Goal: Task Accomplishment & Management: Use online tool/utility

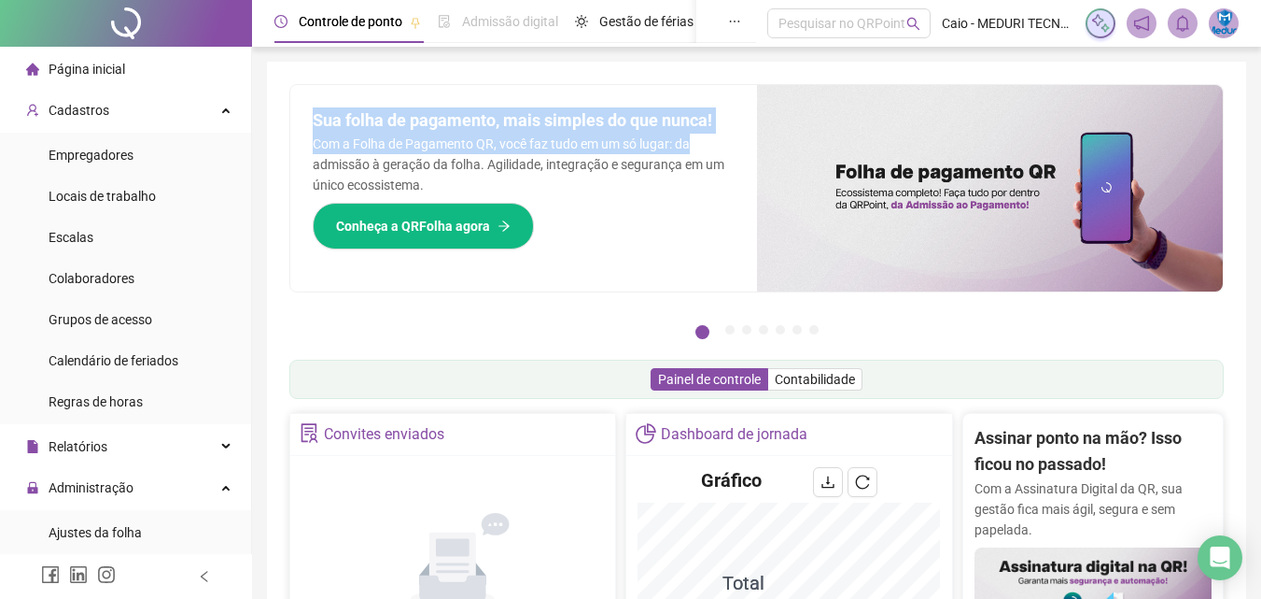
drag, startPoint x: 314, startPoint y: 122, endPoint x: 719, endPoint y: 145, distance: 405.9
click at [719, 145] on div "Sua folha de pagamento, mais simples do que nunca! Com a Folha de Pagamento QR,…" at bounding box center [523, 188] width 467 height 206
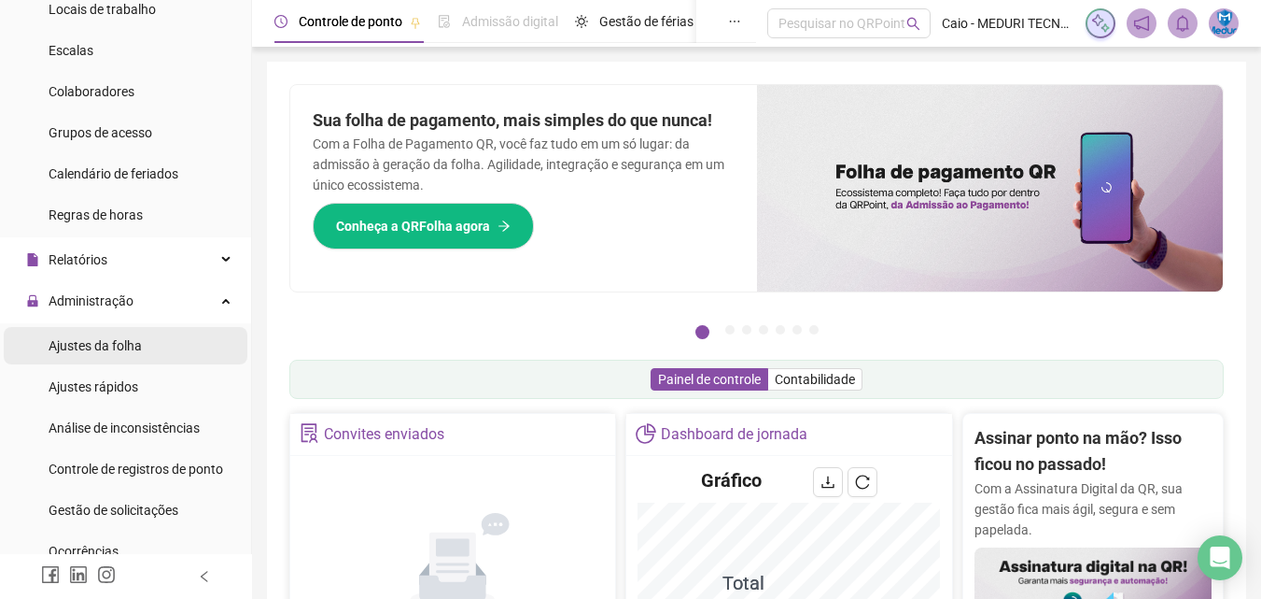
click at [140, 355] on div "Ajustes da folha" at bounding box center [95, 345] width 93 height 37
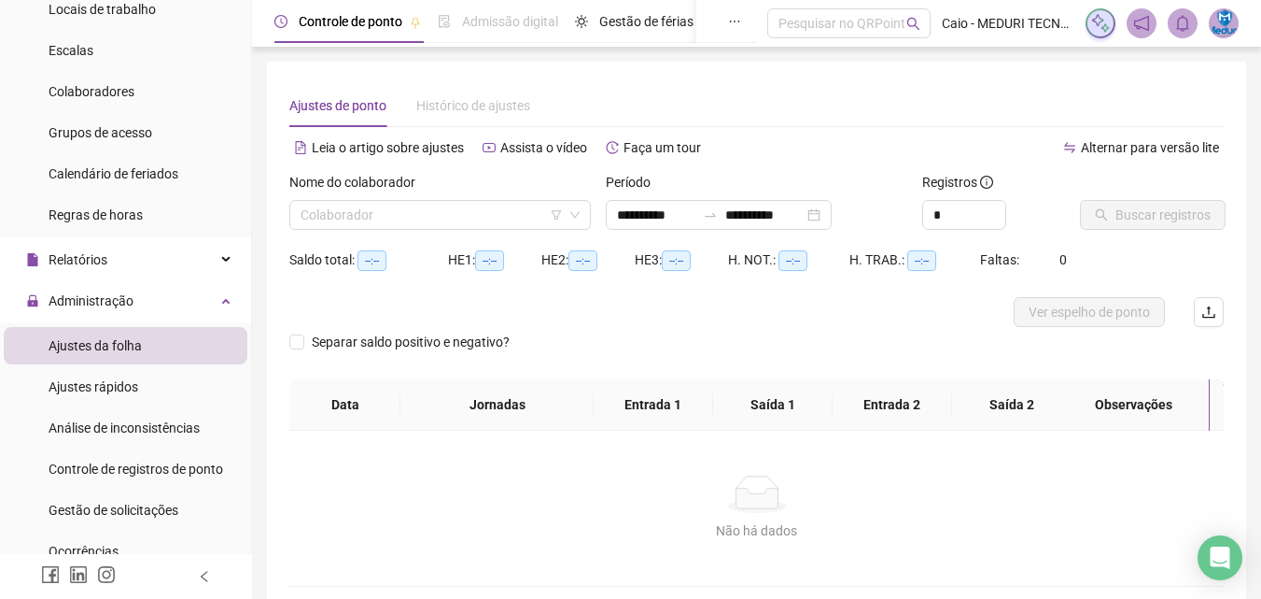
type input "**********"
click at [649, 216] on input "**********" at bounding box center [656, 214] width 78 height 21
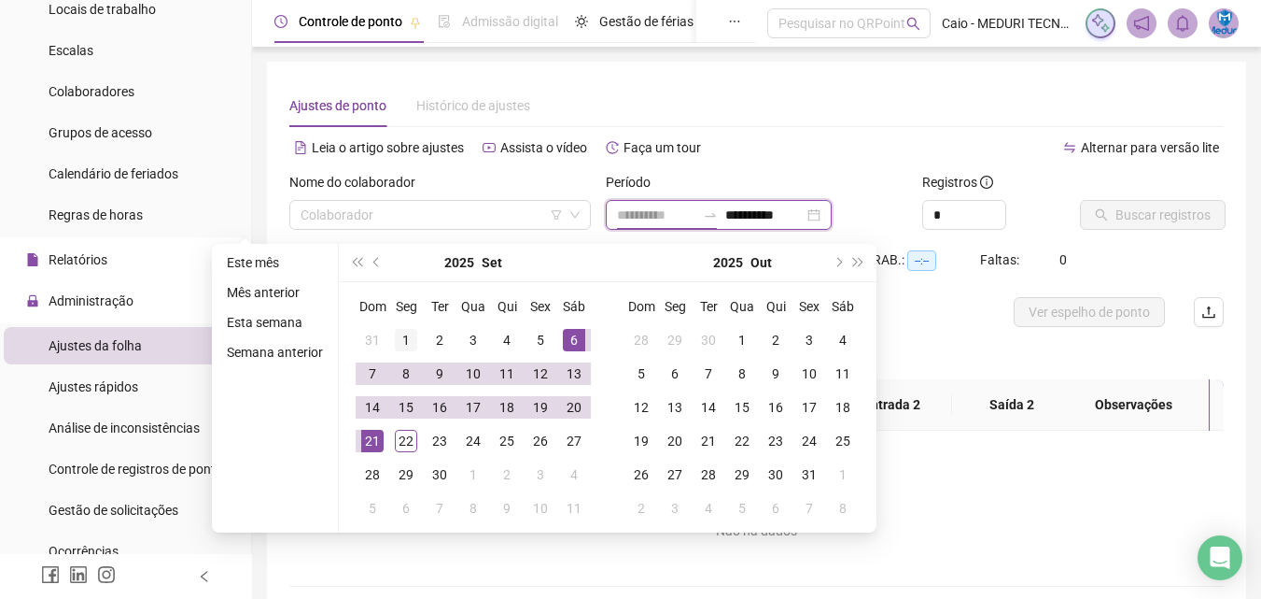
type input "**********"
click at [397, 338] on div "1" at bounding box center [406, 340] width 22 height 22
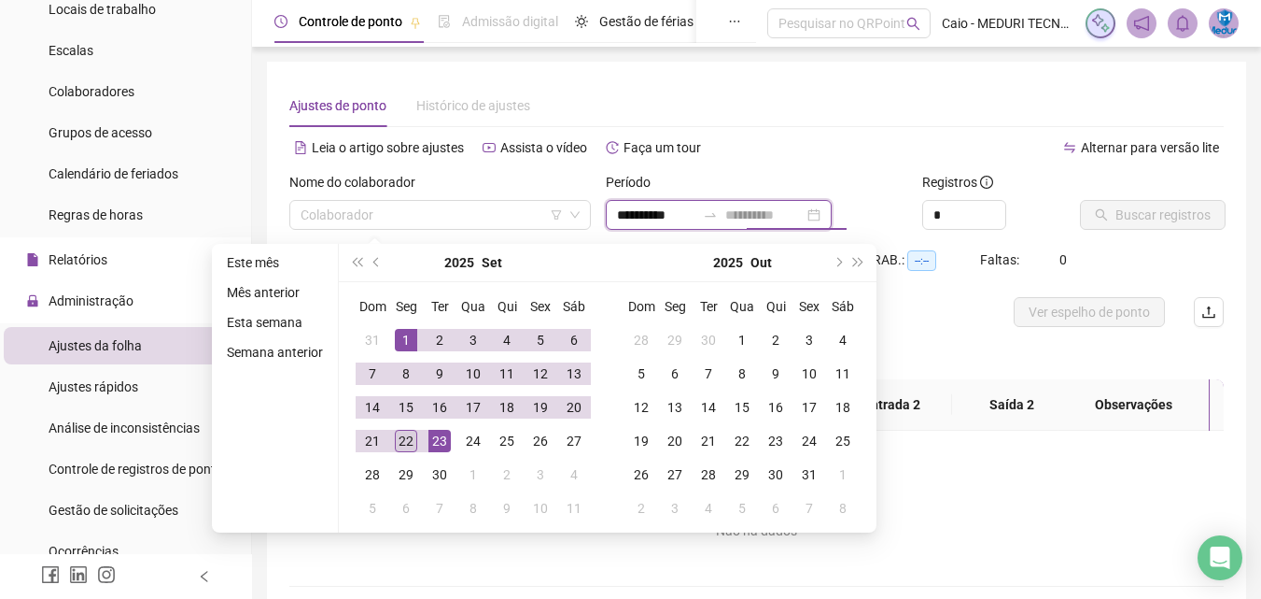
type input "**********"
click at [405, 437] on div "22" at bounding box center [406, 441] width 22 height 22
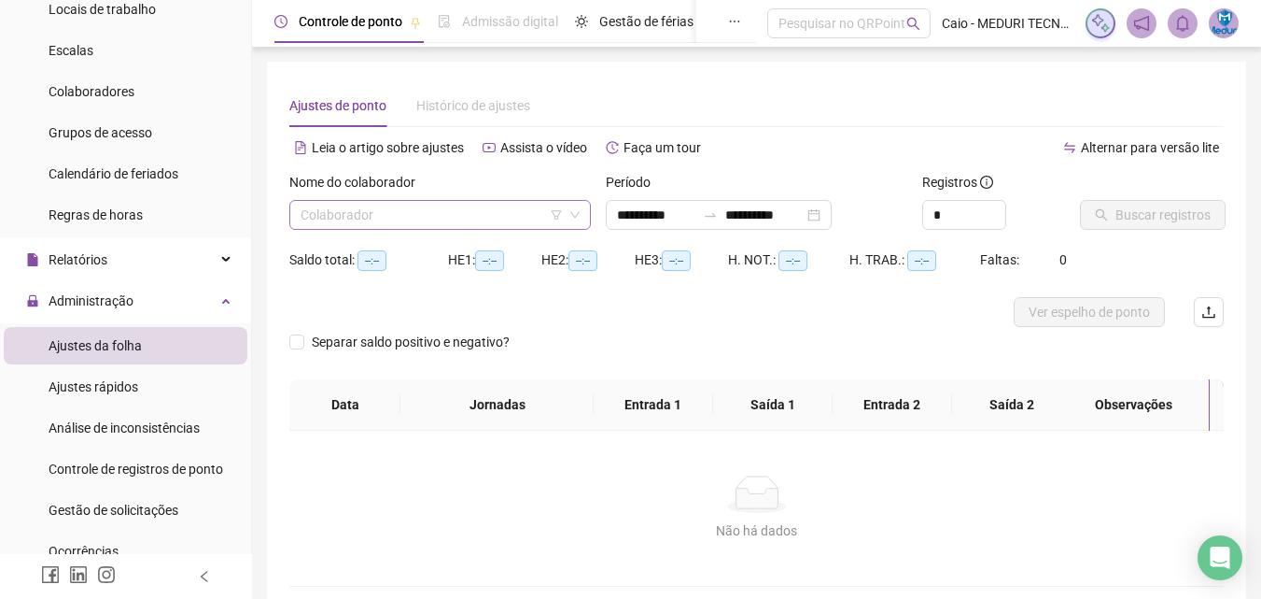
click at [427, 217] on input "search" at bounding box center [432, 215] width 262 height 28
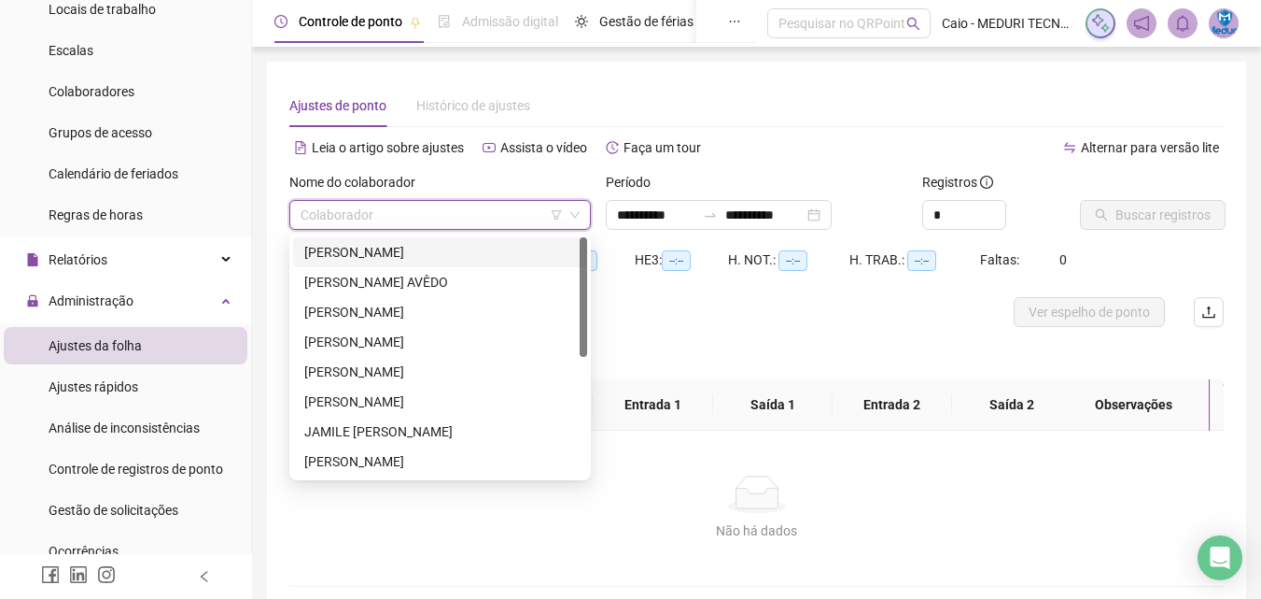
click at [420, 245] on div "[PERSON_NAME]" at bounding box center [440, 252] width 272 height 21
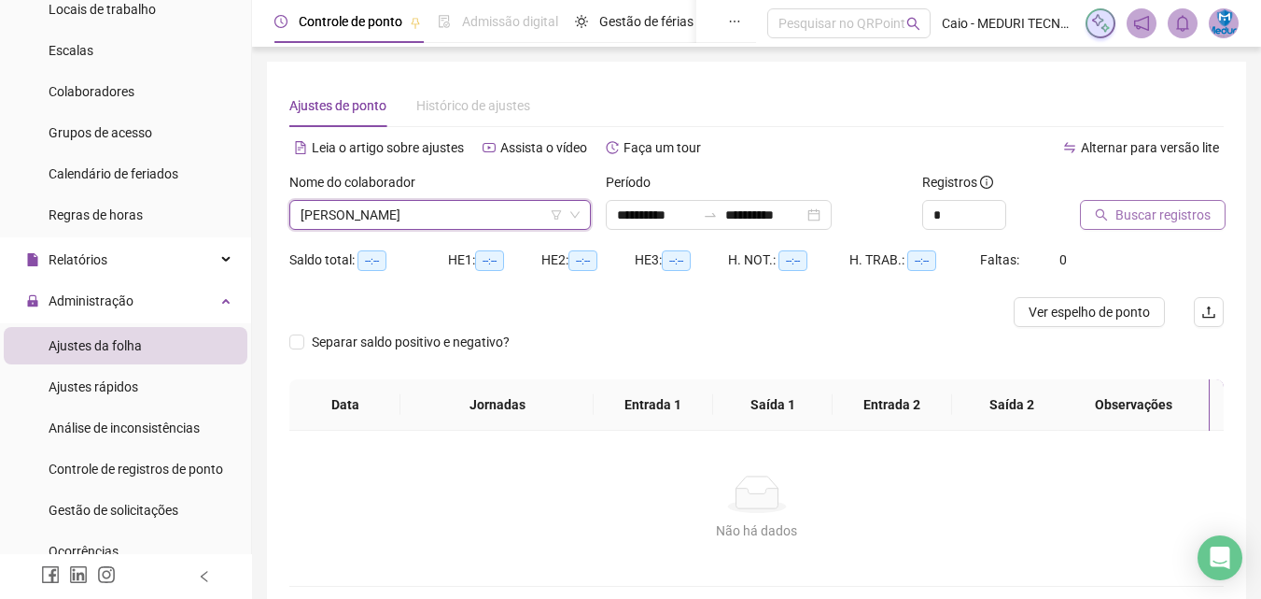
click at [1095, 213] on icon "search" at bounding box center [1101, 214] width 13 height 13
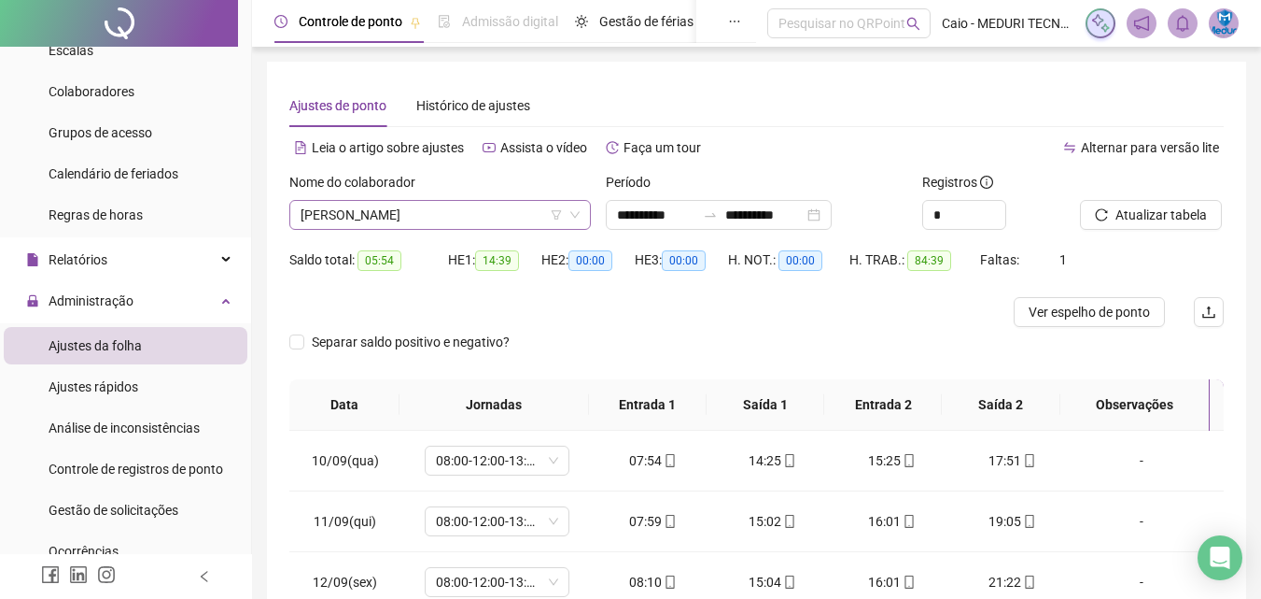
click at [478, 204] on span "[PERSON_NAME]" at bounding box center [440, 215] width 279 height 28
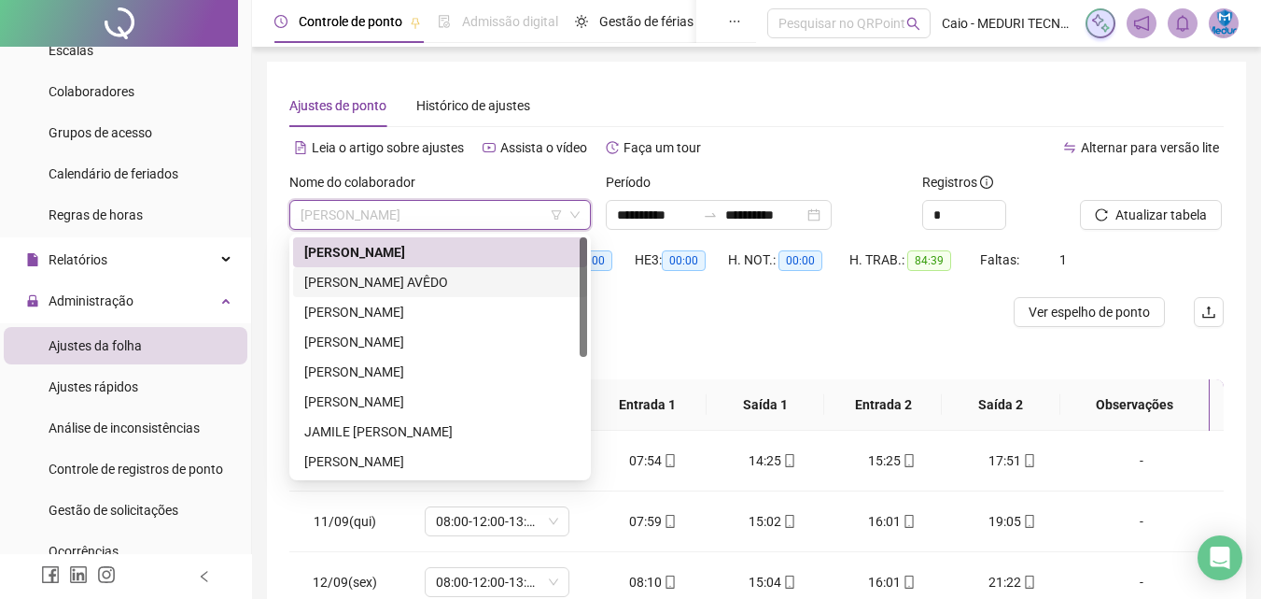
click at [388, 290] on div "[PERSON_NAME] AVÊDO" at bounding box center [440, 282] width 272 height 21
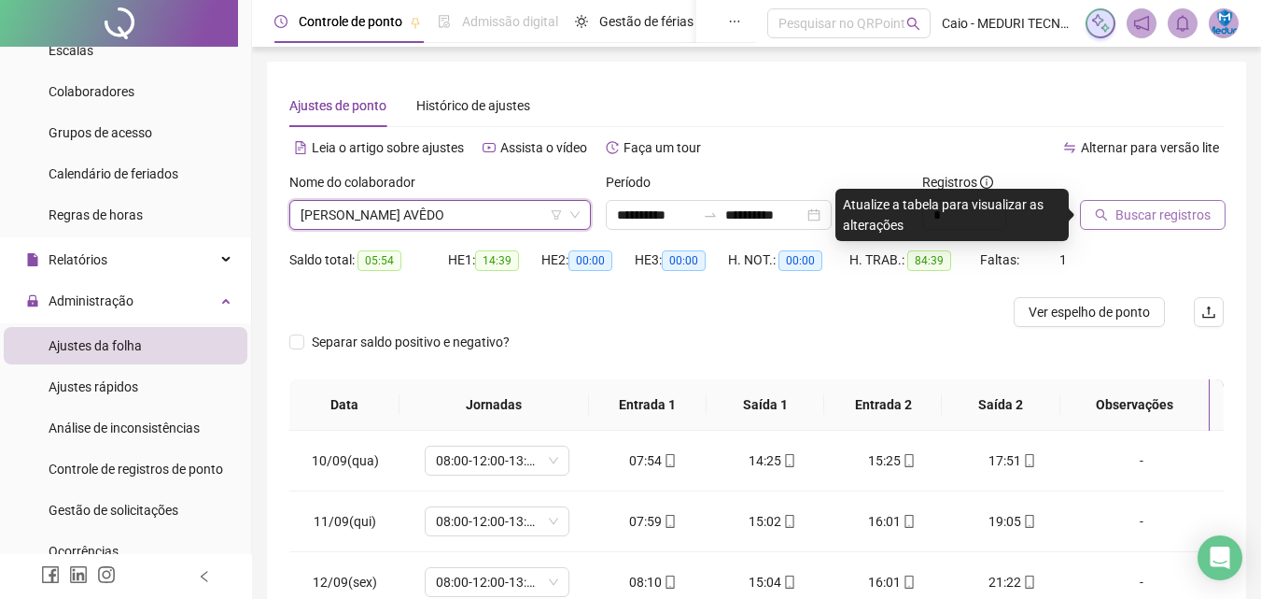
click at [1086, 204] on button "Buscar registros" at bounding box center [1153, 215] width 146 height 30
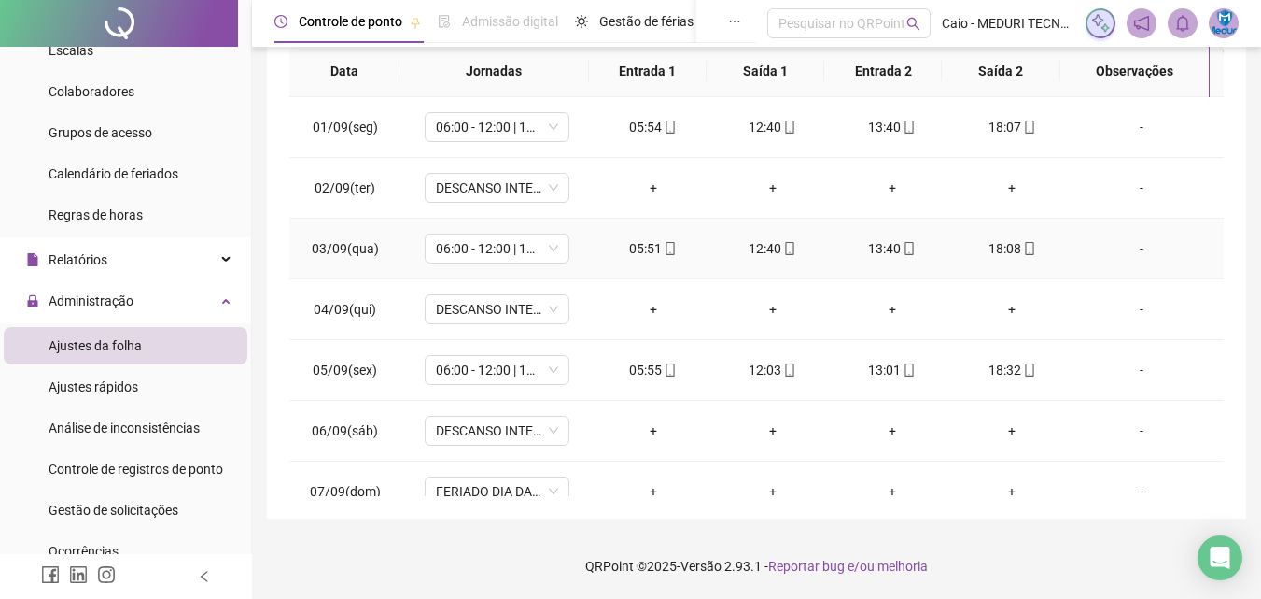
scroll to position [53, 0]
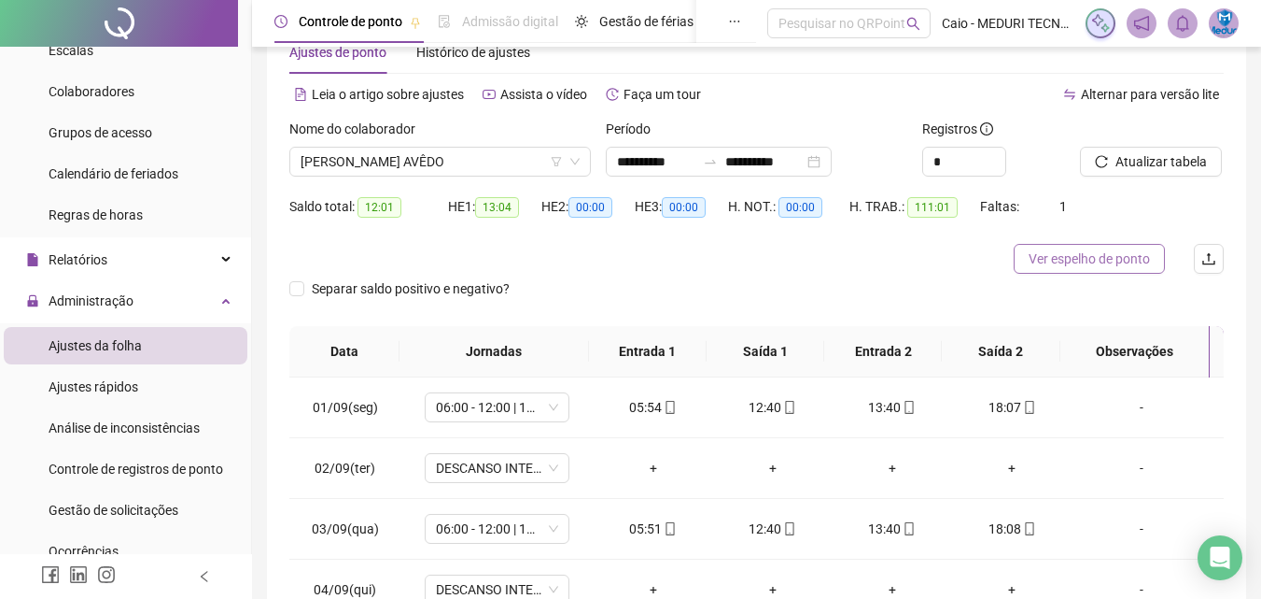
click at [1078, 266] on span "Ver espelho de ponto" at bounding box center [1089, 258] width 121 height 21
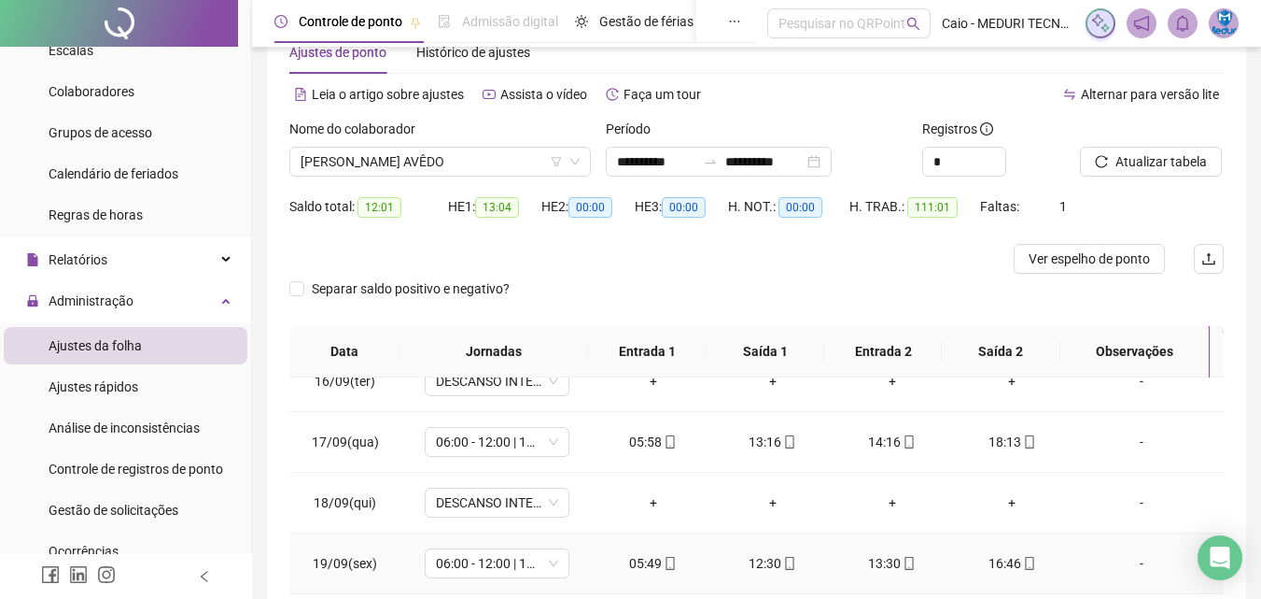
scroll to position [333, 0]
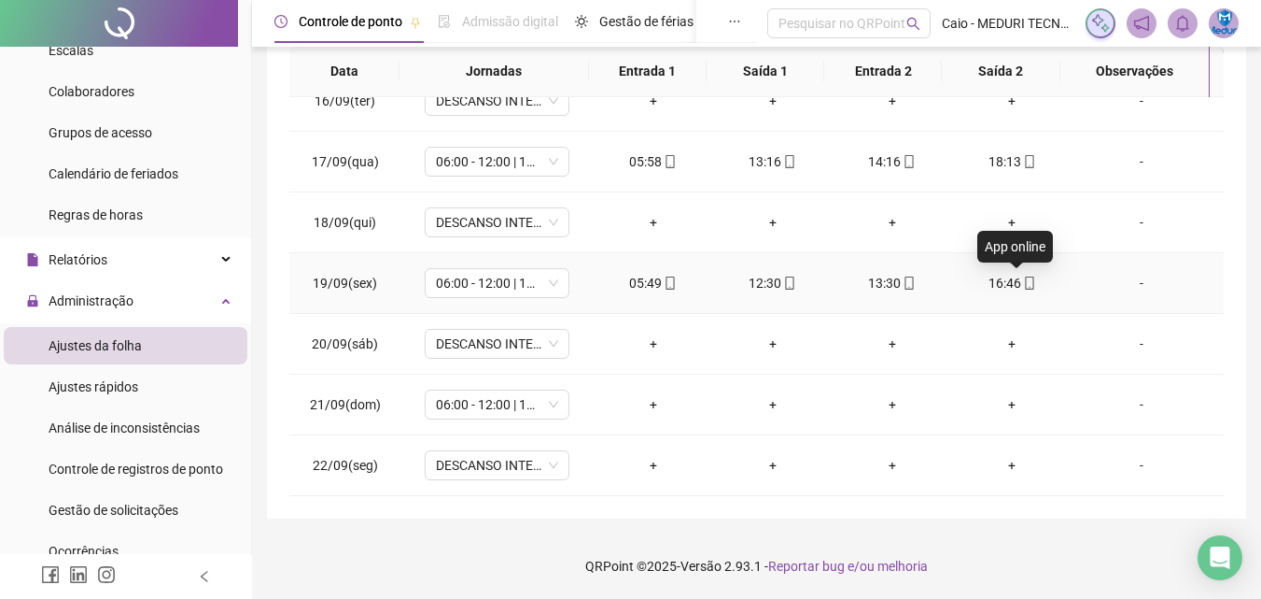
click at [1023, 281] on icon "mobile" at bounding box center [1029, 282] width 13 height 13
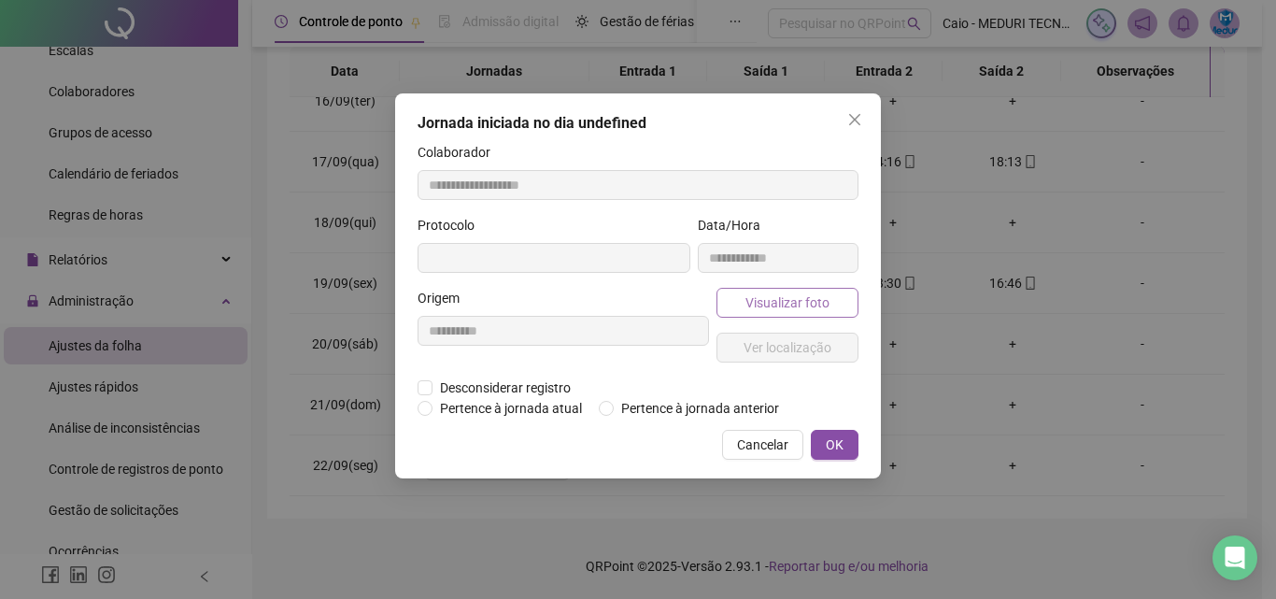
click at [777, 302] on span "Visualizar foto" at bounding box center [787, 302] width 84 height 21
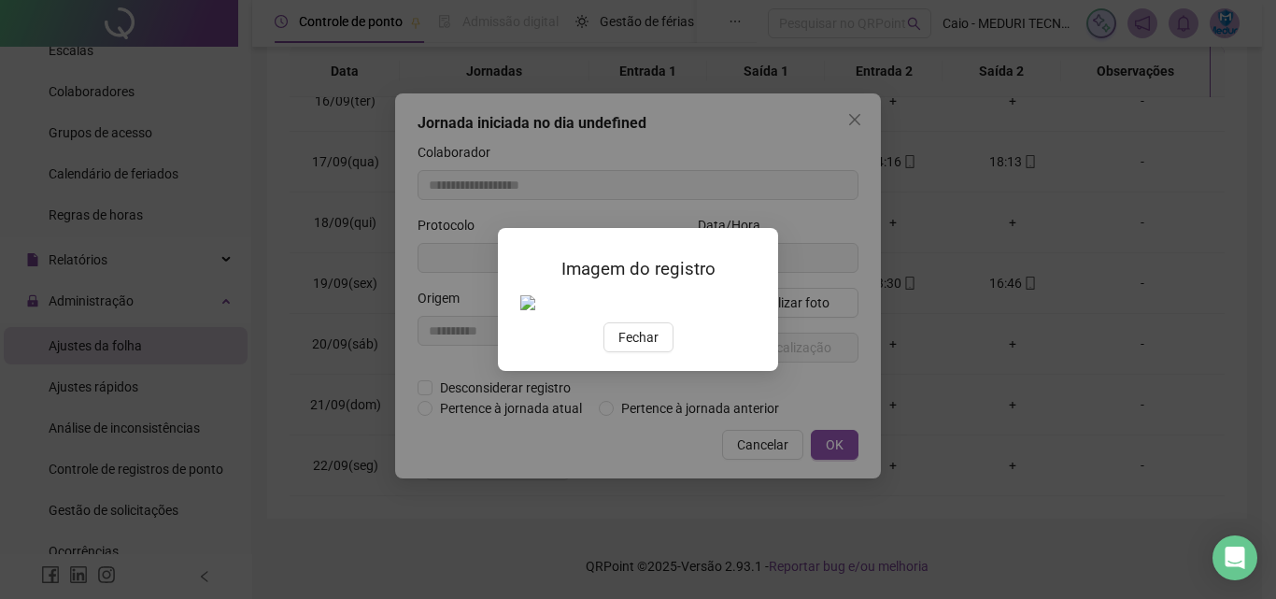
type input "**********"
click at [628, 347] on span "Fechar" at bounding box center [638, 337] width 40 height 21
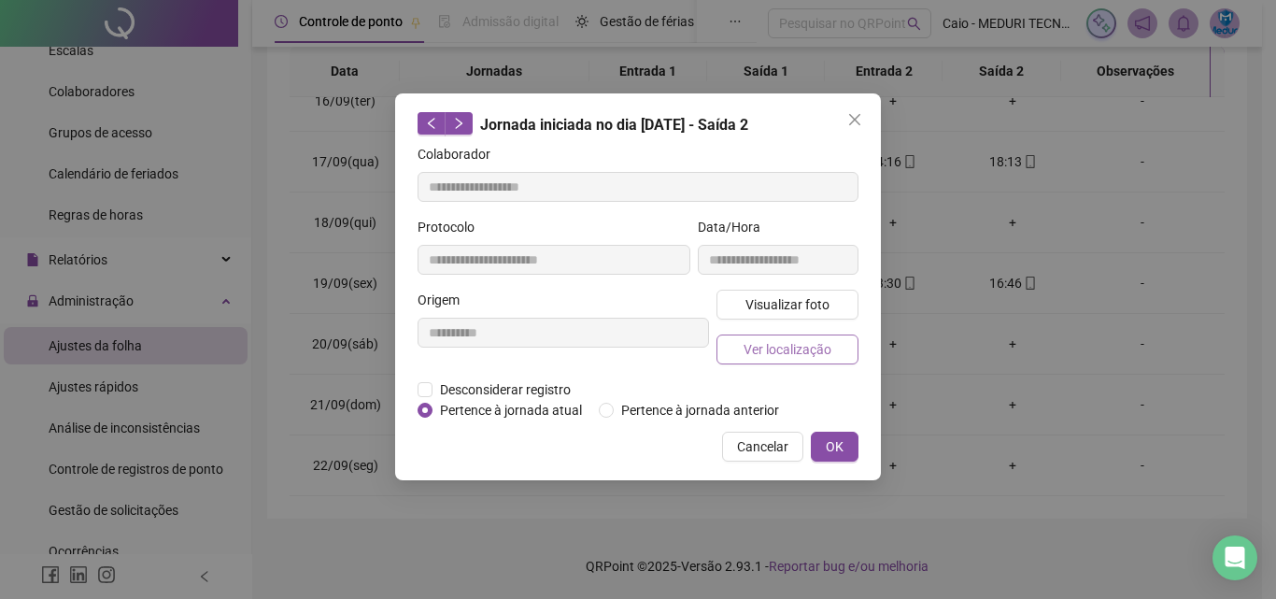
click at [739, 352] on button "Ver localização" at bounding box center [787, 349] width 142 height 30
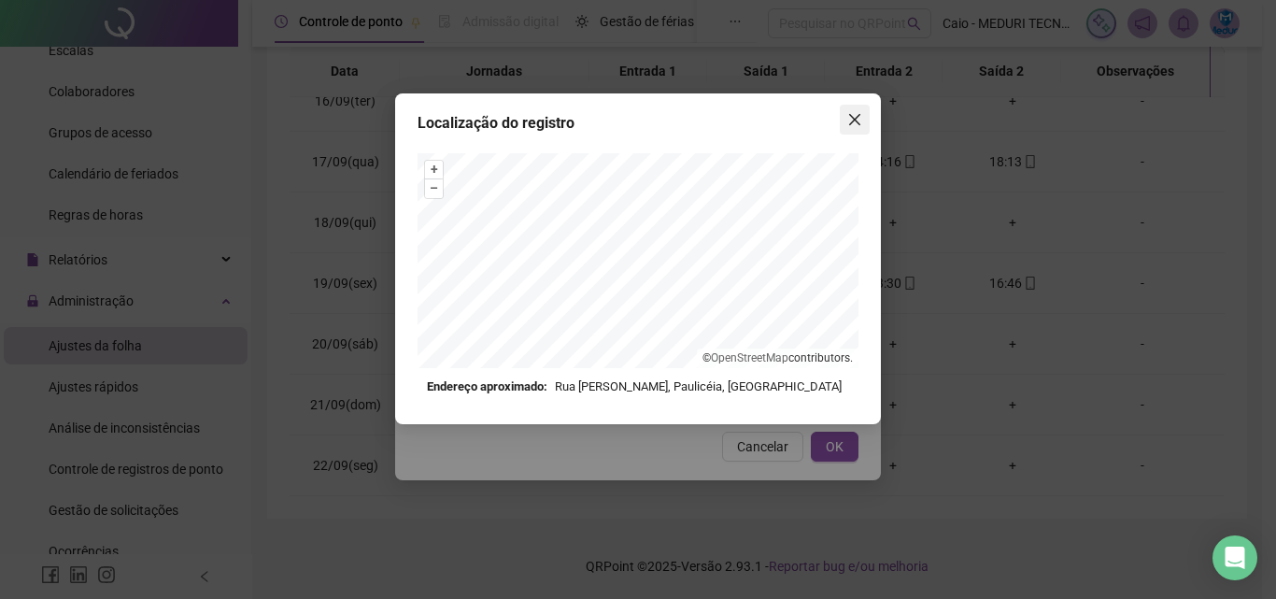
click at [859, 107] on button "Close" at bounding box center [854, 120] width 30 height 30
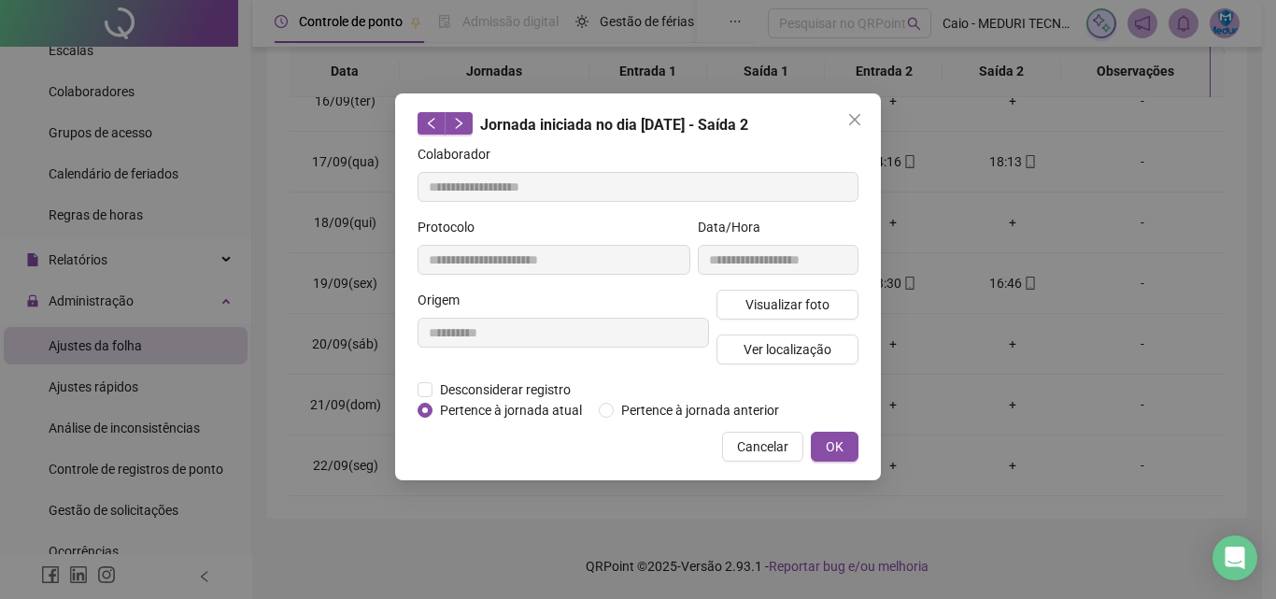
click at [859, 113] on icon "close" at bounding box center [854, 119] width 15 height 15
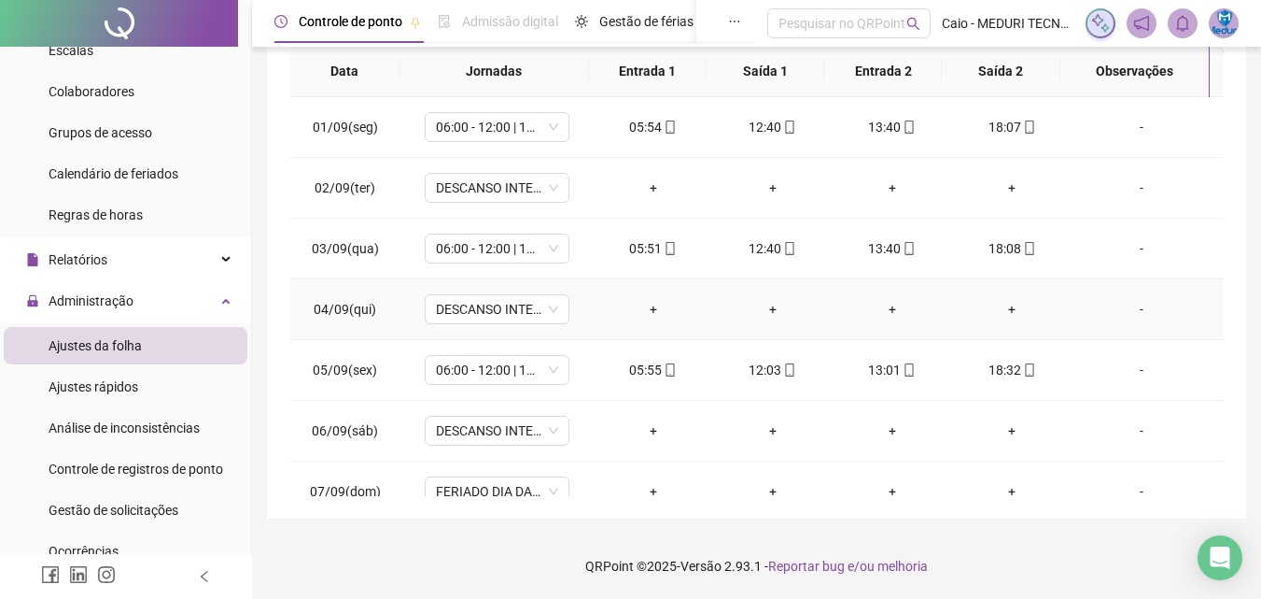
scroll to position [53, 0]
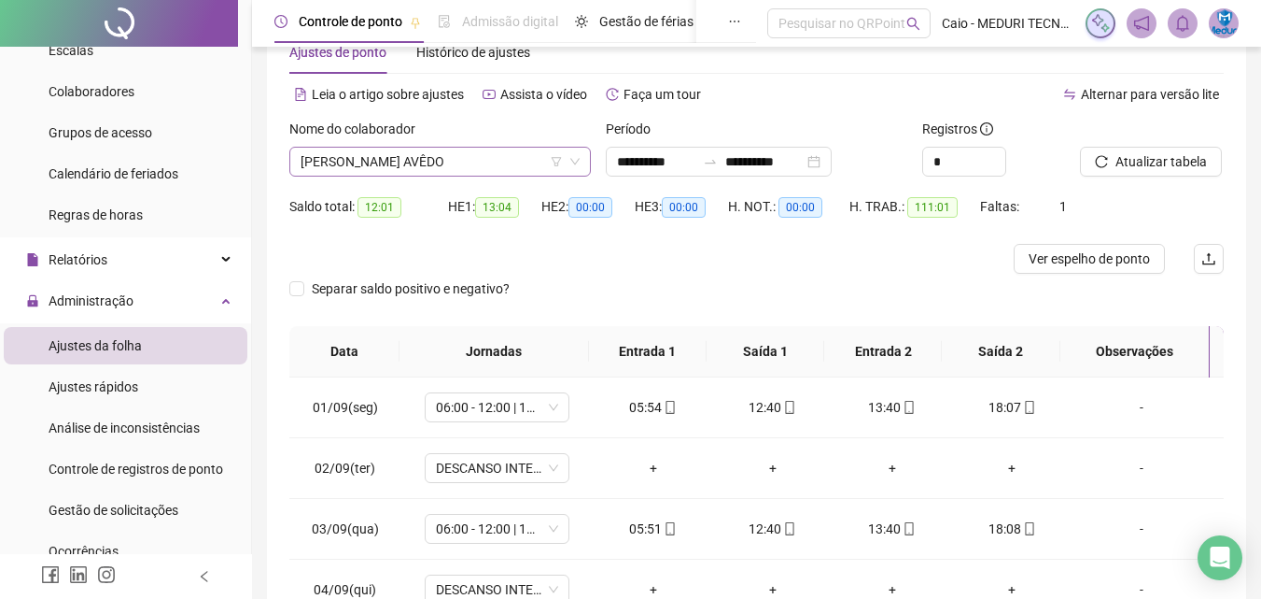
click at [452, 173] on span "[PERSON_NAME] AVÊDO" at bounding box center [440, 162] width 279 height 28
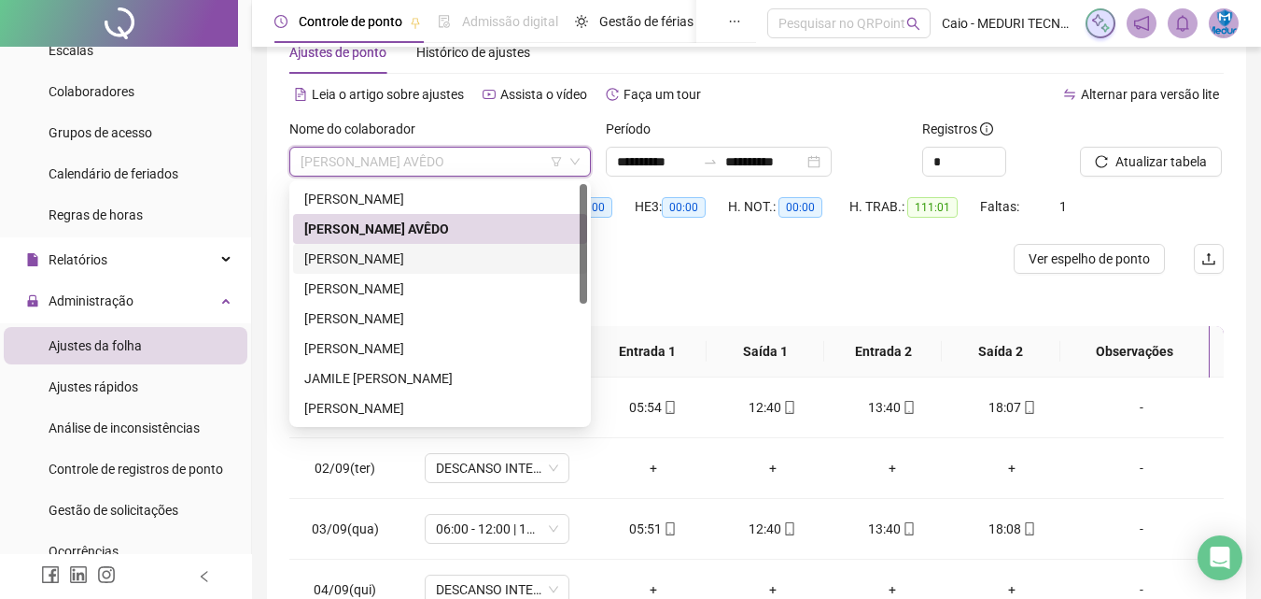
click at [416, 253] on div "[PERSON_NAME]" at bounding box center [440, 258] width 272 height 21
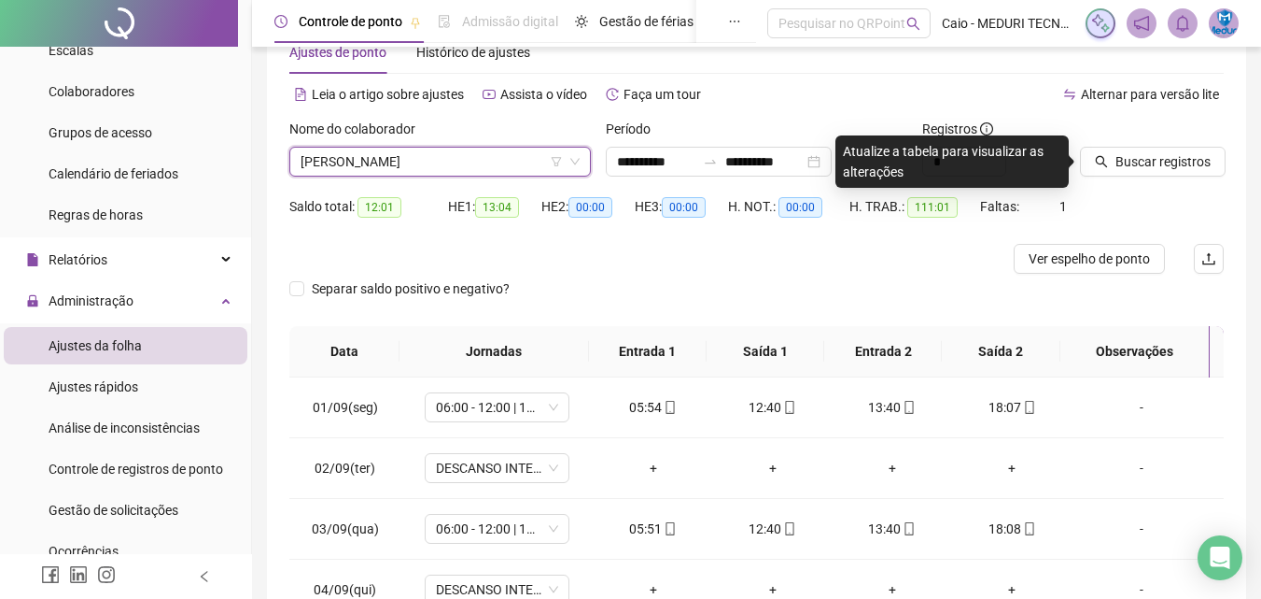
click at [1207, 144] on div "Buscar registros" at bounding box center [1152, 148] width 144 height 58
click at [1185, 160] on span "Buscar registros" at bounding box center [1163, 161] width 95 height 21
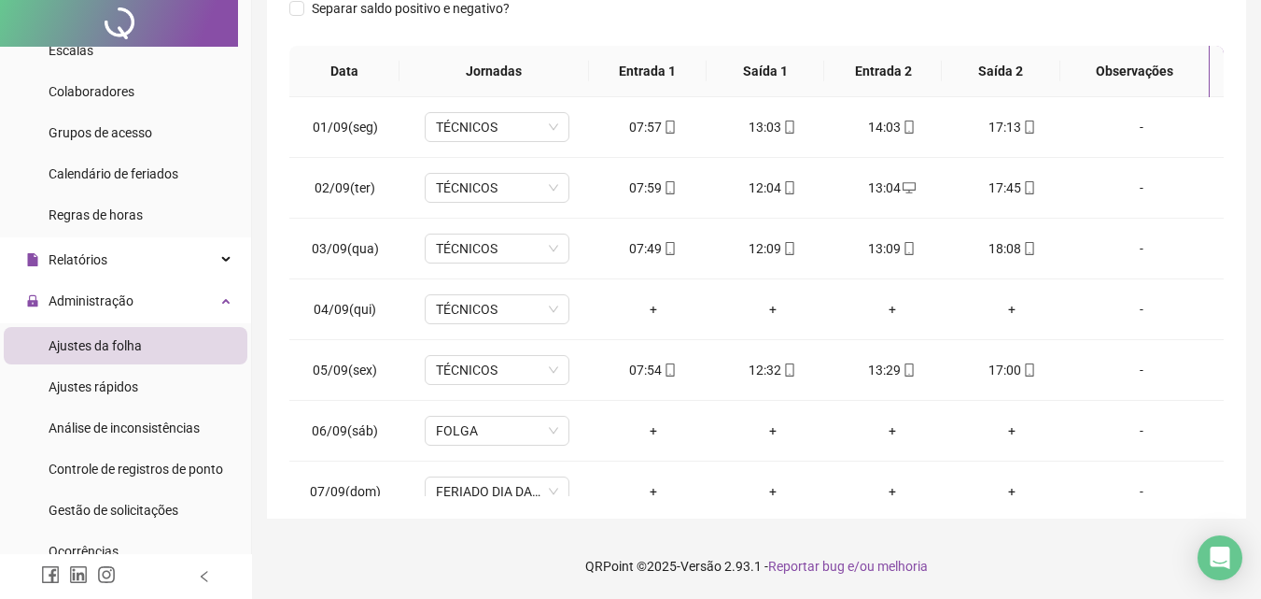
scroll to position [0, 0]
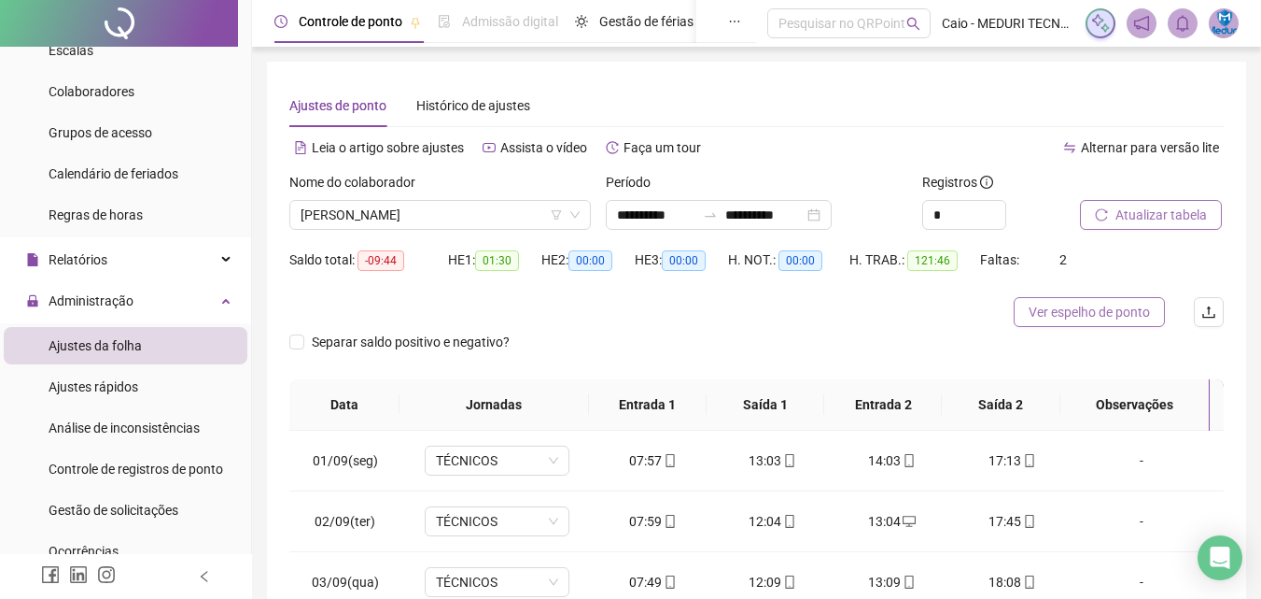
click at [1099, 314] on span "Ver espelho de ponto" at bounding box center [1089, 312] width 121 height 21
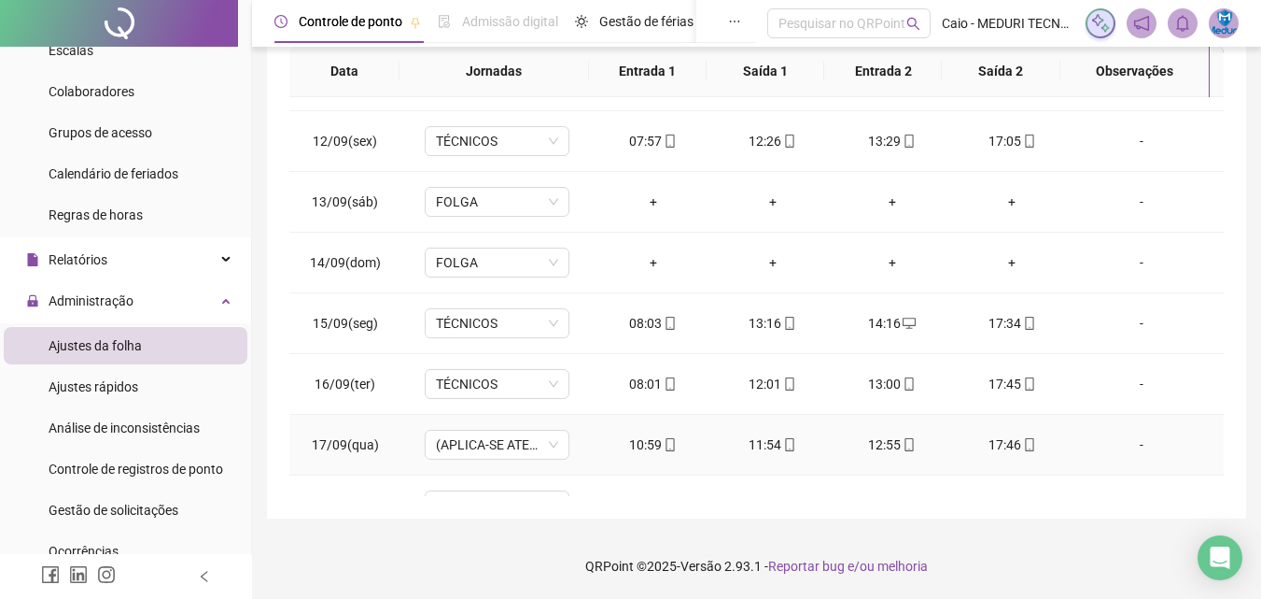
scroll to position [937, 0]
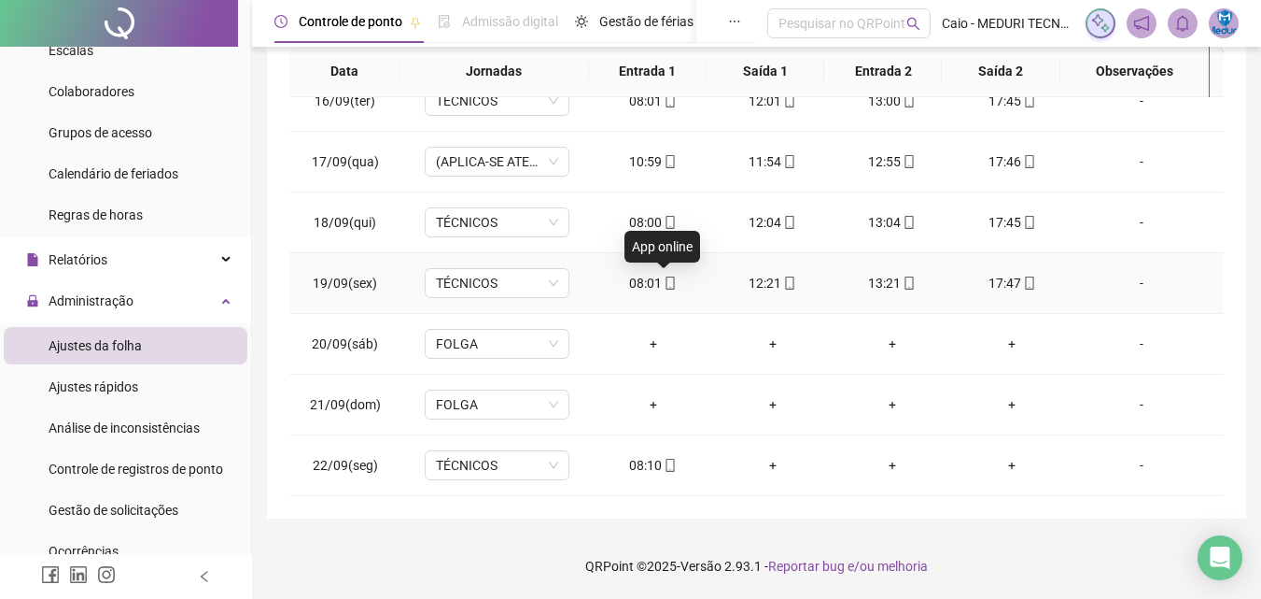
click at [664, 284] on icon "mobile" at bounding box center [670, 282] width 13 height 13
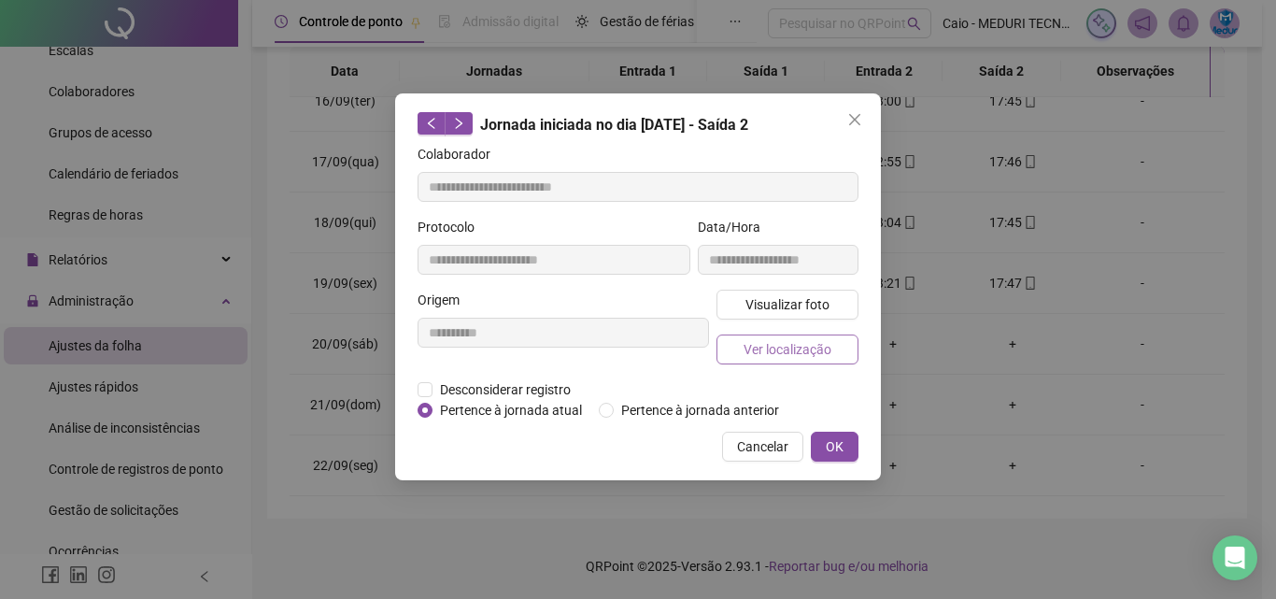
type input "**********"
click at [750, 318] on div "Visualizar foto Ver localização" at bounding box center [786, 334] width 149 height 90
click at [769, 303] on span "Visualizar foto" at bounding box center [787, 304] width 84 height 21
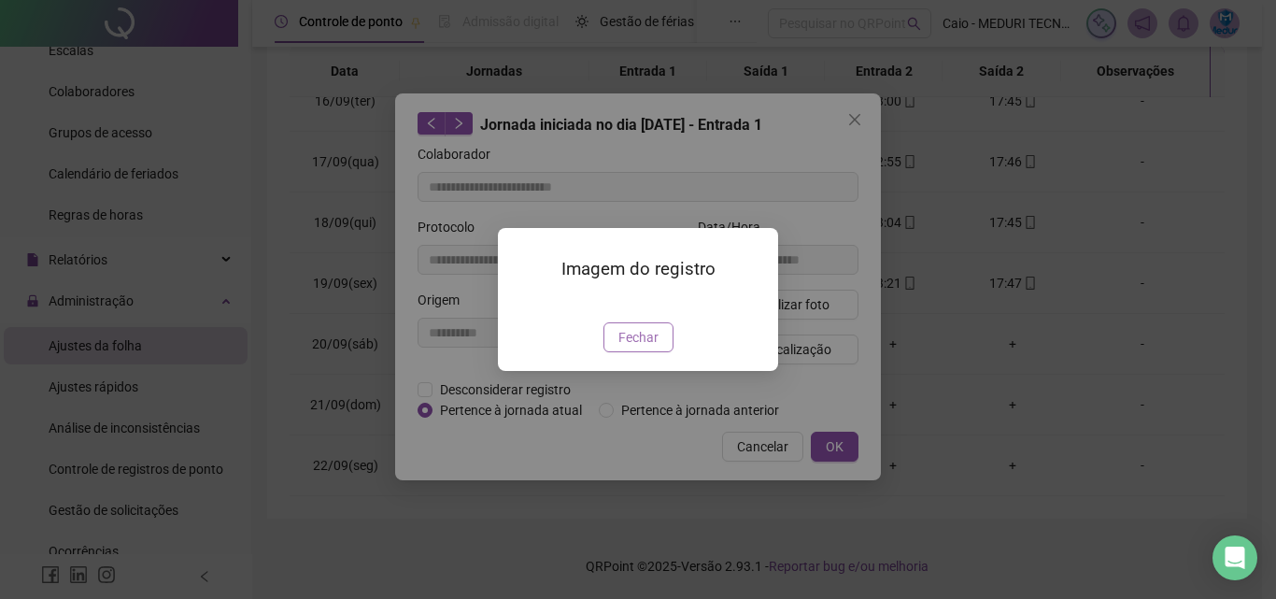
click at [655, 352] on button "Fechar" at bounding box center [638, 337] width 70 height 30
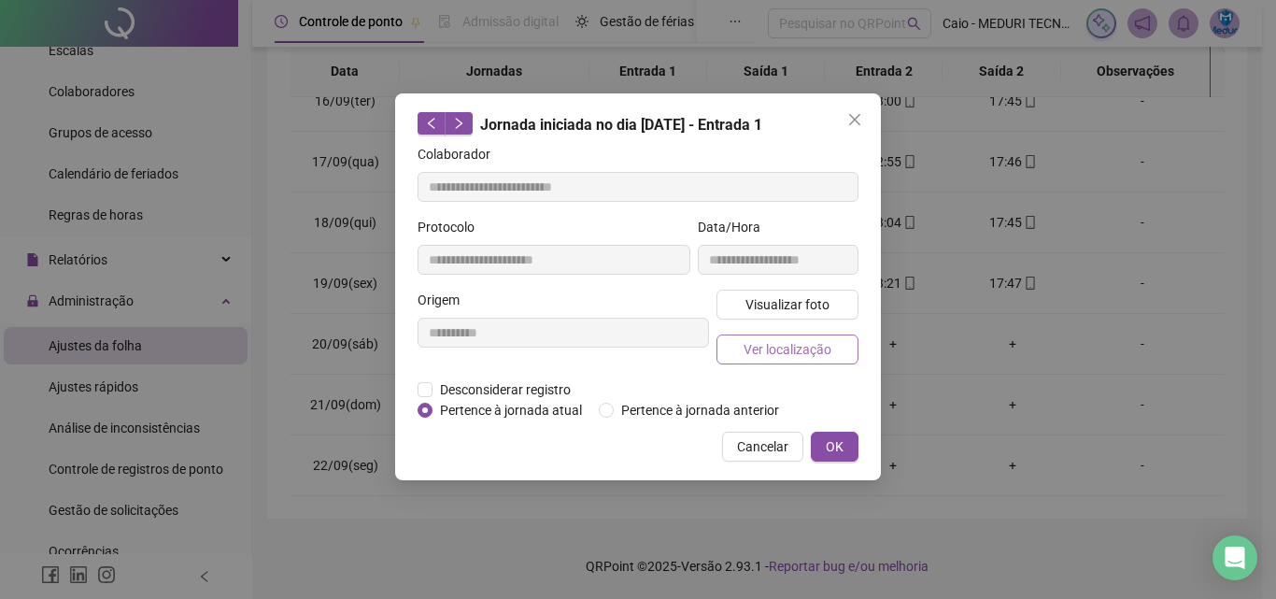
click at [826, 352] on span "Ver localização" at bounding box center [787, 349] width 88 height 21
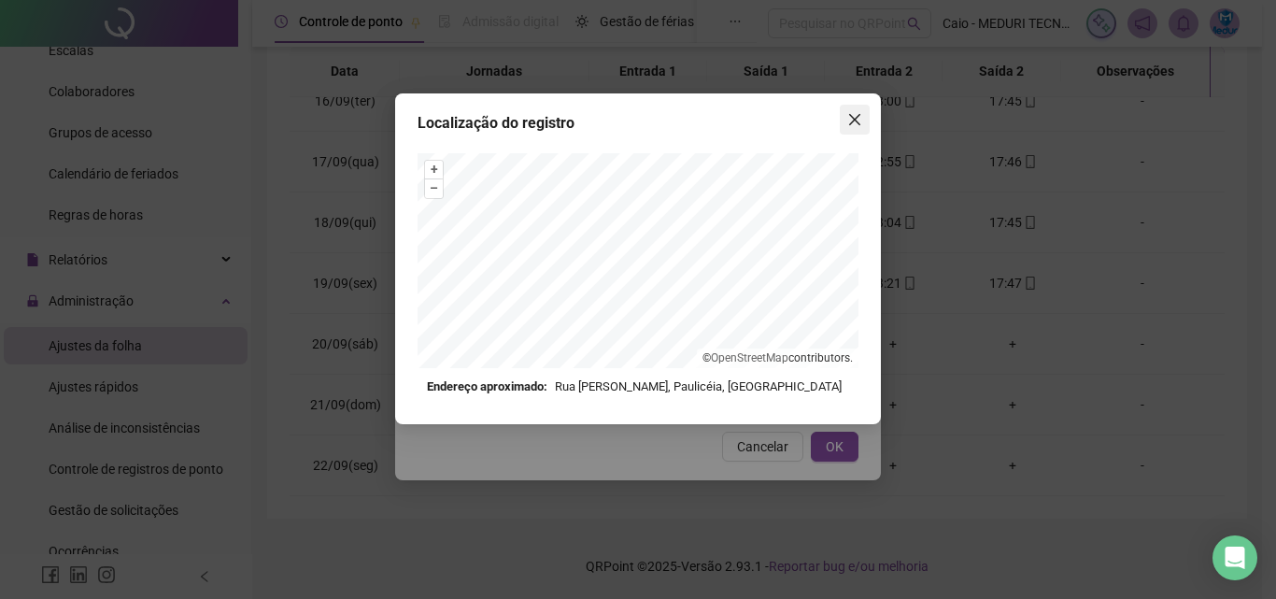
click at [866, 123] on span "Close" at bounding box center [854, 119] width 30 height 15
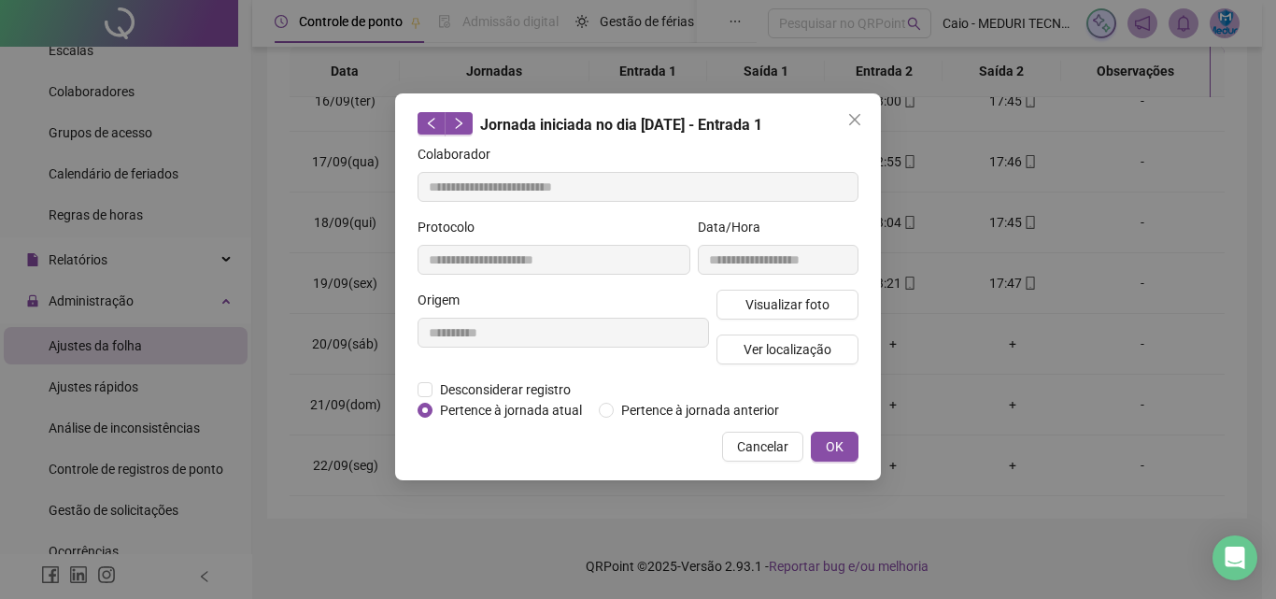
click at [866, 123] on span "Close" at bounding box center [854, 119] width 30 height 15
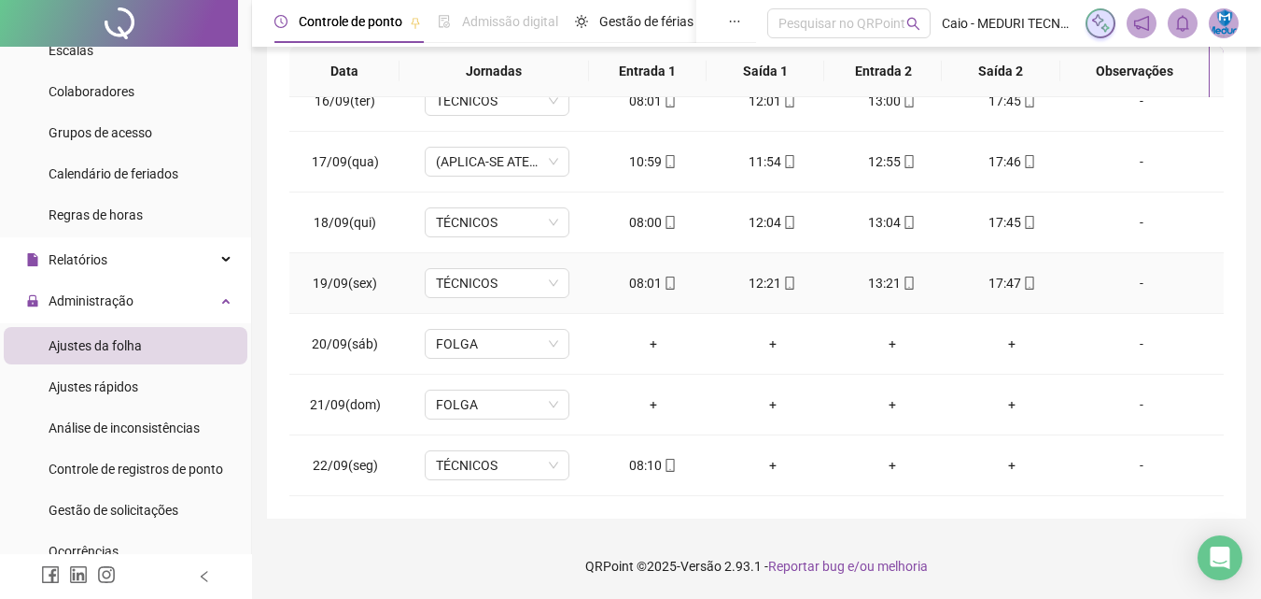
click at [778, 292] on div "12:21" at bounding box center [773, 283] width 90 height 21
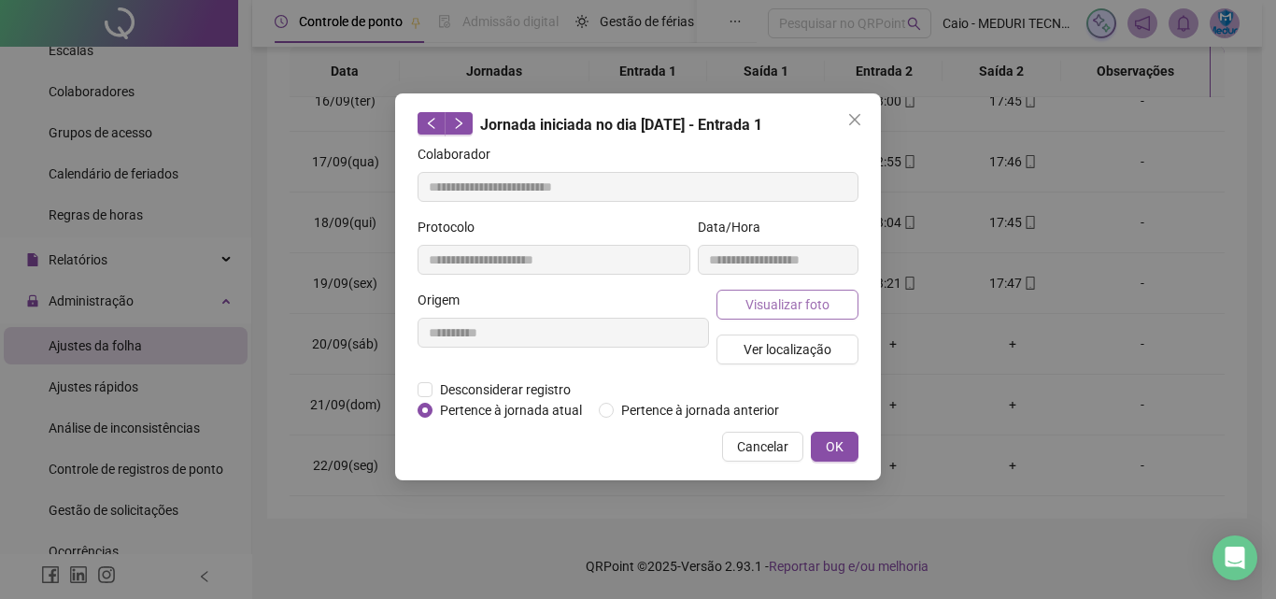
type input "**********"
click at [779, 303] on span "Visualizar foto" at bounding box center [787, 304] width 84 height 21
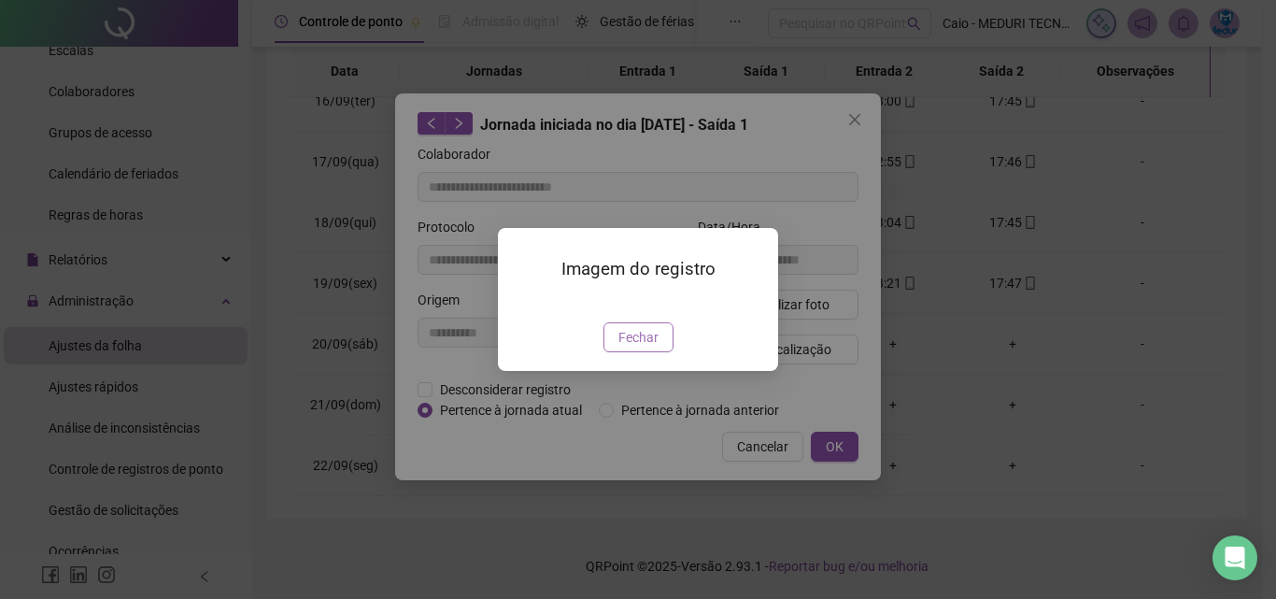
click at [648, 347] on span "Fechar" at bounding box center [638, 337] width 40 height 21
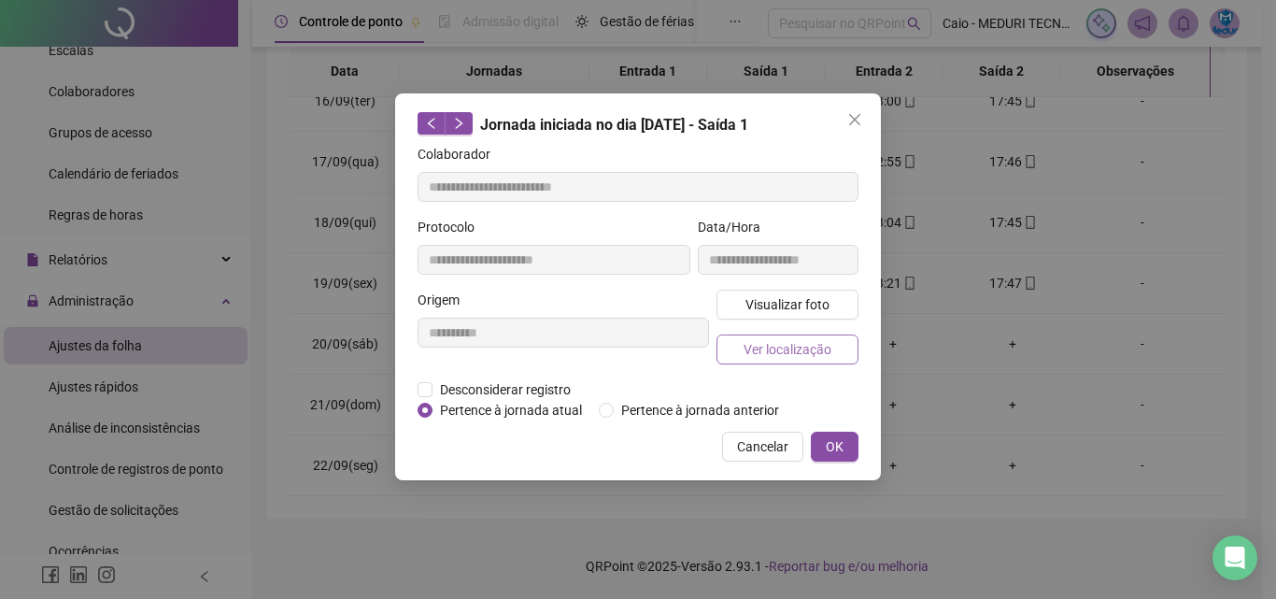
click at [771, 351] on span "Ver localização" at bounding box center [787, 349] width 88 height 21
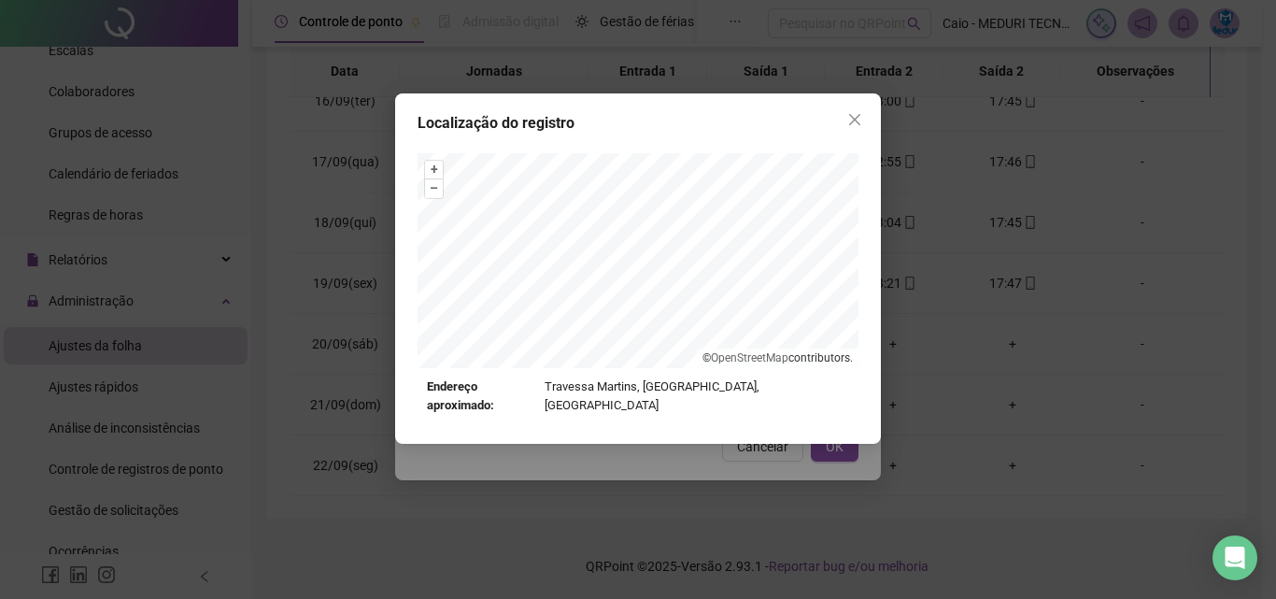
click at [850, 113] on icon "close" at bounding box center [854, 119] width 15 height 15
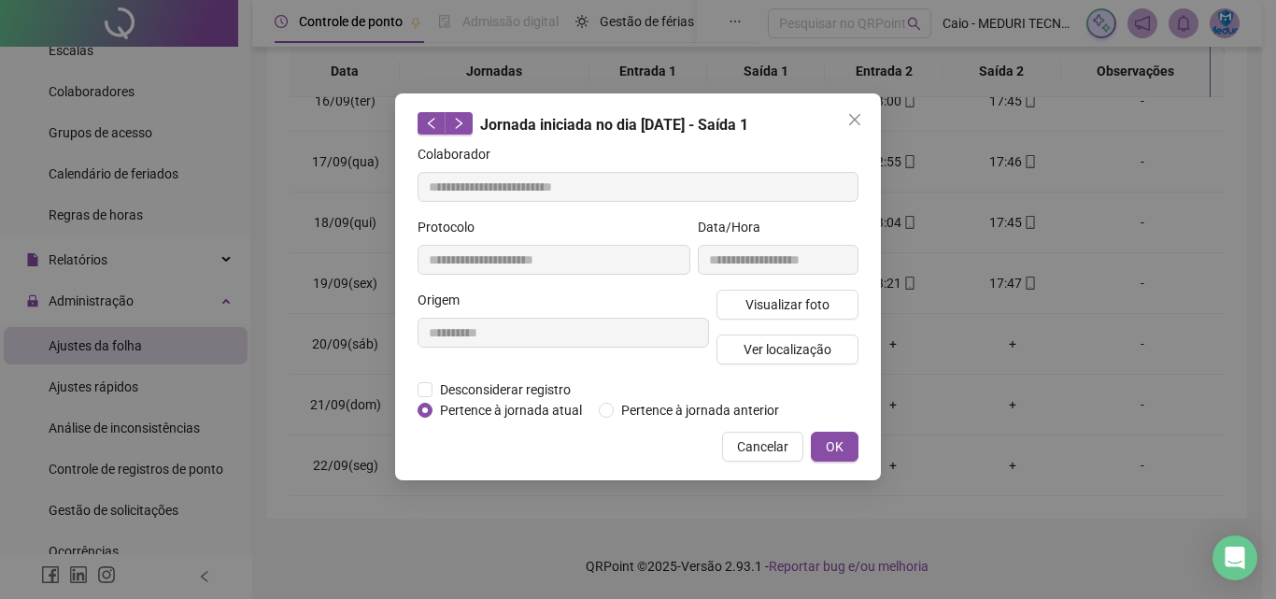
click at [851, 113] on icon "close" at bounding box center [854, 119] width 15 height 15
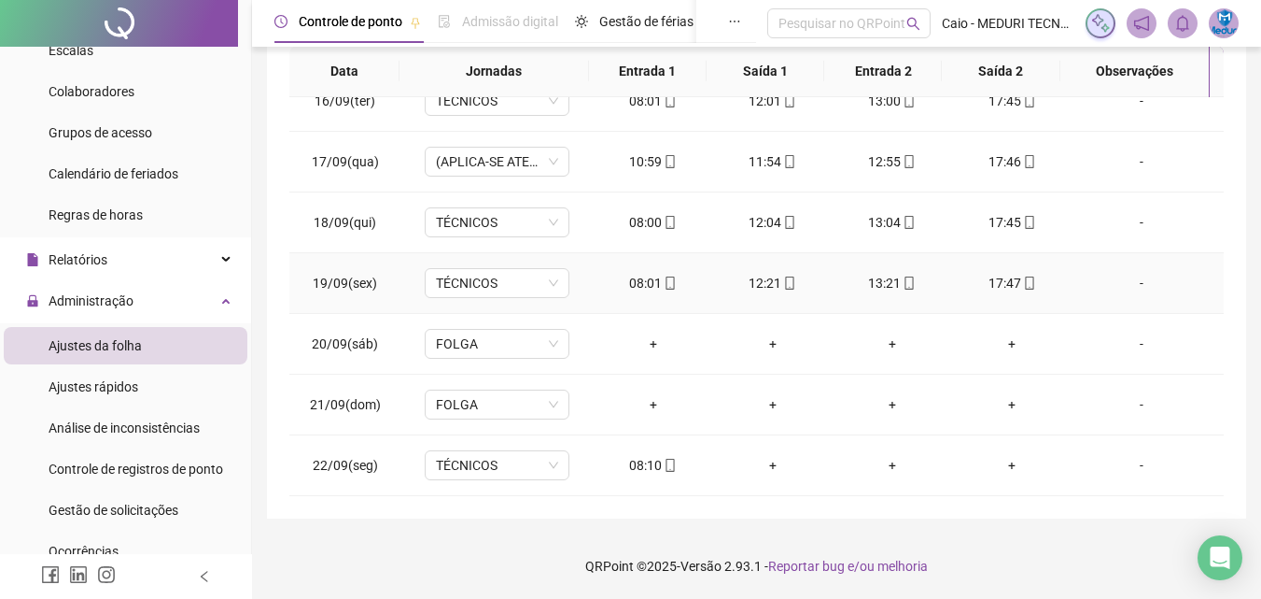
click at [883, 281] on div "13:21" at bounding box center [893, 283] width 90 height 21
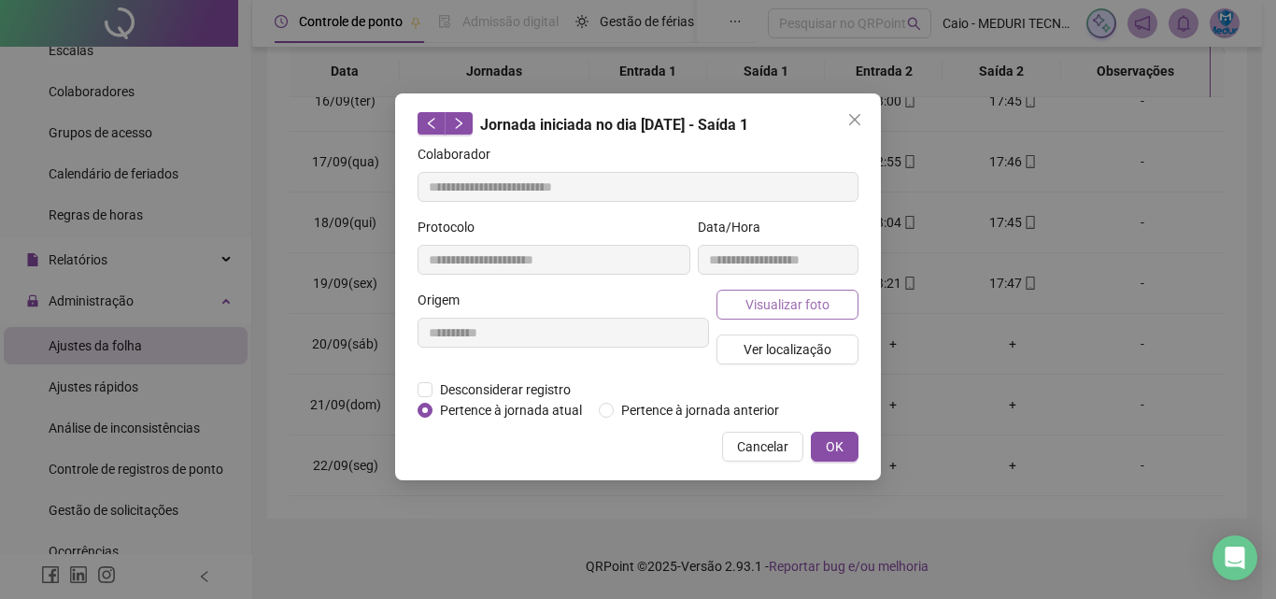
type input "**********"
click at [775, 288] on div "**********" at bounding box center [778, 253] width 168 height 73
click at [773, 301] on span "Visualizar foto" at bounding box center [787, 304] width 84 height 21
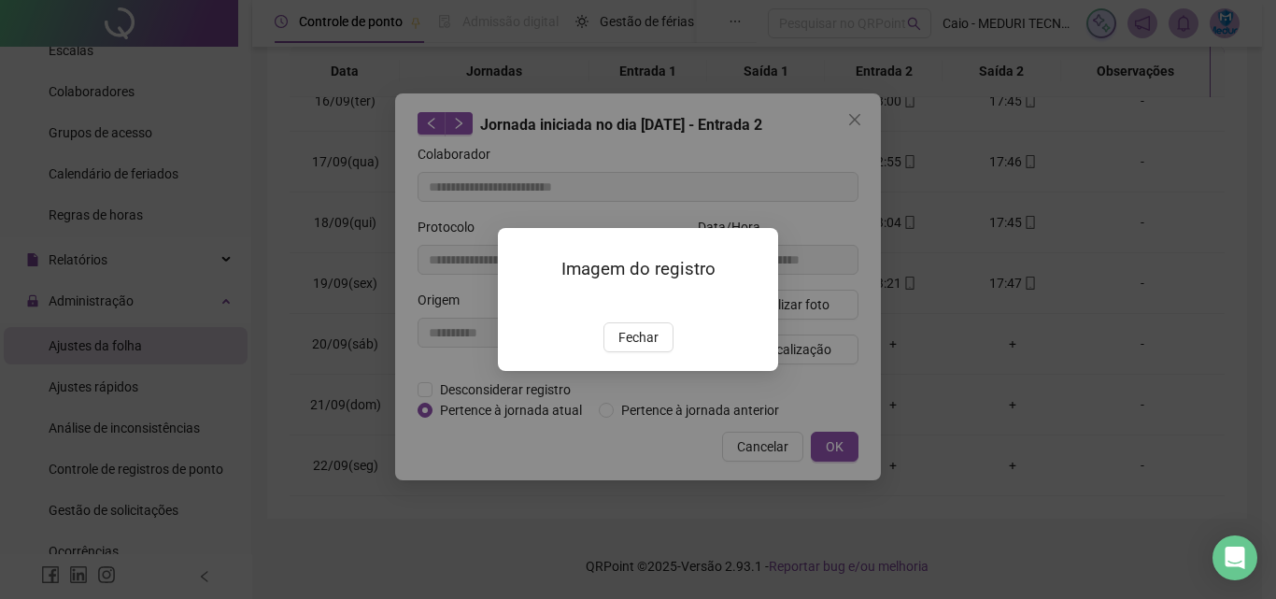
click at [646, 371] on div "Imagem do registro Fechar" at bounding box center [638, 299] width 280 height 143
click at [639, 347] on span "Fechar" at bounding box center [638, 337] width 40 height 21
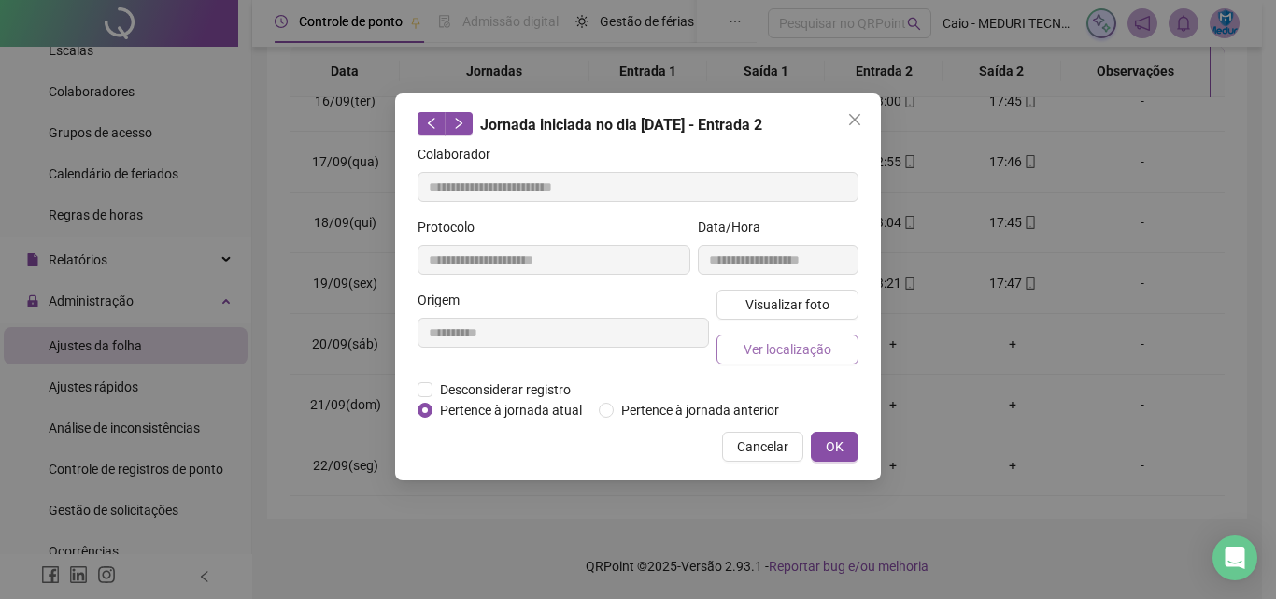
click at [753, 359] on button "Ver localização" at bounding box center [787, 349] width 142 height 30
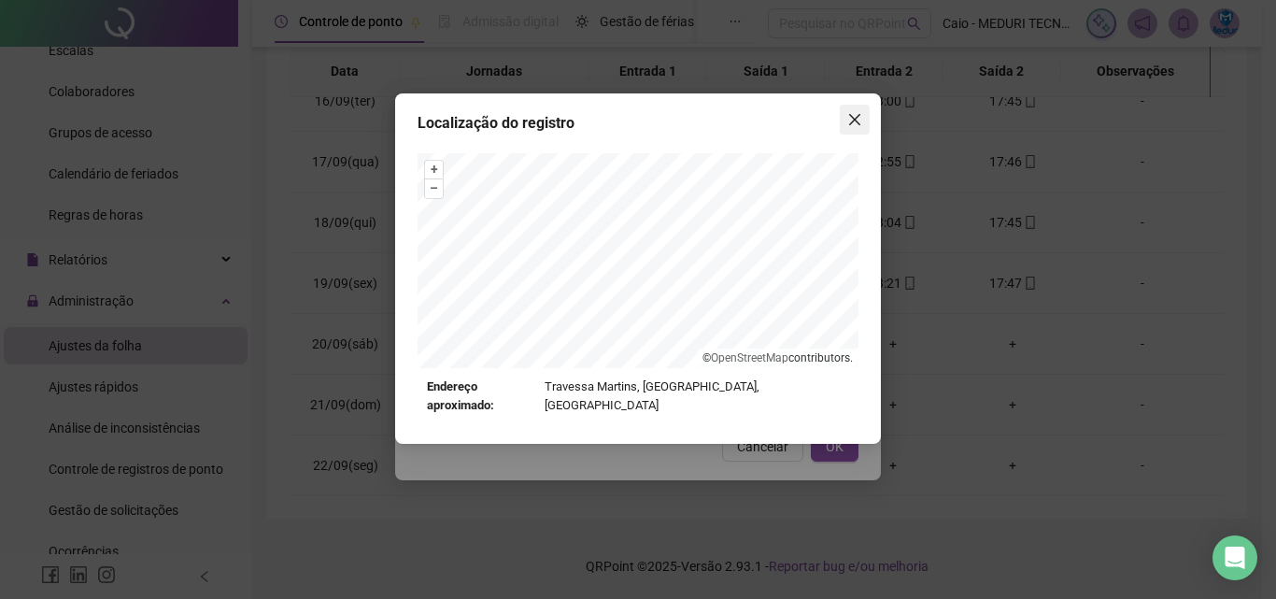
click at [840, 125] on span "Close" at bounding box center [854, 119] width 30 height 15
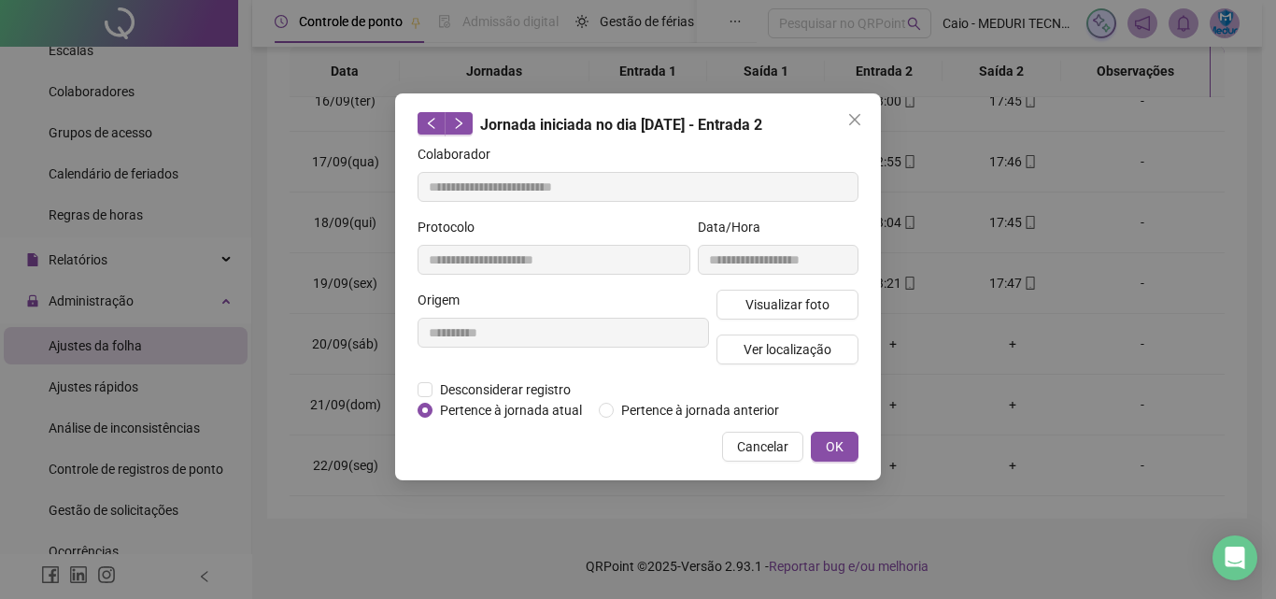
click at [843, 125] on span "Close" at bounding box center [854, 119] width 30 height 15
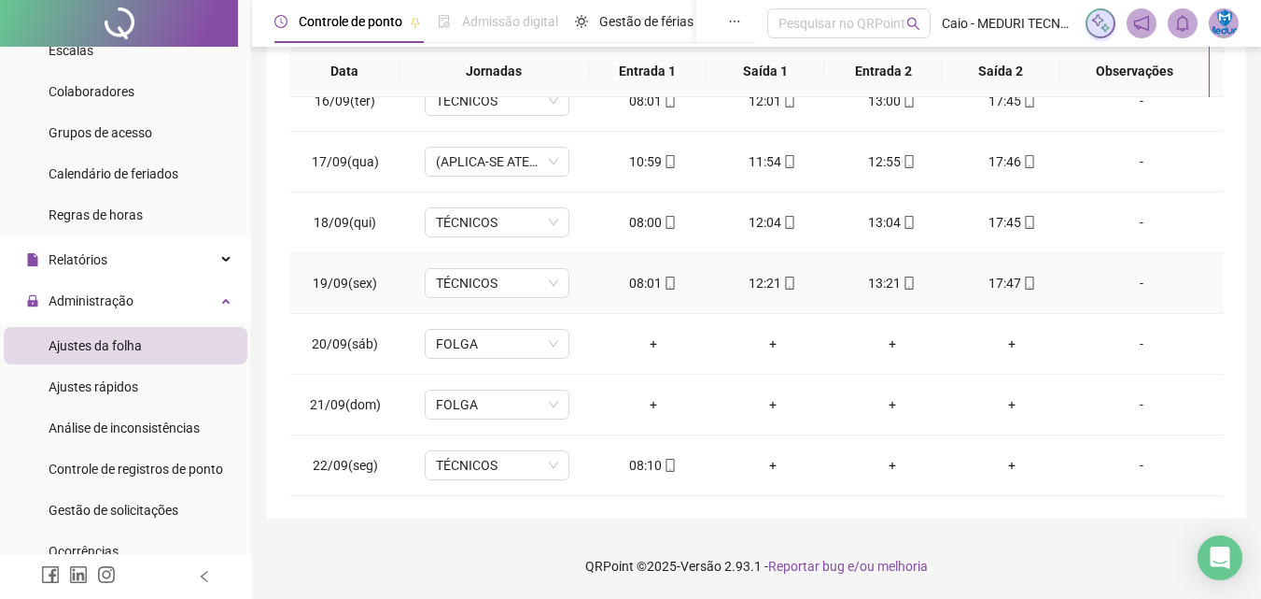
click at [1032, 280] on div "17:47" at bounding box center [1012, 283] width 90 height 21
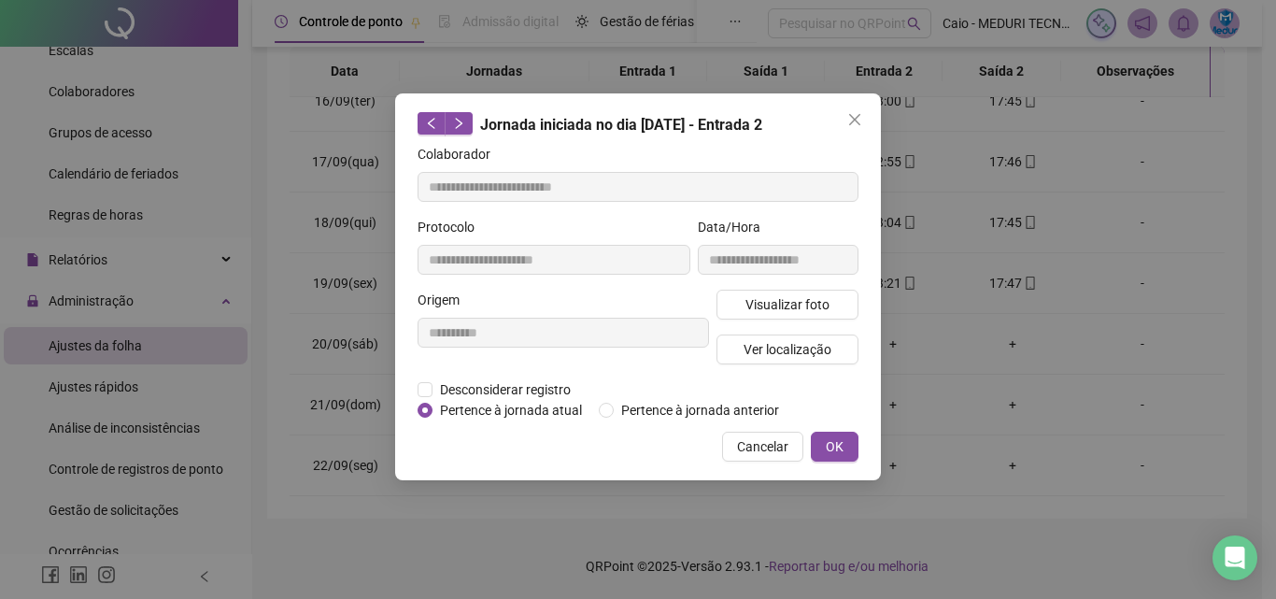
type input "**********"
click at [791, 299] on span "Visualizar foto" at bounding box center [787, 304] width 84 height 21
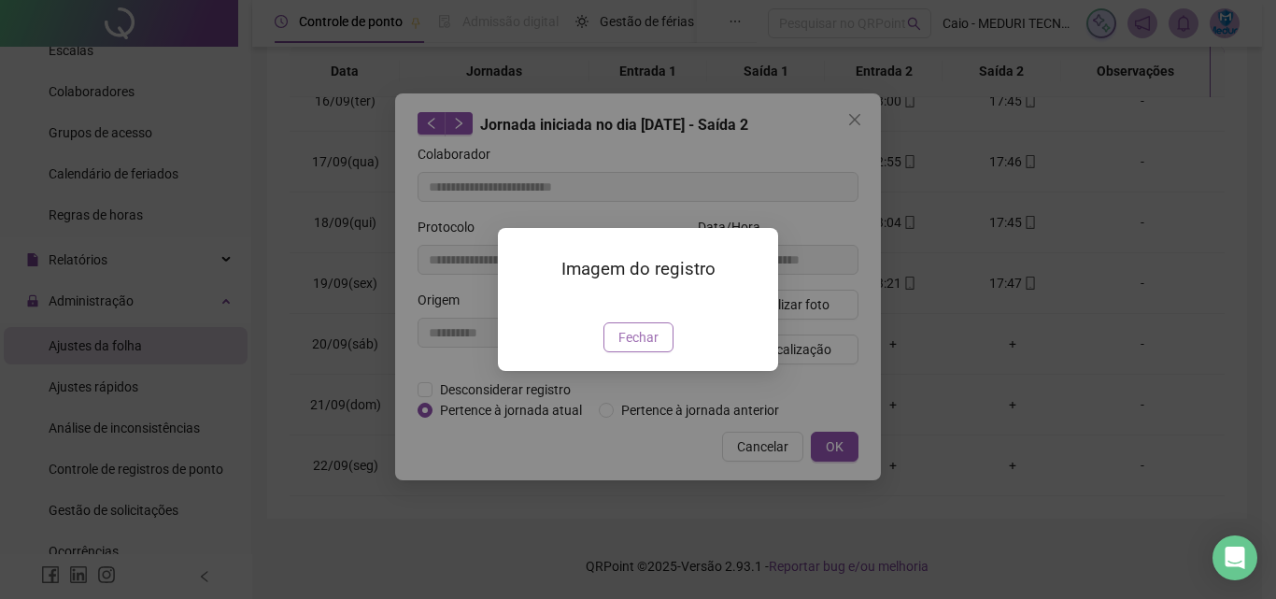
click at [641, 347] on span "Fechar" at bounding box center [638, 337] width 40 height 21
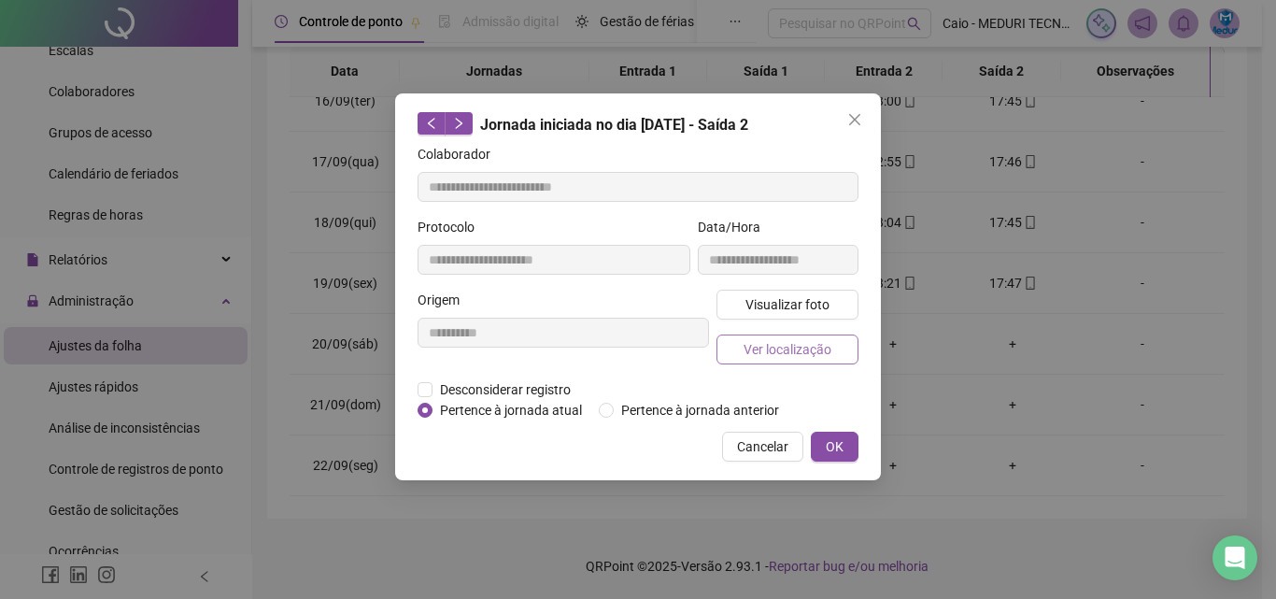
click at [751, 339] on span "Ver localização" at bounding box center [787, 349] width 88 height 21
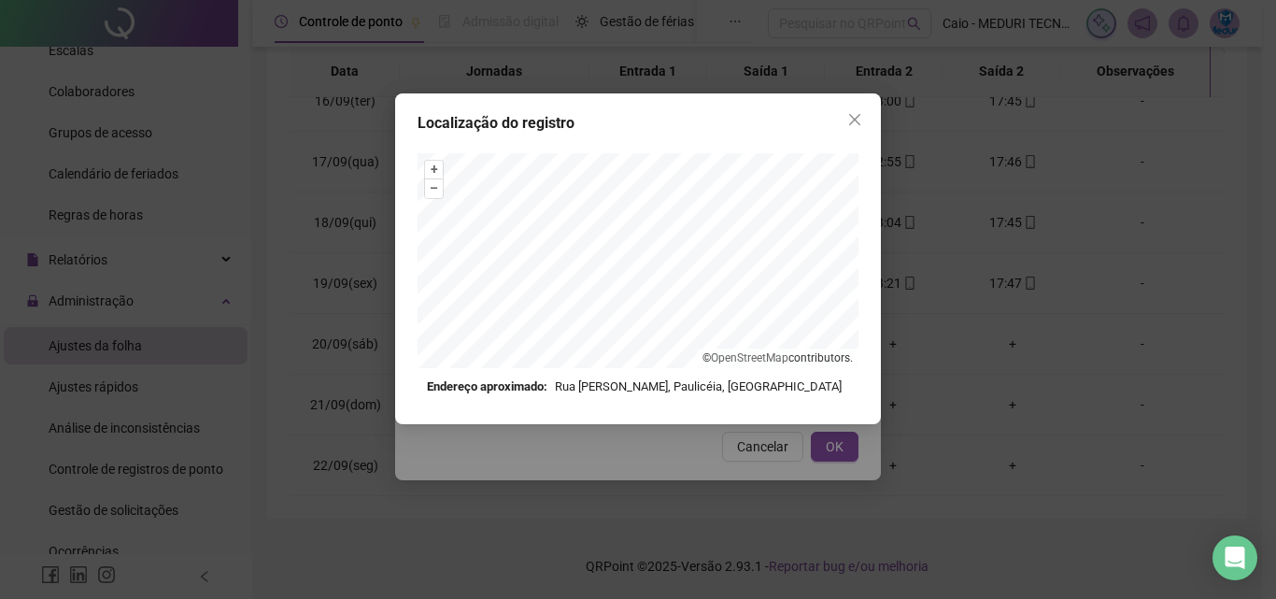
click at [882, 124] on div "Localização do registro + – ⇧ › © OpenStreetMap contributors. Endereço aproxima…" at bounding box center [638, 299] width 1276 height 599
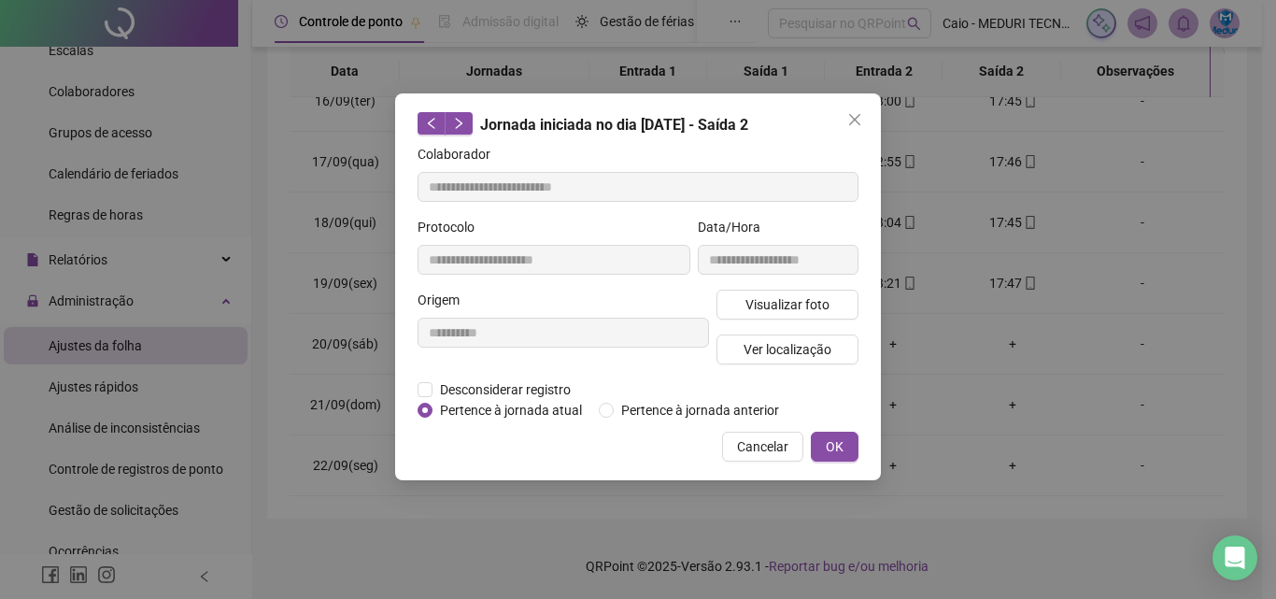
click at [871, 120] on div "**********" at bounding box center [638, 286] width 486 height 387
click at [851, 120] on icon "close" at bounding box center [854, 119] width 15 height 15
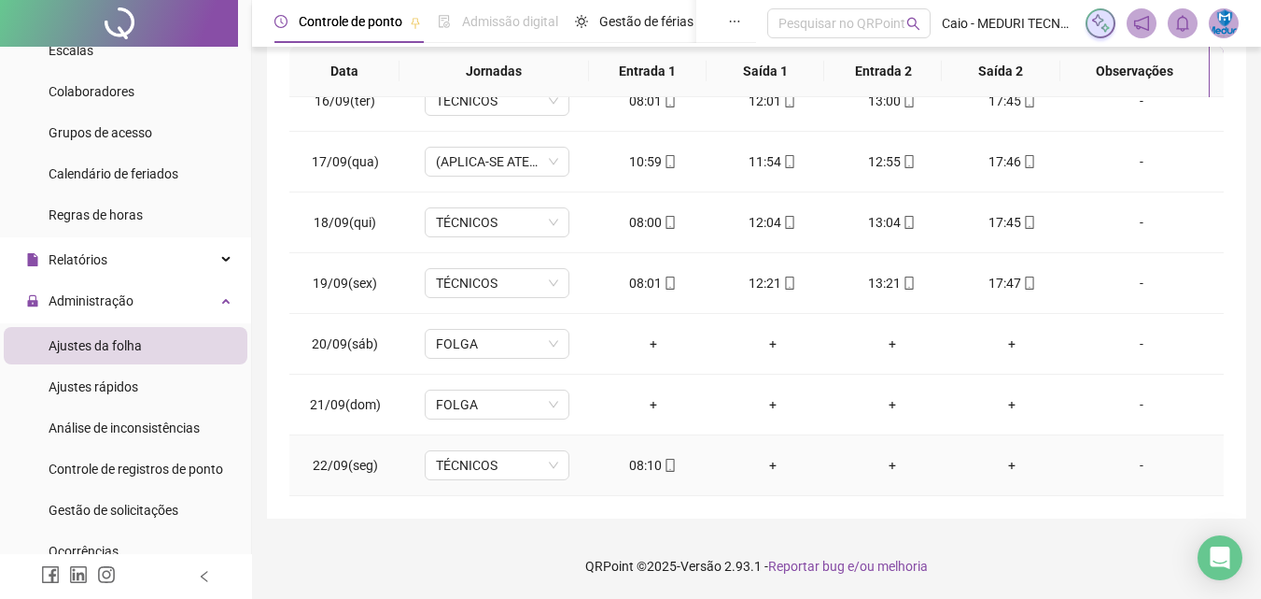
click at [664, 458] on span at bounding box center [669, 465] width 15 height 15
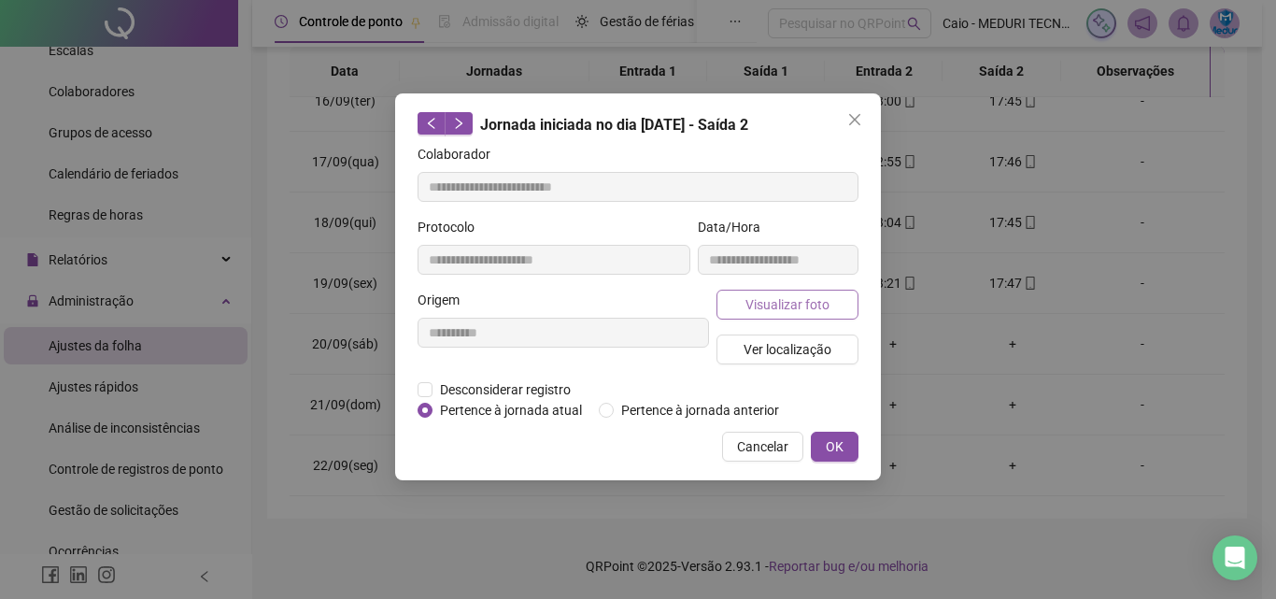
type input "**********"
click at [757, 311] on span "Visualizar foto" at bounding box center [787, 304] width 84 height 21
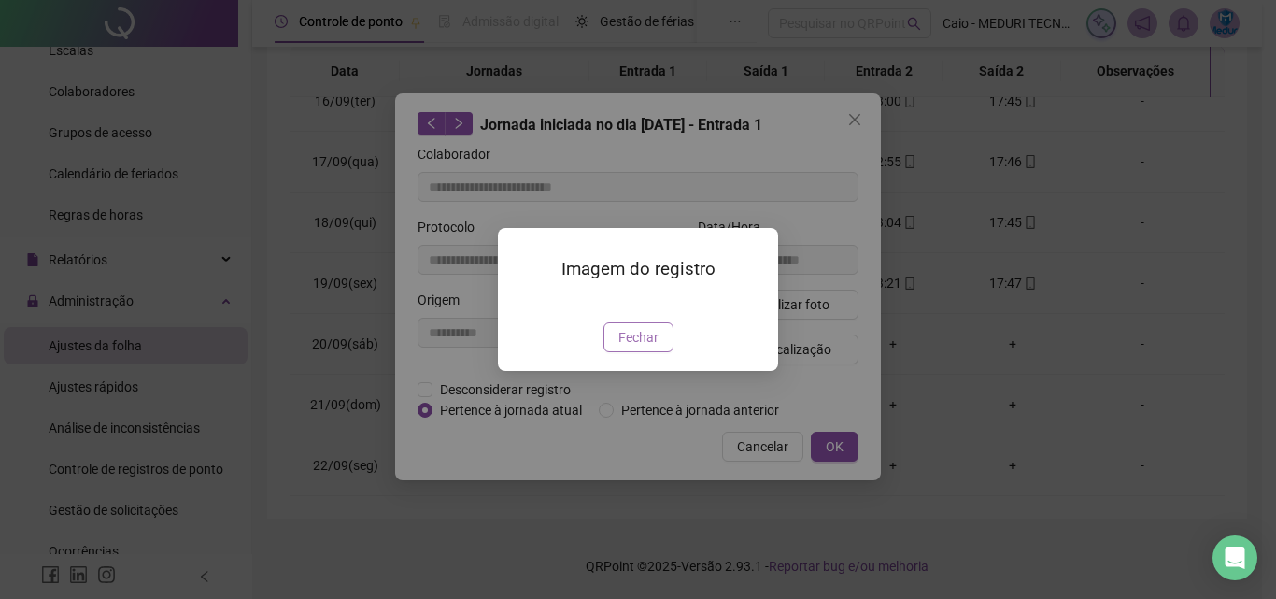
click at [626, 347] on span "Fechar" at bounding box center [638, 337] width 40 height 21
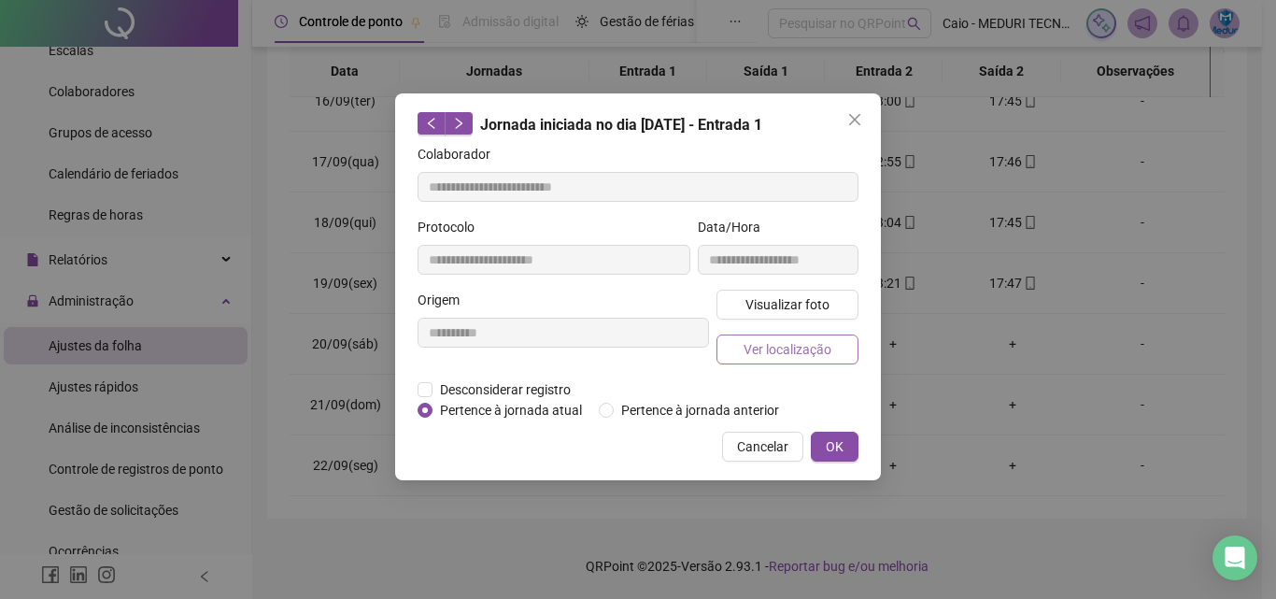
click at [768, 352] on span "Ver localização" at bounding box center [787, 349] width 88 height 21
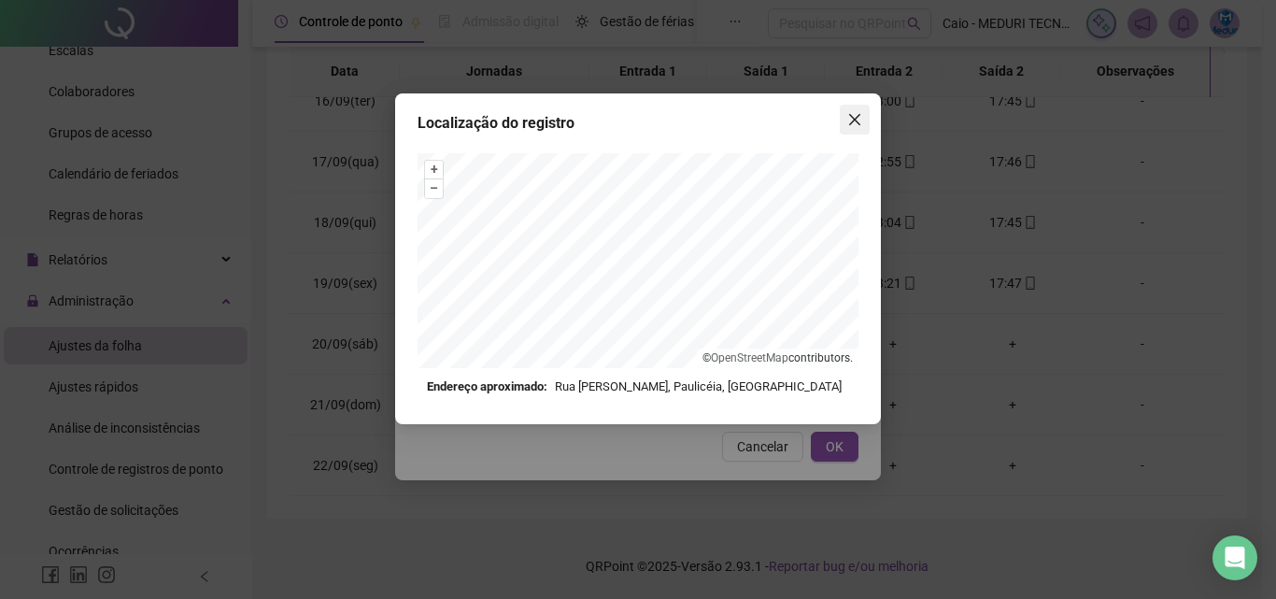
click at [861, 119] on icon "close" at bounding box center [854, 119] width 15 height 15
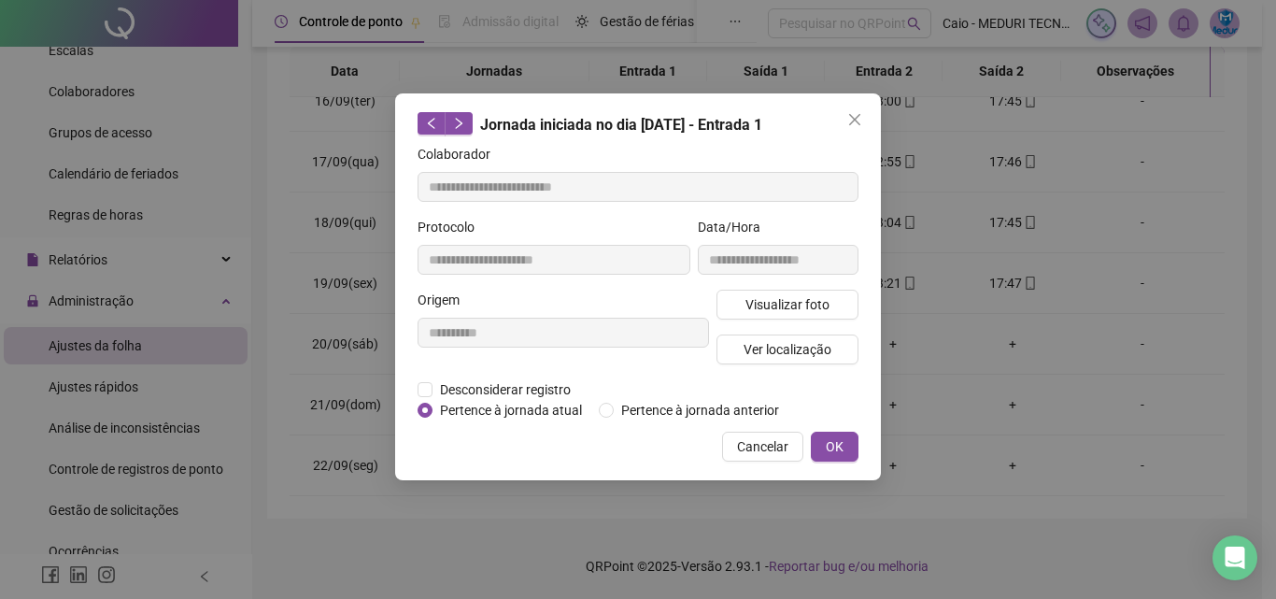
click at [861, 119] on icon "close" at bounding box center [854, 119] width 15 height 15
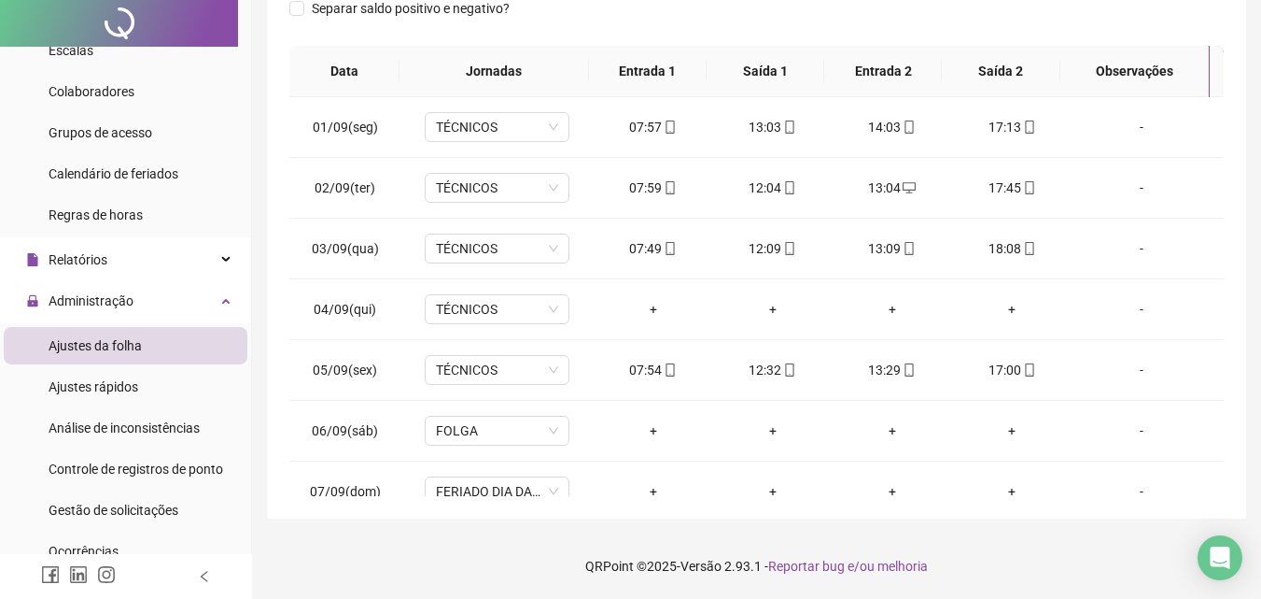
scroll to position [0, 0]
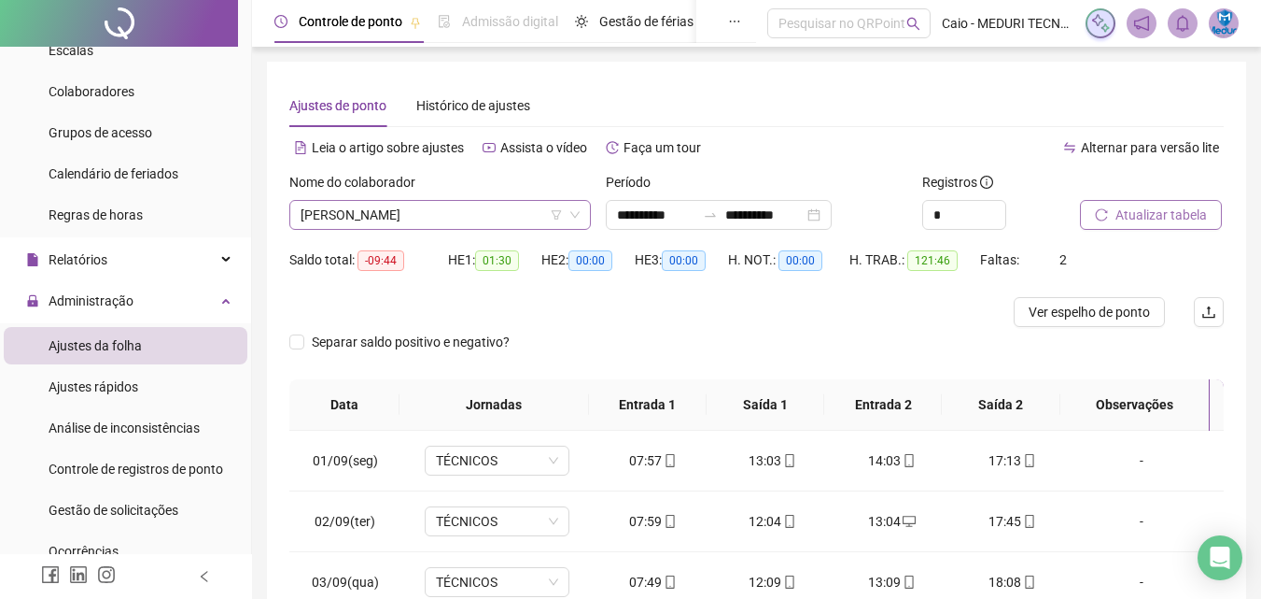
click at [405, 220] on span "[PERSON_NAME]" at bounding box center [440, 215] width 279 height 28
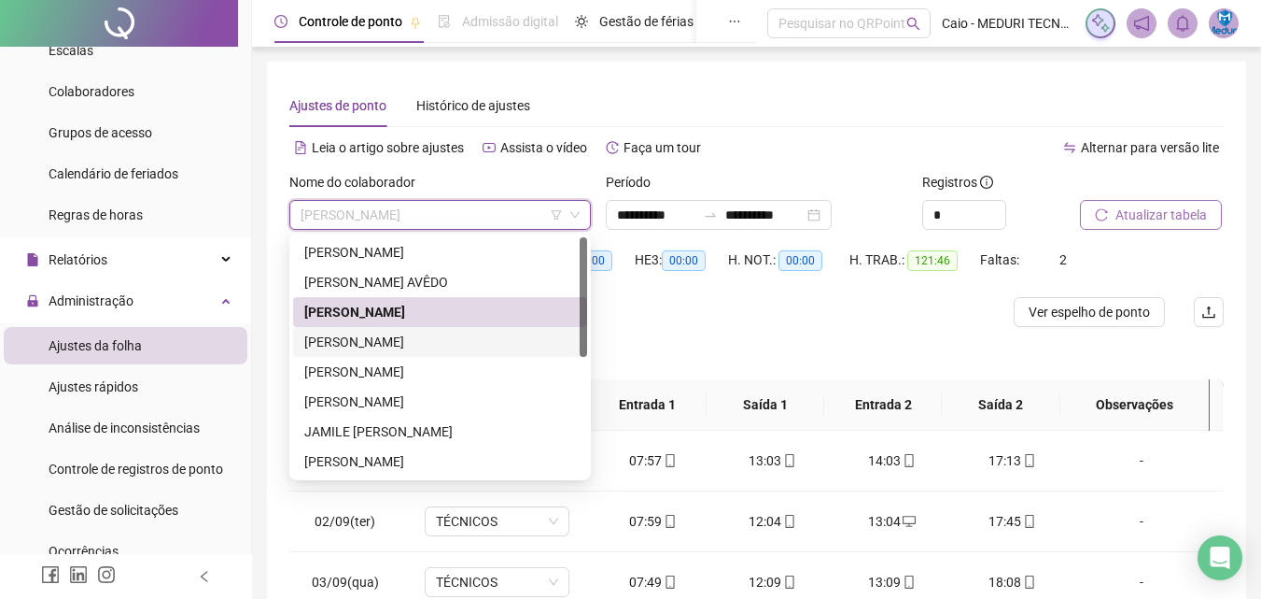
click at [380, 347] on div "[PERSON_NAME]" at bounding box center [440, 341] width 272 height 21
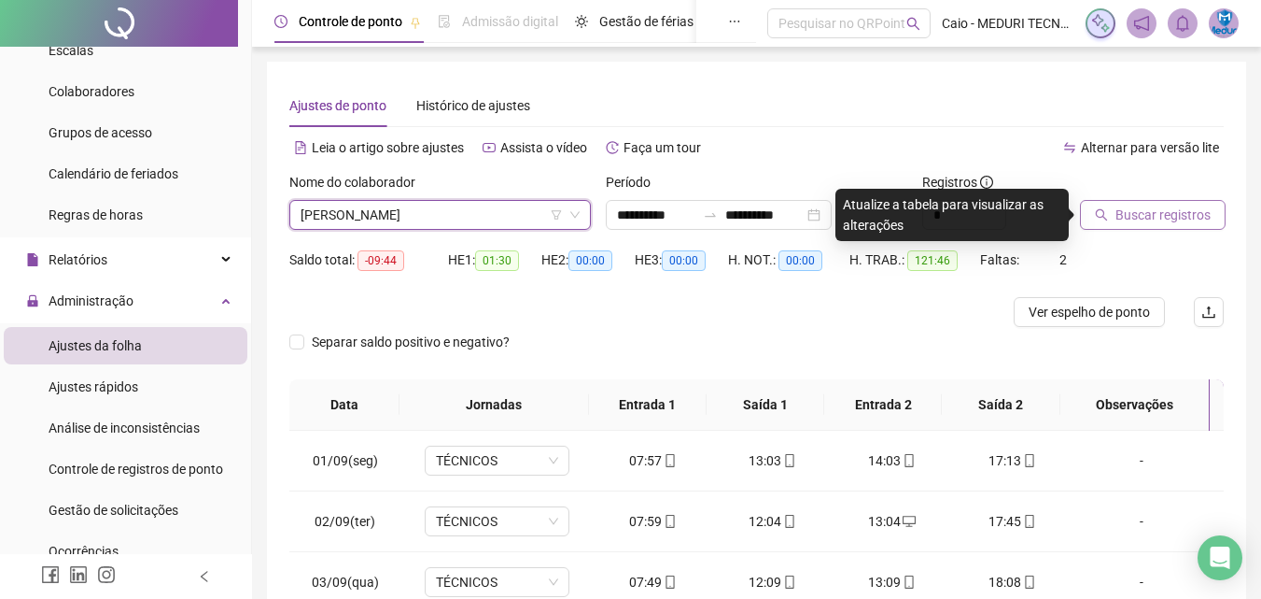
click at [1167, 221] on span "Buscar registros" at bounding box center [1163, 214] width 95 height 21
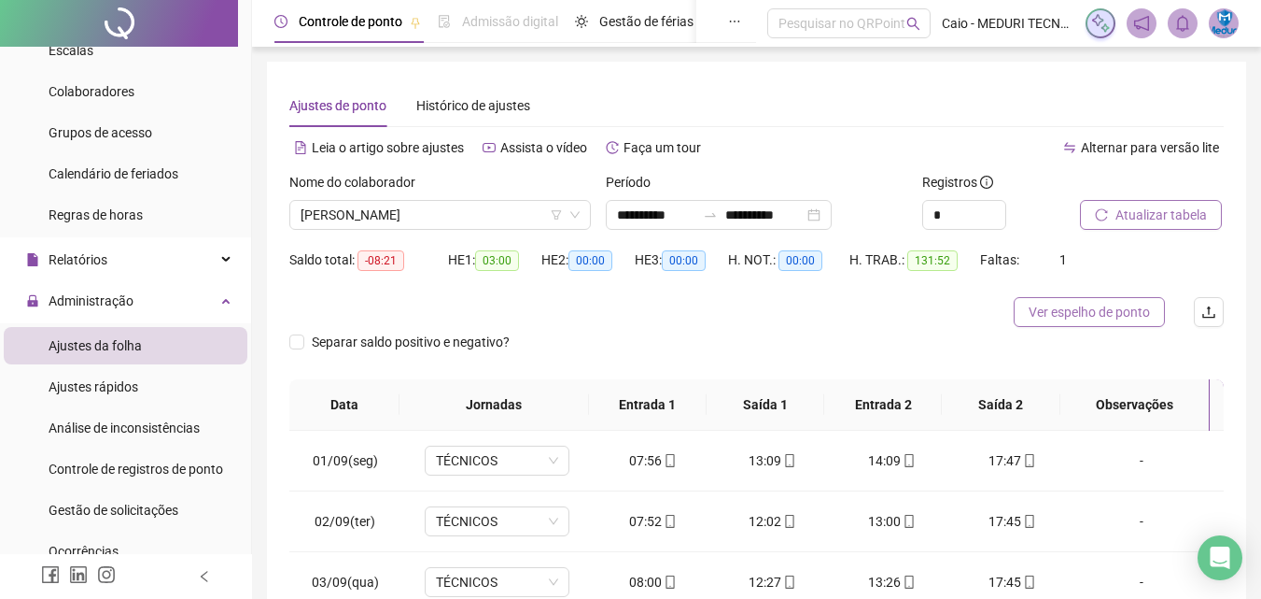
click at [1050, 305] on span "Ver espelho de ponto" at bounding box center [1089, 312] width 121 height 21
click at [477, 224] on span "[PERSON_NAME]" at bounding box center [440, 215] width 279 height 28
click at [383, 214] on span "[PERSON_NAME]" at bounding box center [440, 215] width 279 height 28
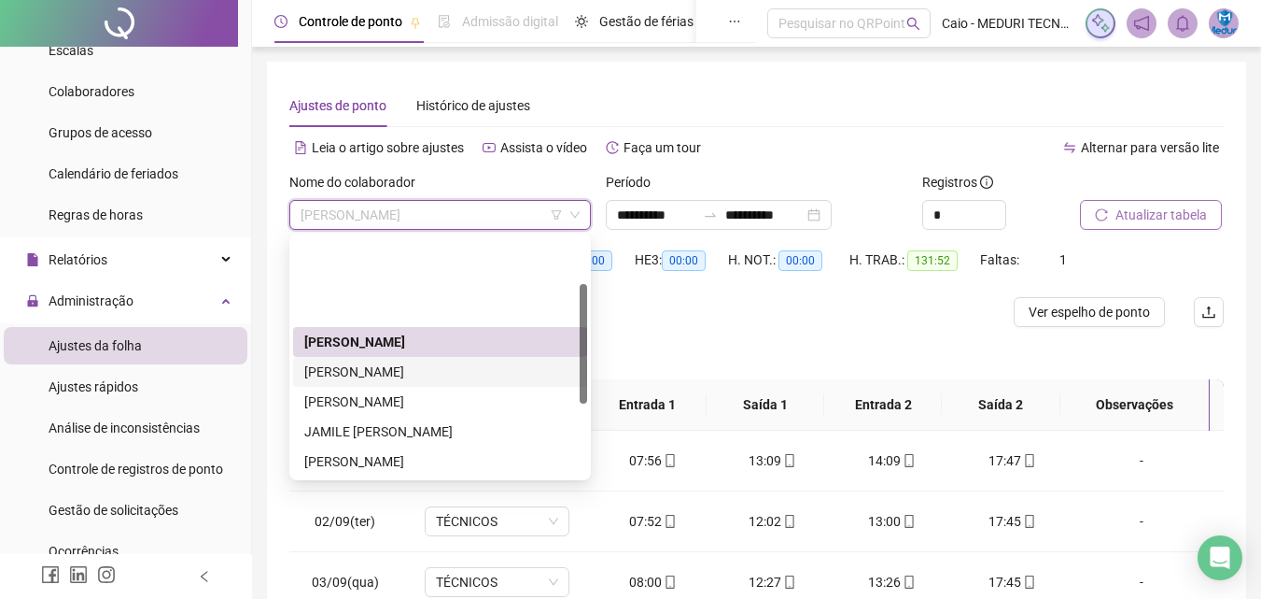
scroll to position [93, 0]
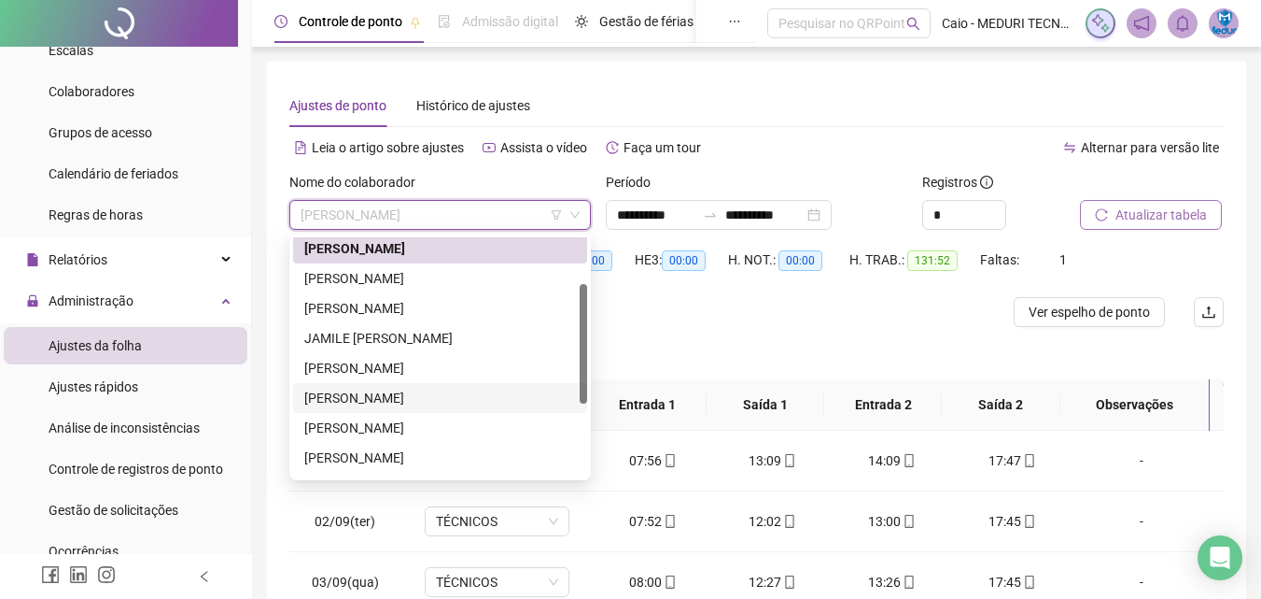
click at [378, 397] on div "[PERSON_NAME]" at bounding box center [440, 398] width 272 height 21
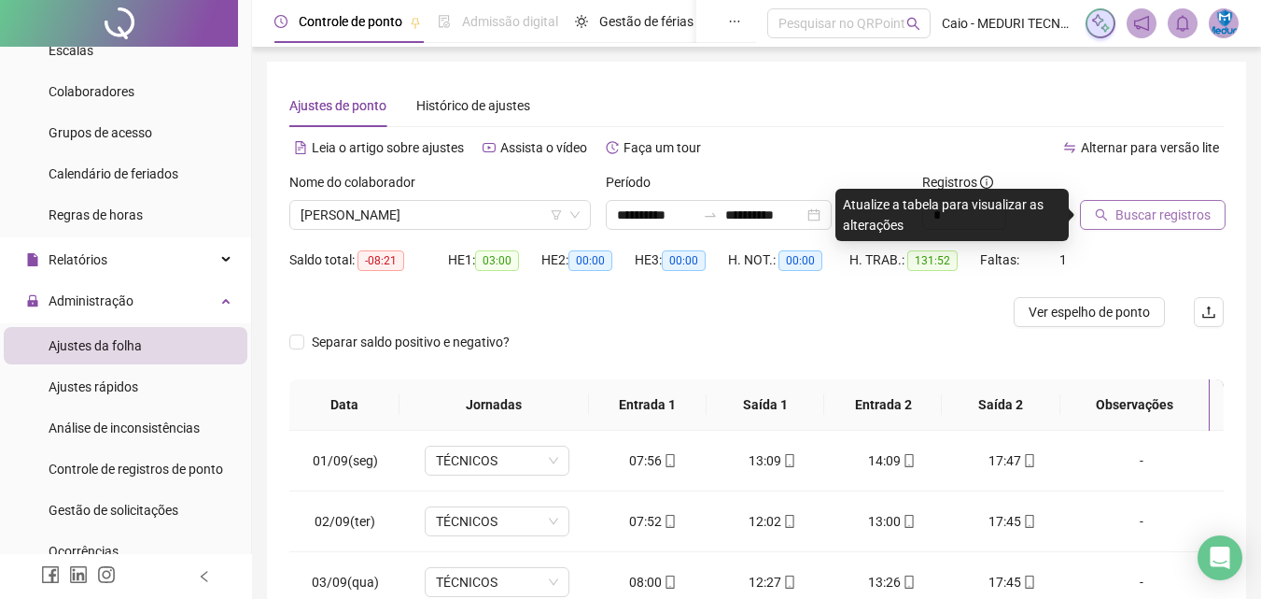
click at [1143, 229] on button "Buscar registros" at bounding box center [1153, 215] width 146 height 30
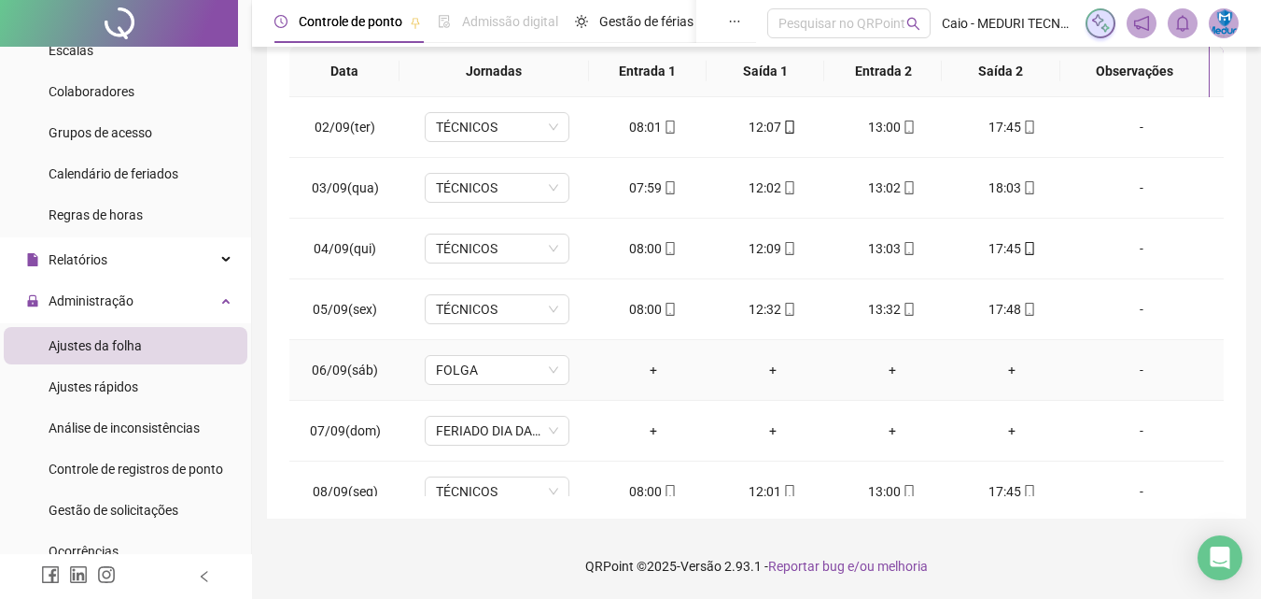
scroll to position [0, 0]
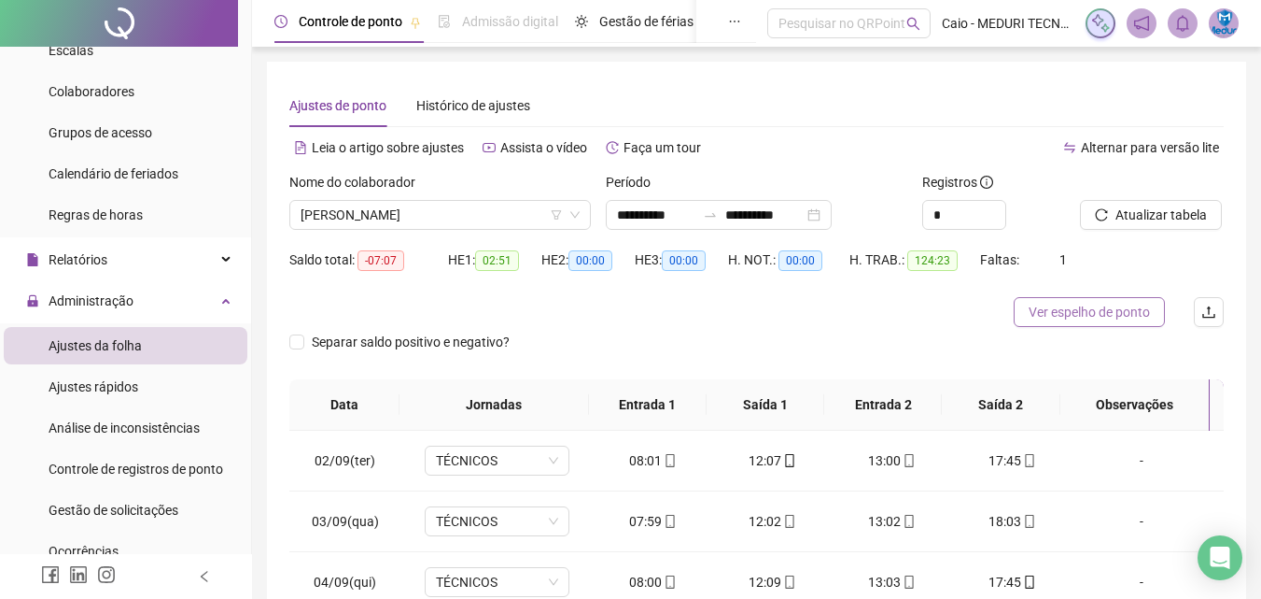
click at [1107, 311] on span "Ver espelho de ponto" at bounding box center [1089, 312] width 121 height 21
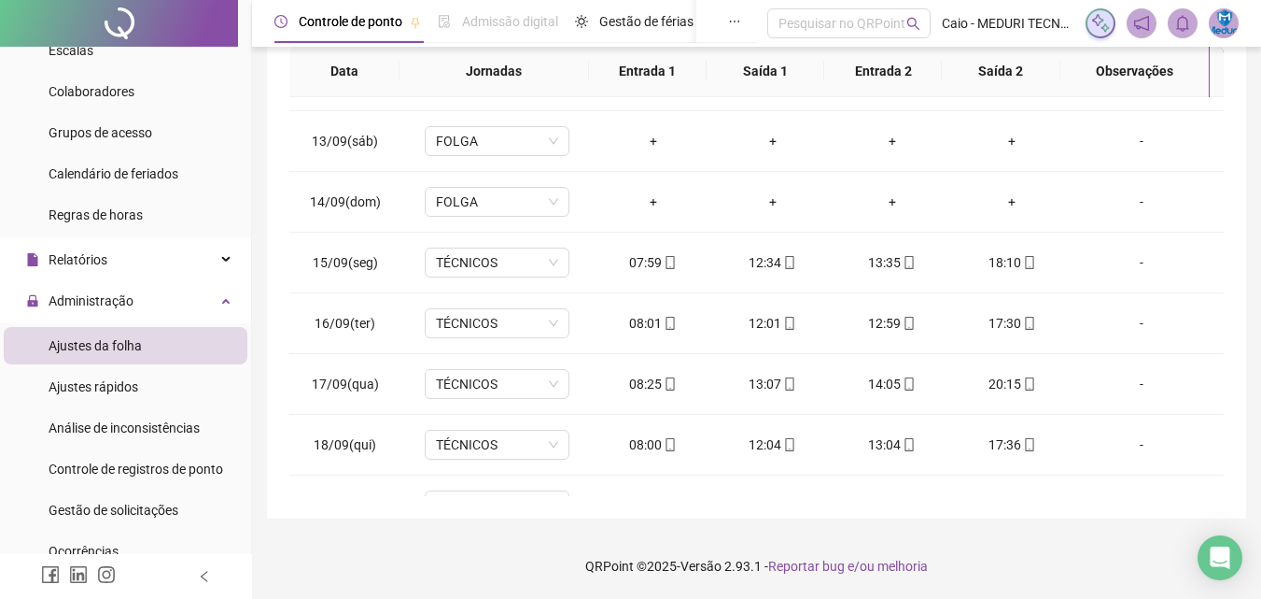
scroll to position [876, 0]
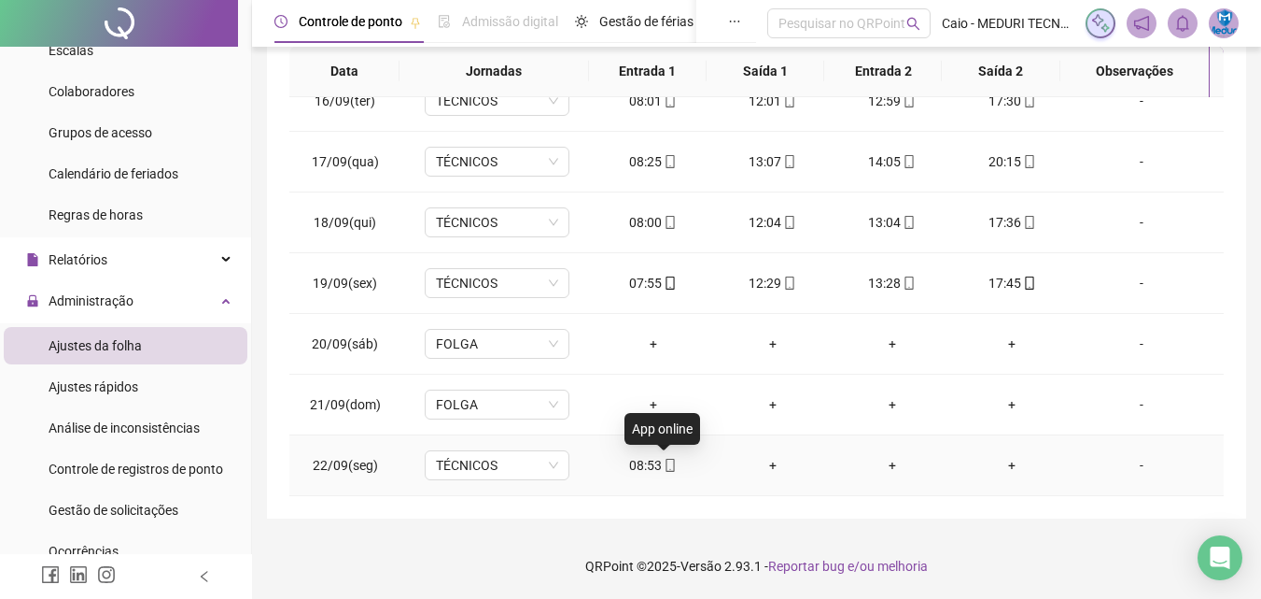
click at [665, 462] on icon "mobile" at bounding box center [670, 464] width 13 height 13
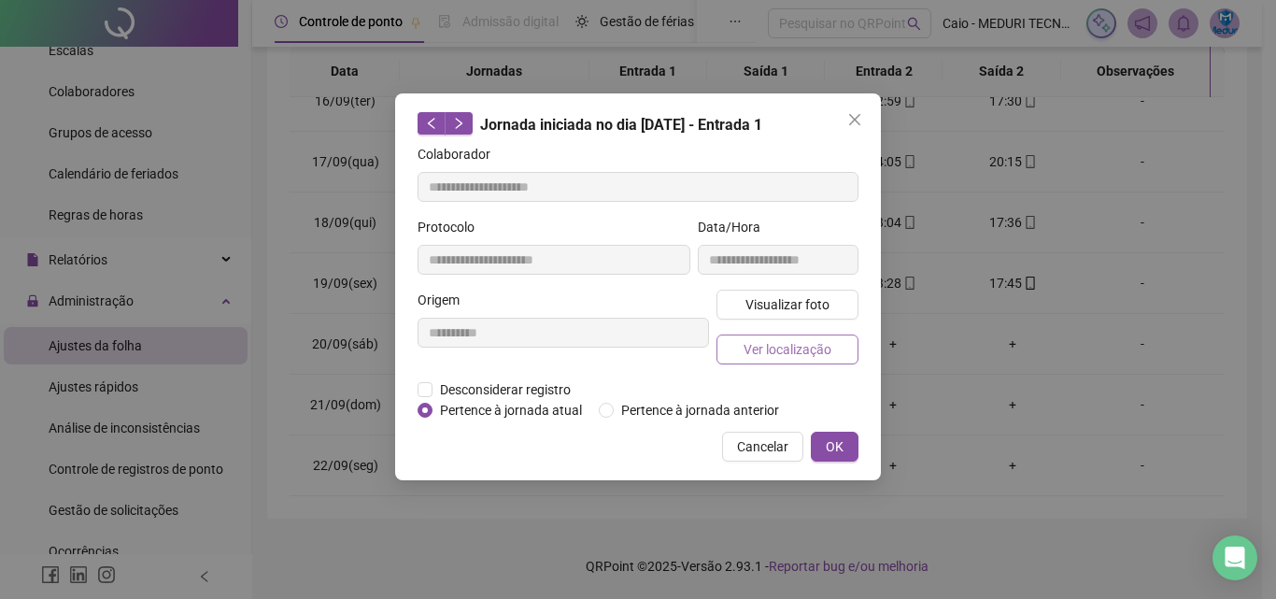
type input "**********"
click at [772, 303] on span "Visualizar foto" at bounding box center [787, 304] width 84 height 21
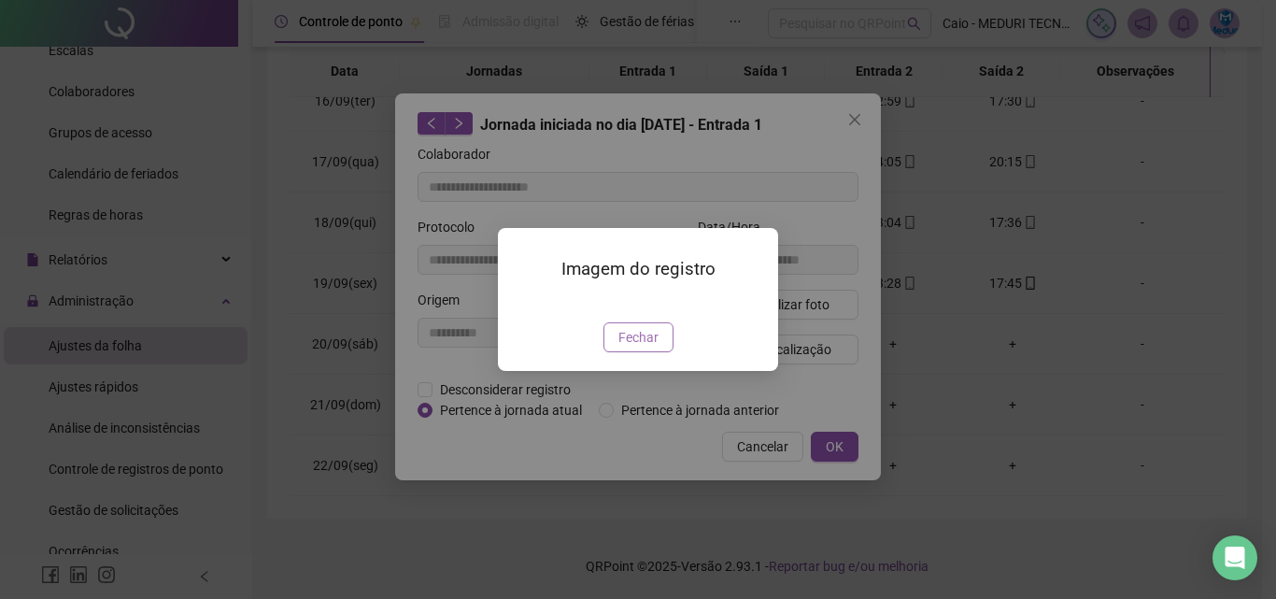
click at [643, 347] on span "Fechar" at bounding box center [638, 337] width 40 height 21
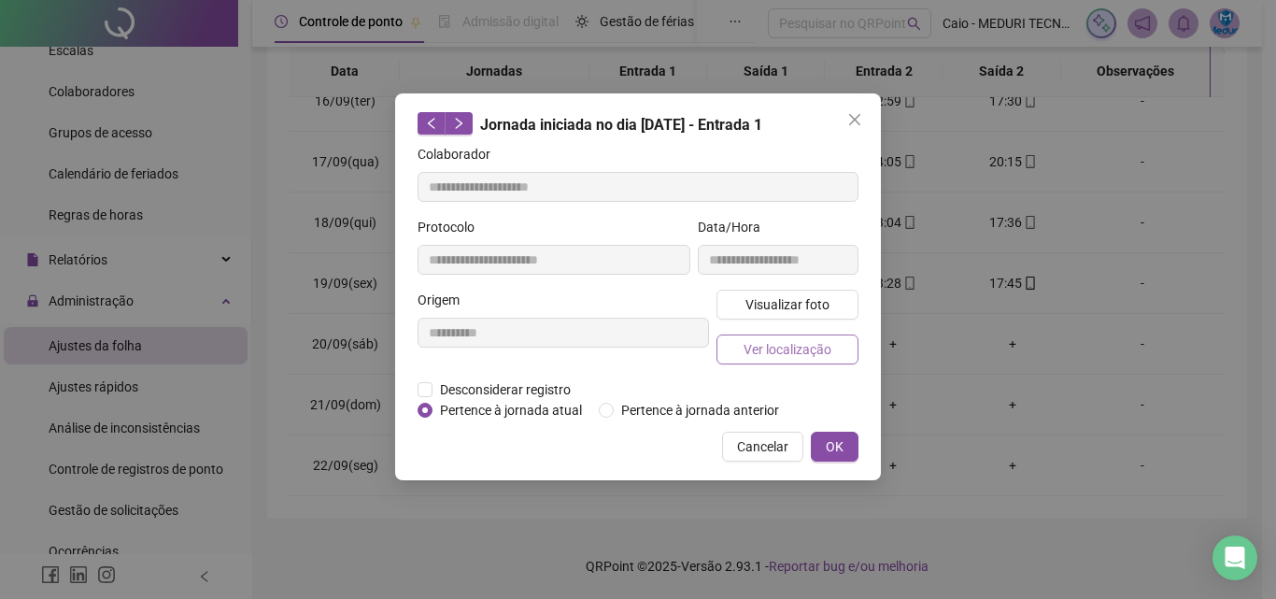
click at [783, 344] on span "Ver localização" at bounding box center [787, 349] width 88 height 21
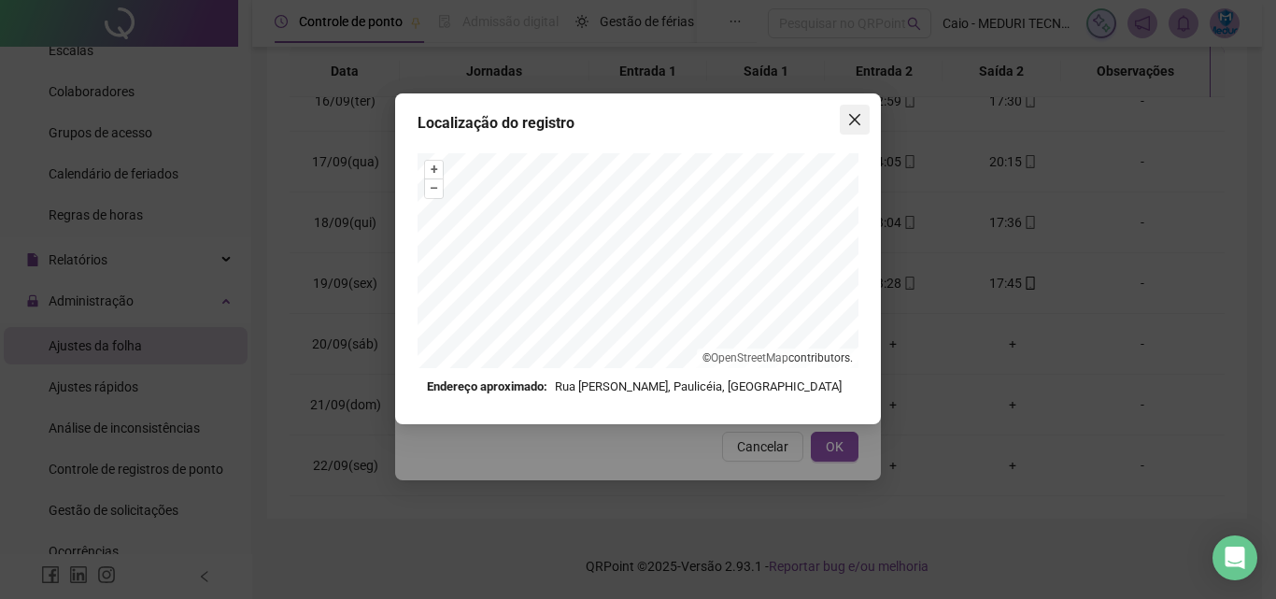
click at [851, 112] on icon "close" at bounding box center [854, 119] width 15 height 15
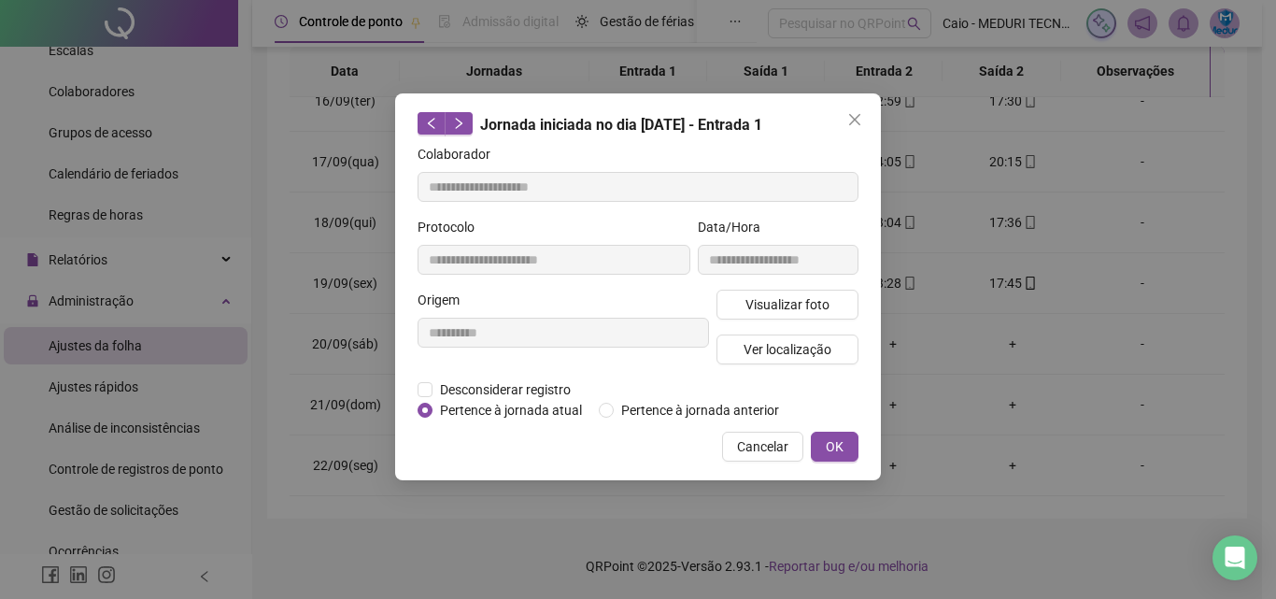
click at [851, 112] on icon "close" at bounding box center [854, 119] width 15 height 15
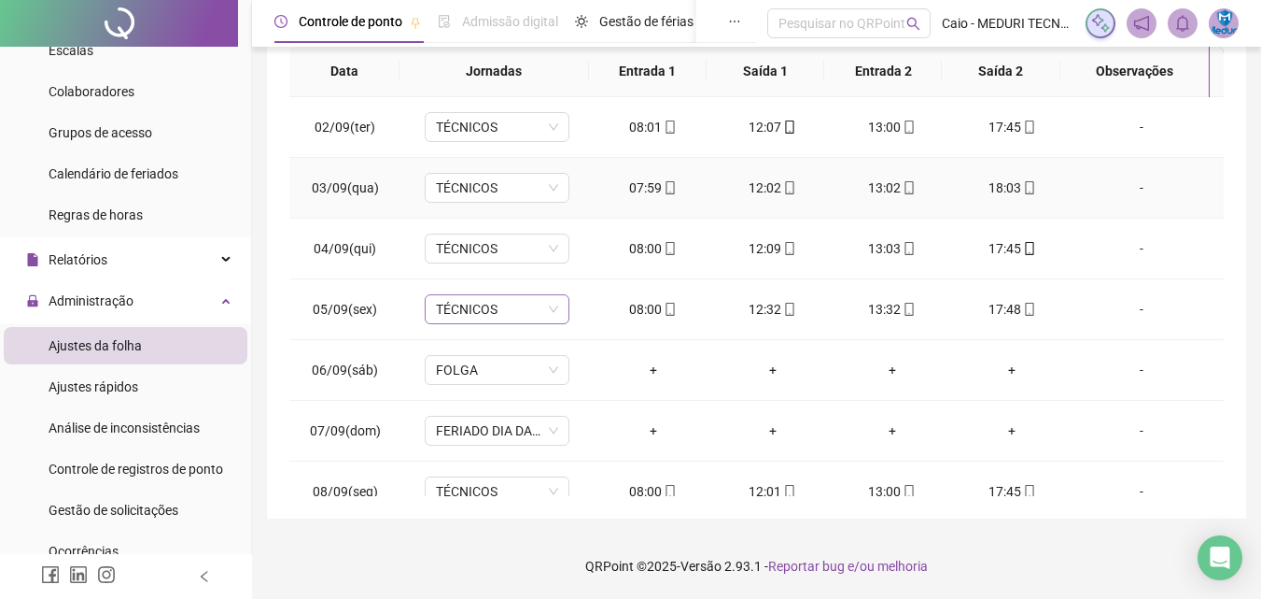
scroll to position [0, 0]
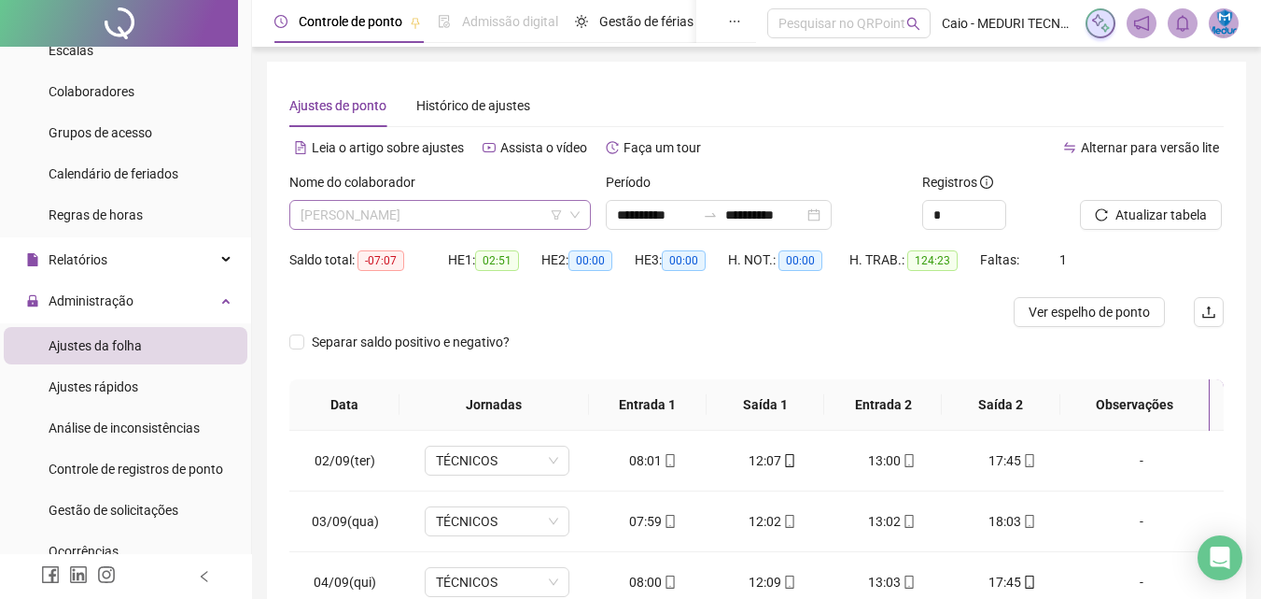
click at [379, 222] on span "[PERSON_NAME]" at bounding box center [440, 215] width 279 height 28
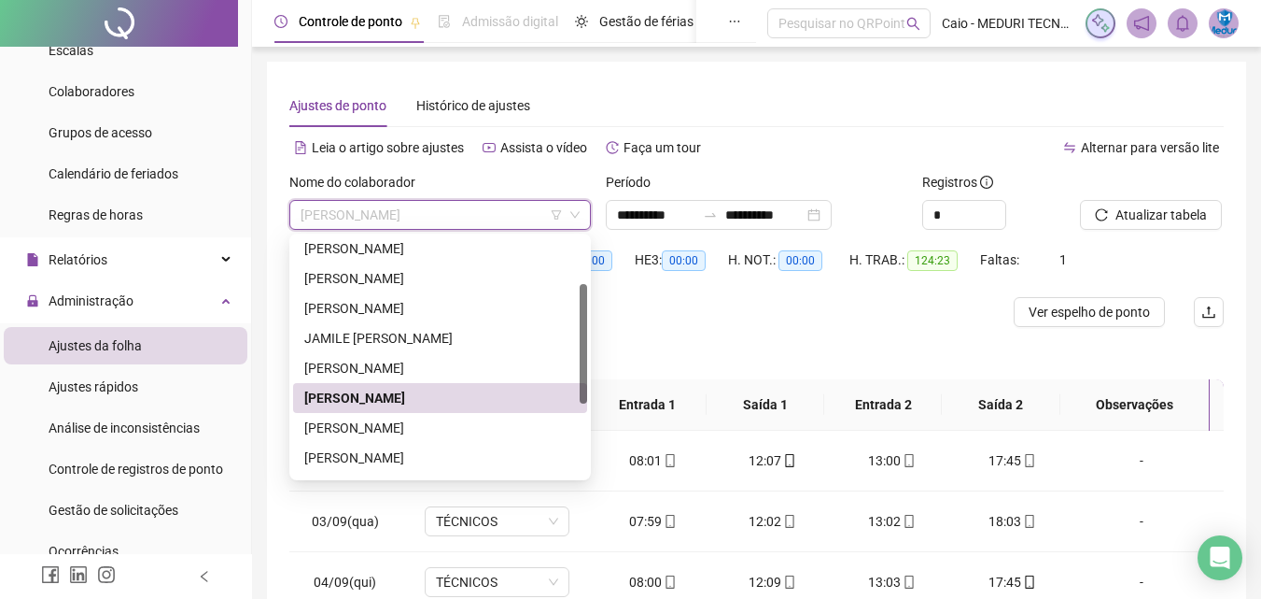
click at [425, 199] on div "Nome do colaborador" at bounding box center [440, 186] width 302 height 28
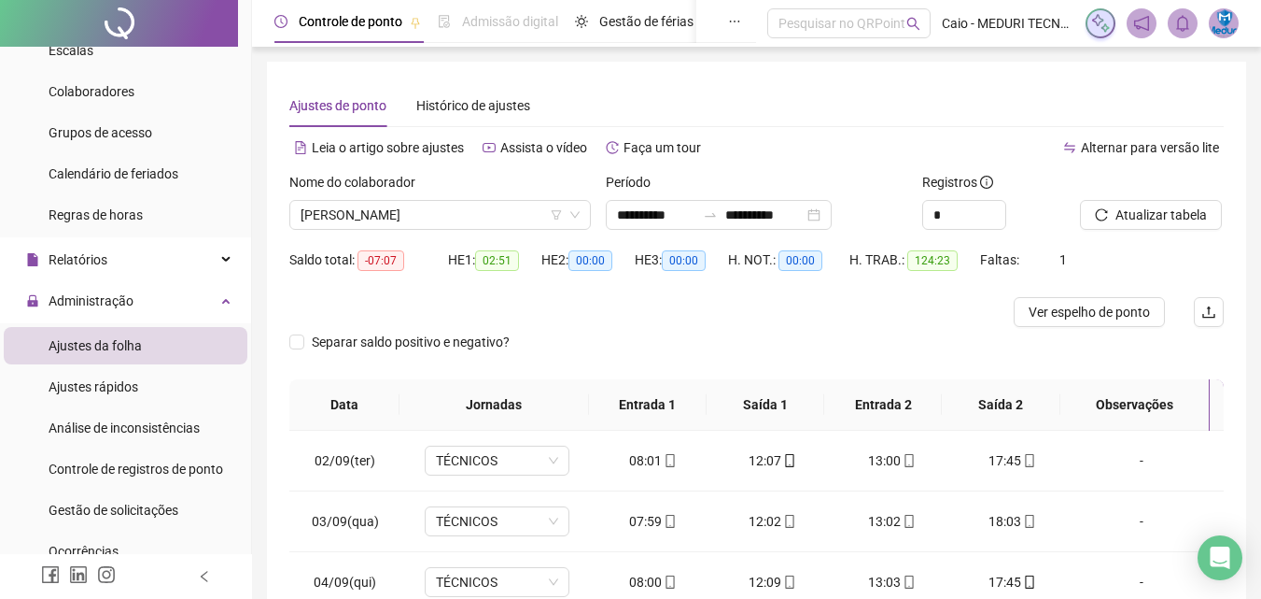
click at [455, 231] on div "Nome do colaborador [PERSON_NAME]" at bounding box center [440, 208] width 317 height 73
click at [465, 223] on span "[PERSON_NAME]" at bounding box center [440, 215] width 279 height 28
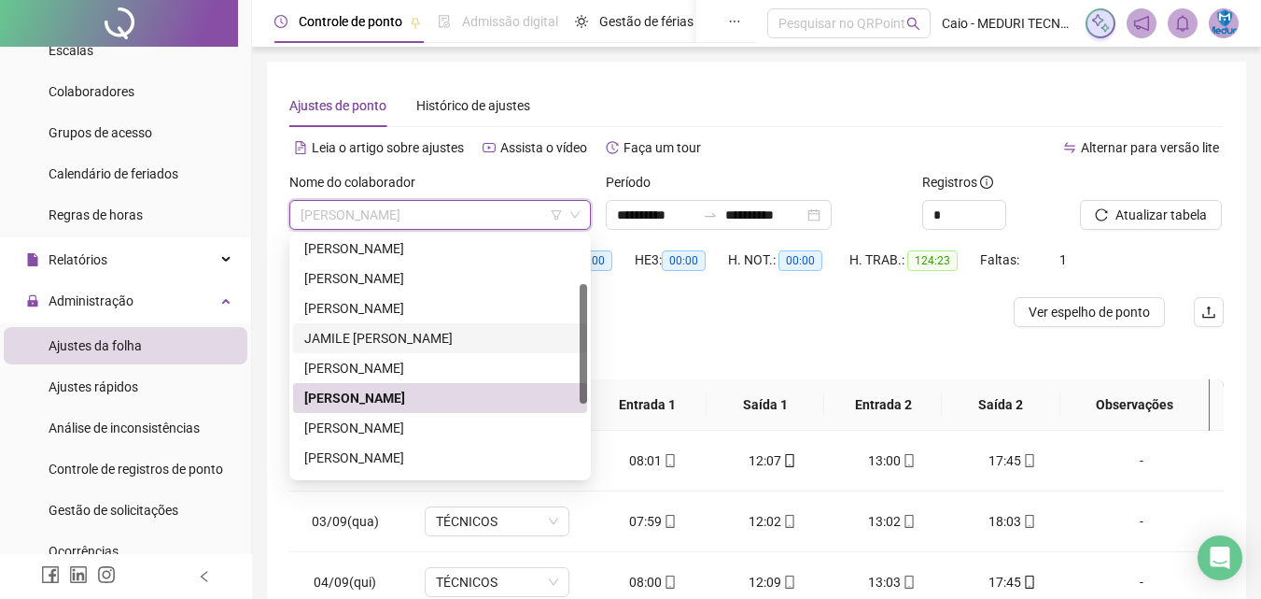
click at [393, 334] on div "JAMILE [PERSON_NAME]" at bounding box center [440, 338] width 272 height 21
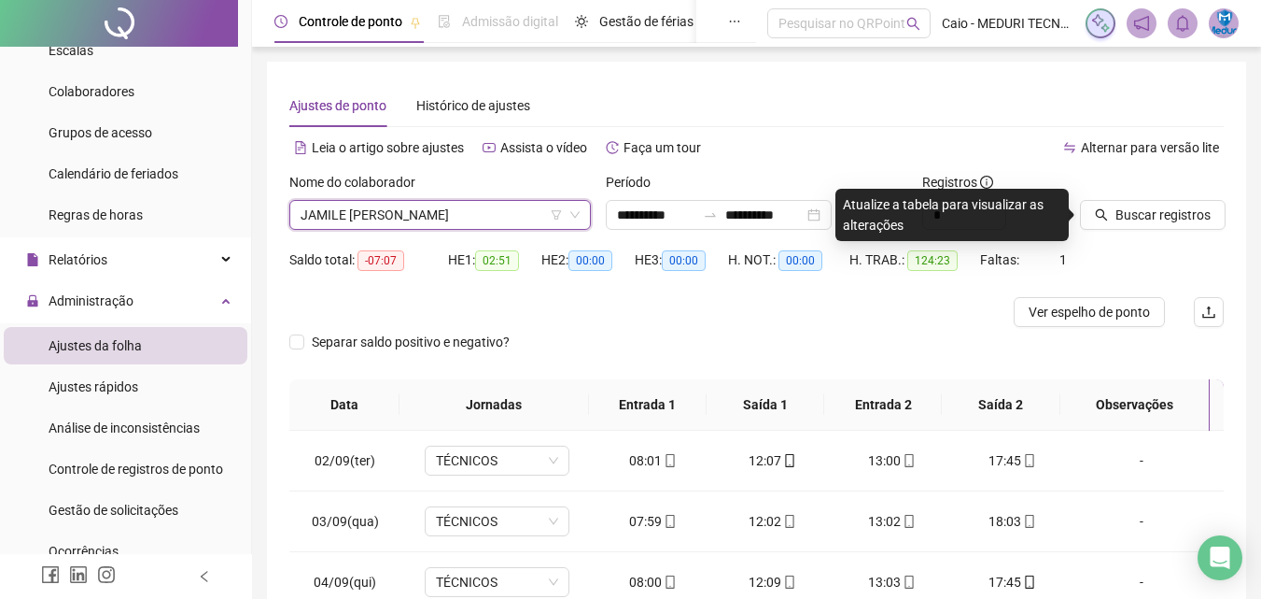
click at [1115, 239] on div "Buscar registros" at bounding box center [1152, 208] width 159 height 73
click at [1120, 223] on span "Buscar registros" at bounding box center [1163, 214] width 95 height 21
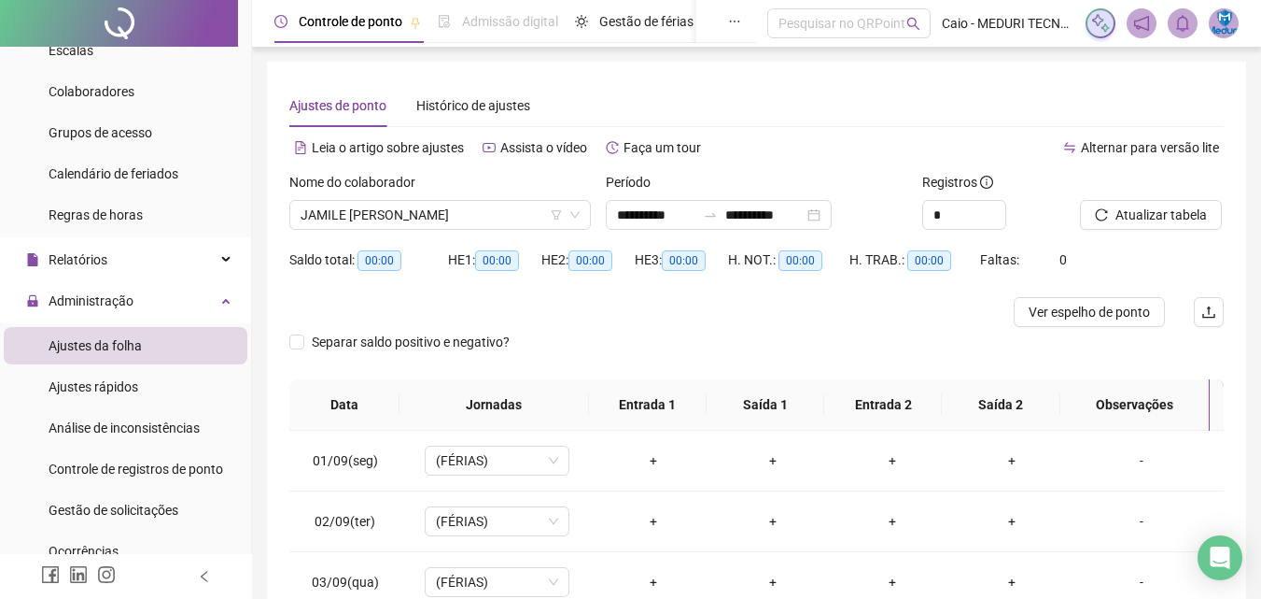
click at [266, 76] on div "**********" at bounding box center [756, 466] width 1009 height 932
click at [657, 324] on div at bounding box center [639, 312] width 701 height 30
click at [604, 293] on div "HE 2: 00:00" at bounding box center [588, 271] width 93 height 52
click at [460, 219] on span "JAMILE [PERSON_NAME]" at bounding box center [440, 215] width 279 height 28
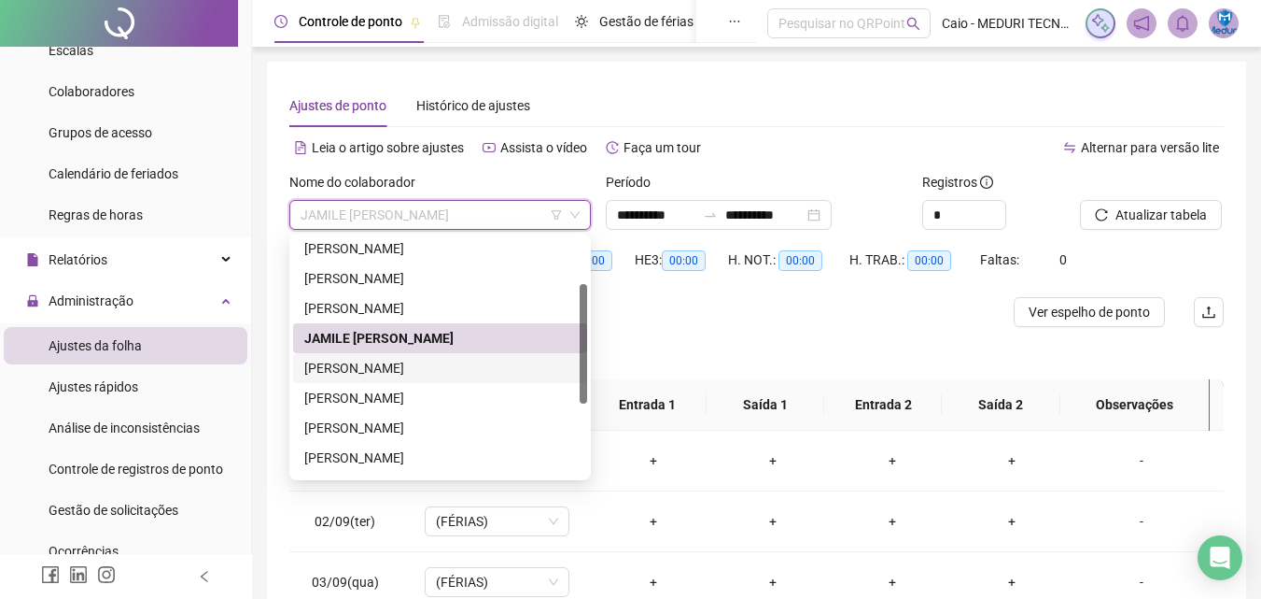
click at [391, 365] on div "[PERSON_NAME]" at bounding box center [440, 368] width 272 height 21
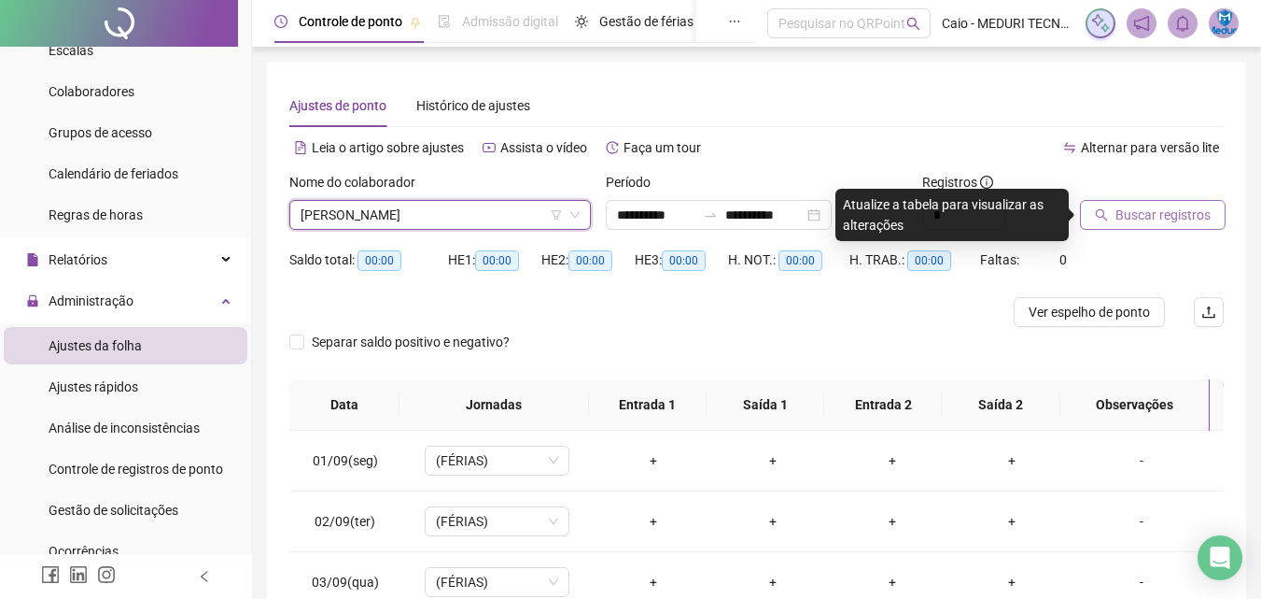
click at [1116, 212] on span "Buscar registros" at bounding box center [1163, 214] width 95 height 21
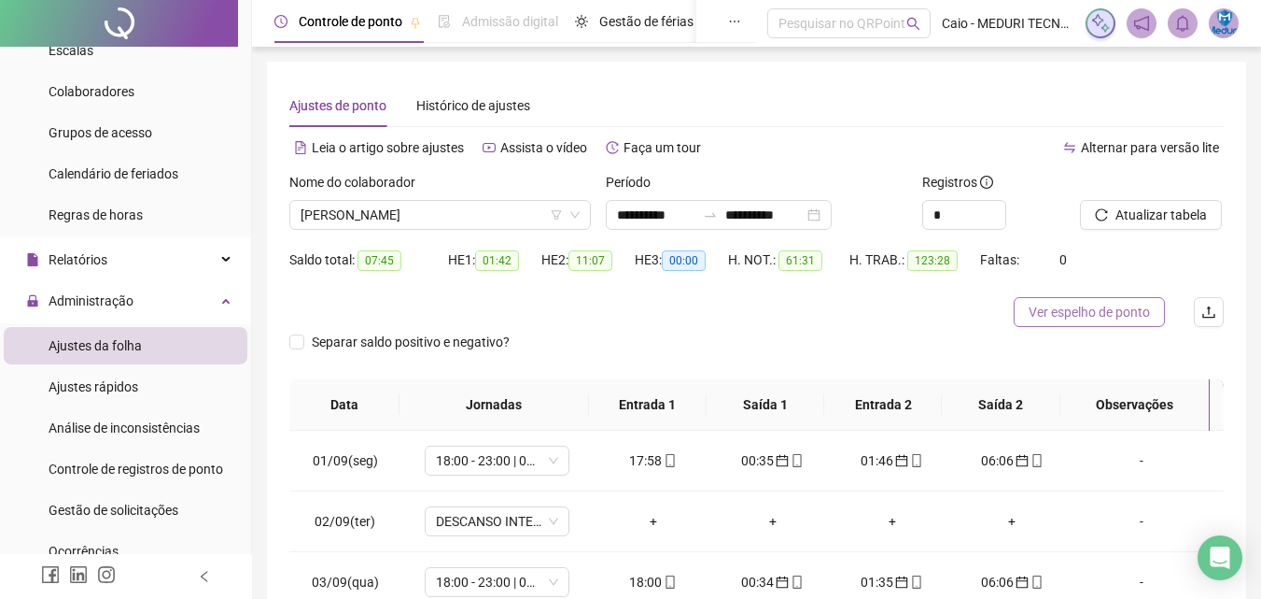
click at [1078, 301] on button "Ver espelho de ponto" at bounding box center [1089, 312] width 151 height 30
click at [440, 218] on span "[PERSON_NAME]" at bounding box center [440, 215] width 279 height 28
click at [407, 215] on span "[PERSON_NAME]" at bounding box center [440, 215] width 279 height 28
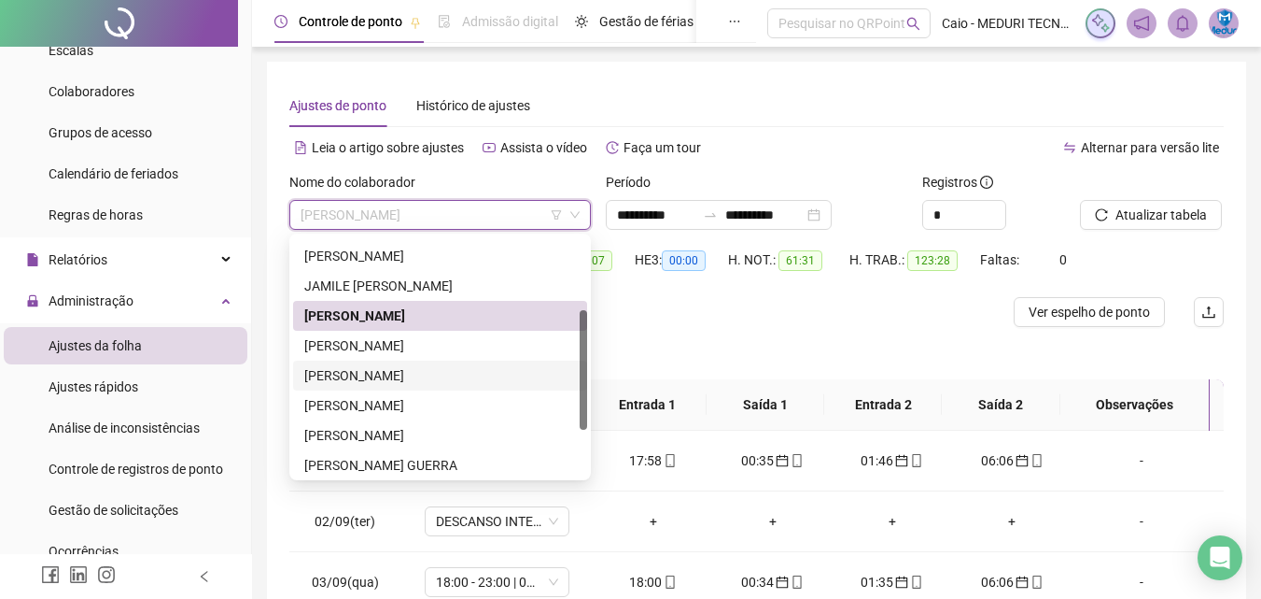
click at [392, 361] on div "[PERSON_NAME]" at bounding box center [440, 375] width 294 height 30
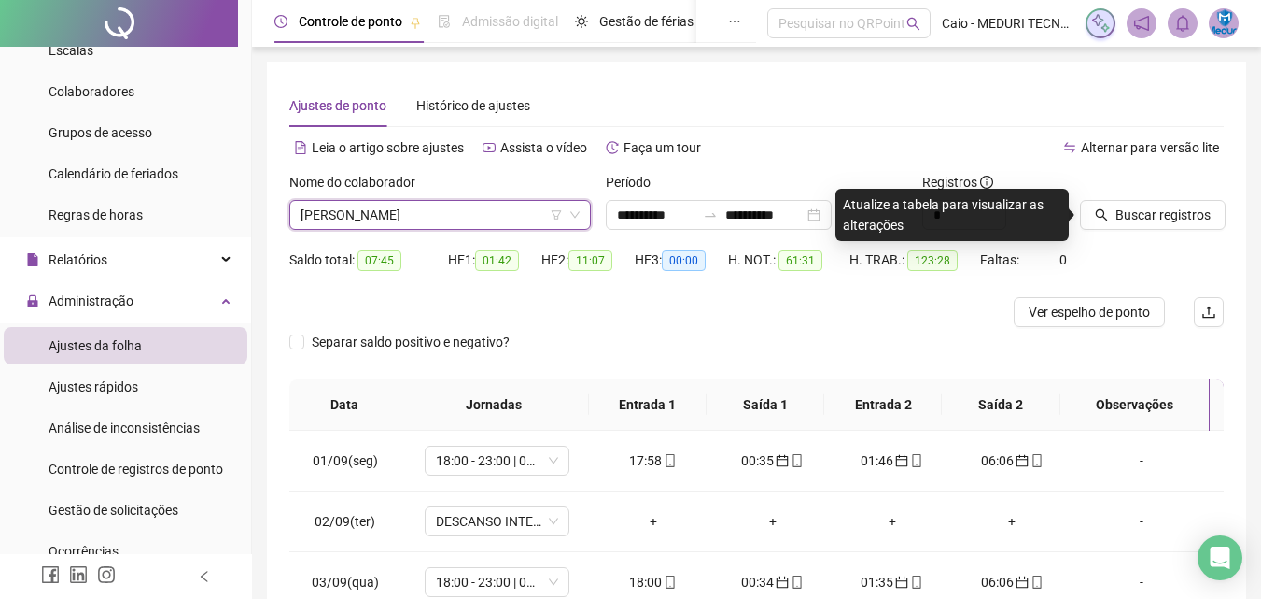
click at [400, 374] on div "Separar saldo positivo e negativo?" at bounding box center [415, 353] width 252 height 52
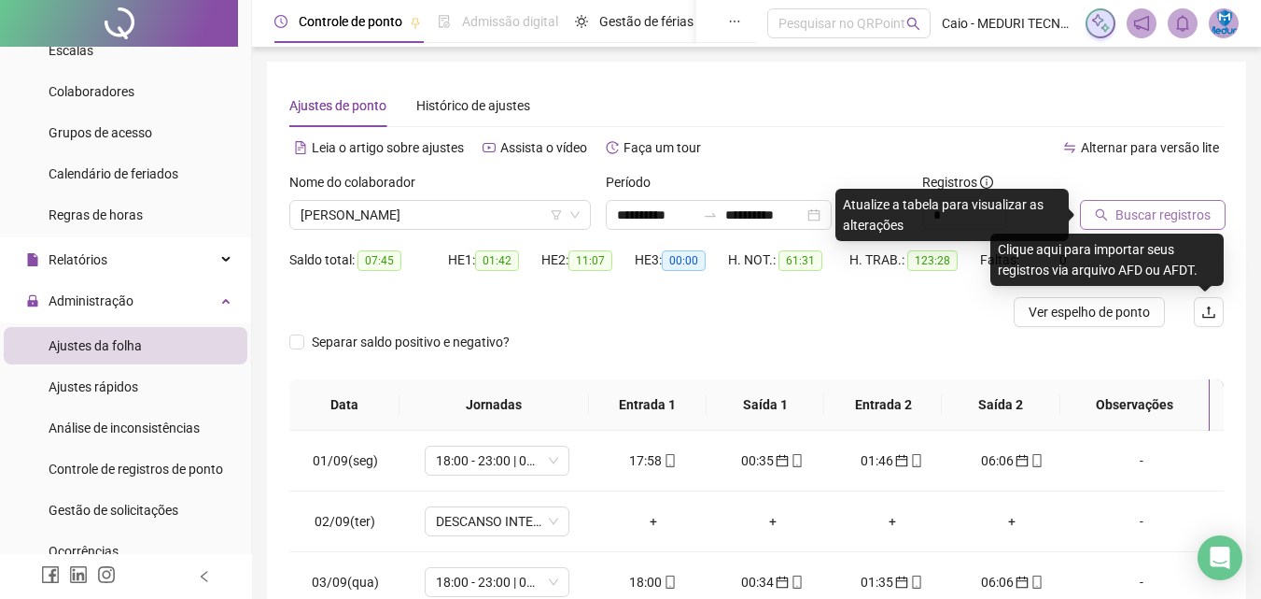
click at [1152, 213] on span "Buscar registros" at bounding box center [1163, 214] width 95 height 21
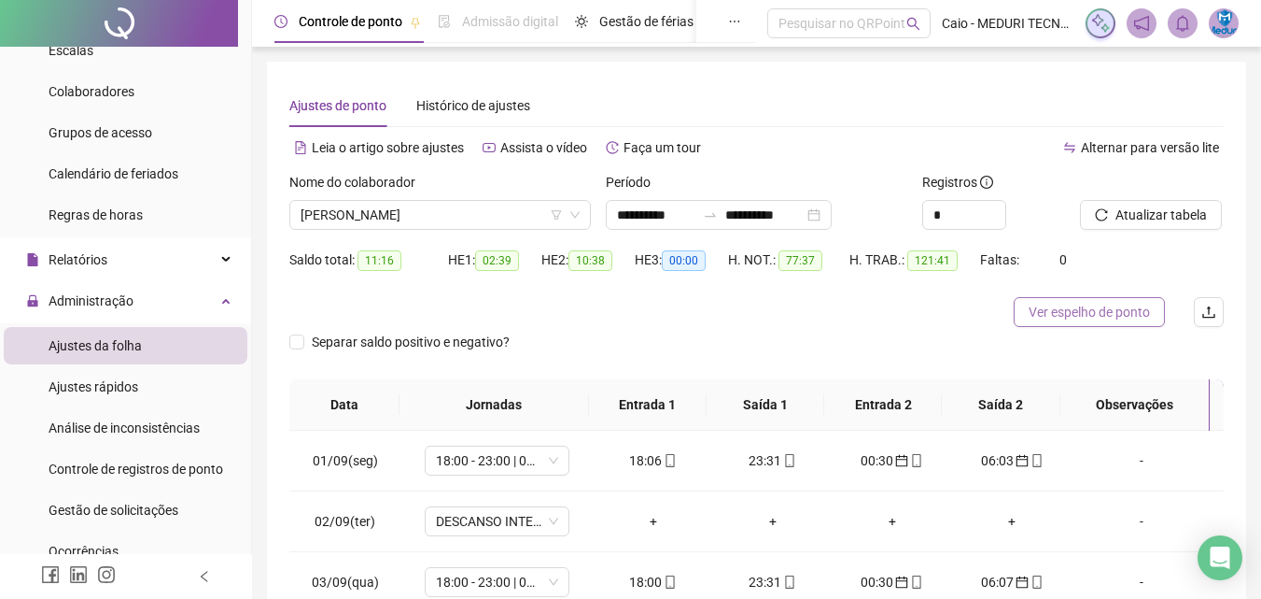
click at [1079, 309] on span "Ver espelho de ponto" at bounding box center [1089, 312] width 121 height 21
